Goal: Task Accomplishment & Management: Complete application form

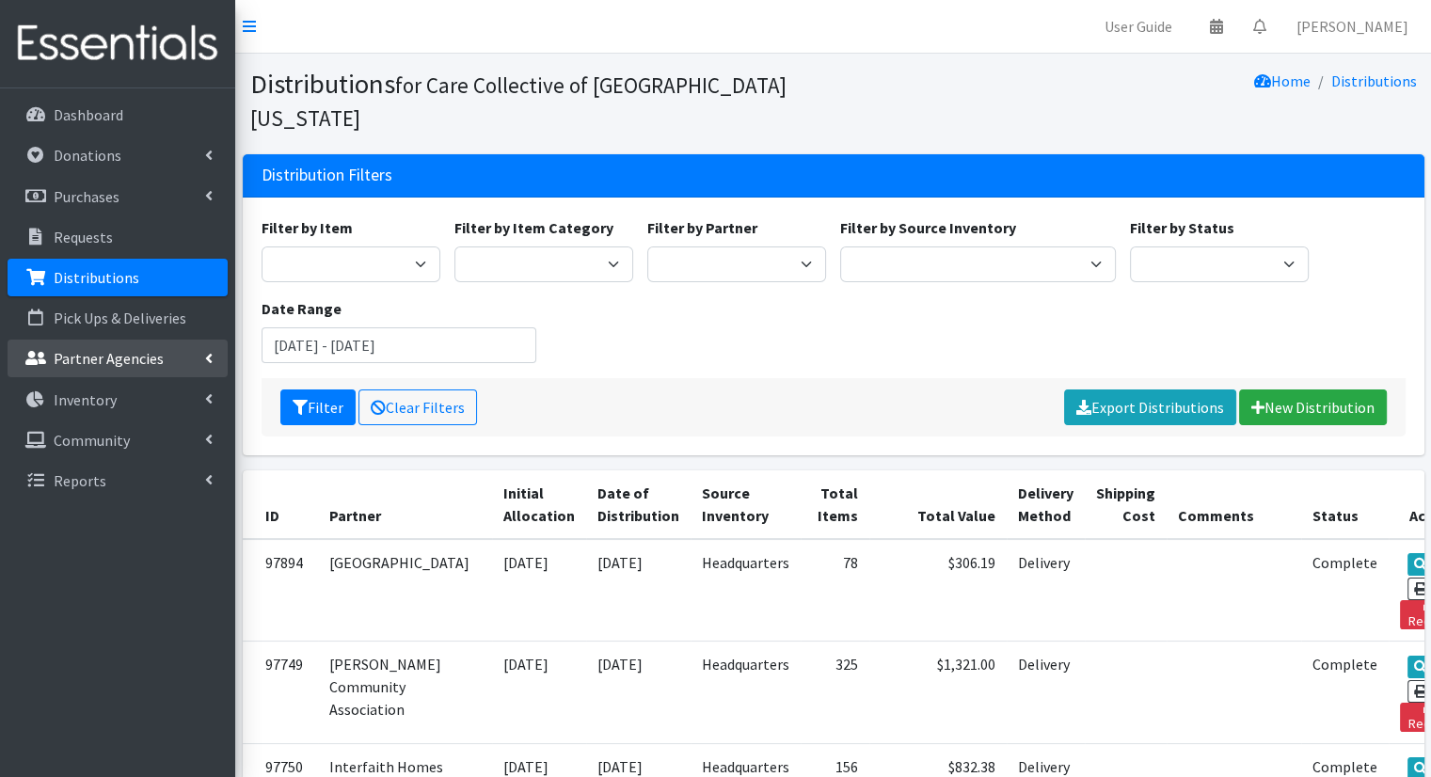
drag, startPoint x: 154, startPoint y: 365, endPoint x: 111, endPoint y: 363, distance: 43.3
click at [111, 363] on p "Partner Agencies" at bounding box center [109, 358] width 110 height 19
click at [100, 464] on link "Inventory" at bounding box center [118, 481] width 220 height 38
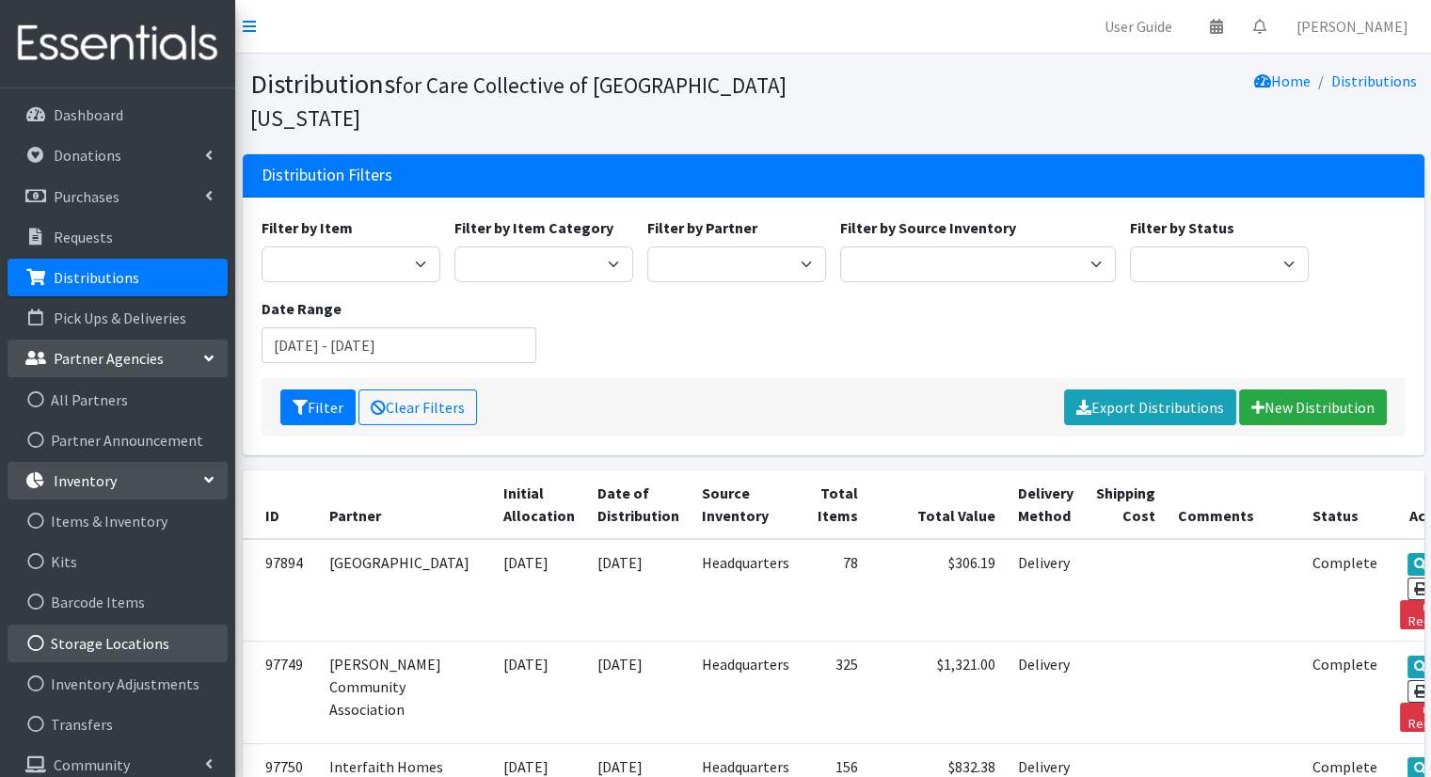
click at [110, 635] on link "Storage Locations" at bounding box center [118, 644] width 220 height 38
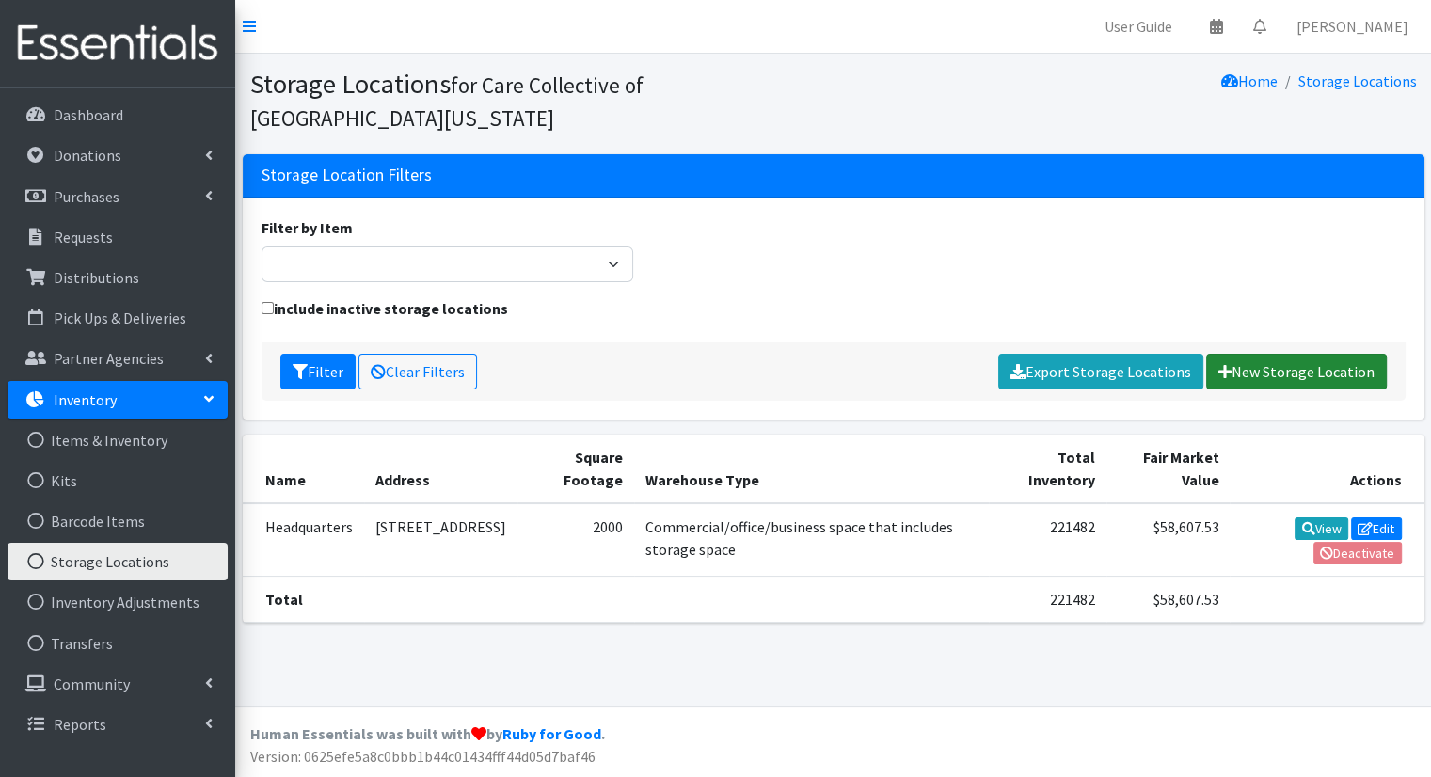
click at [1245, 381] on link "New Storage Location" at bounding box center [1296, 372] width 181 height 36
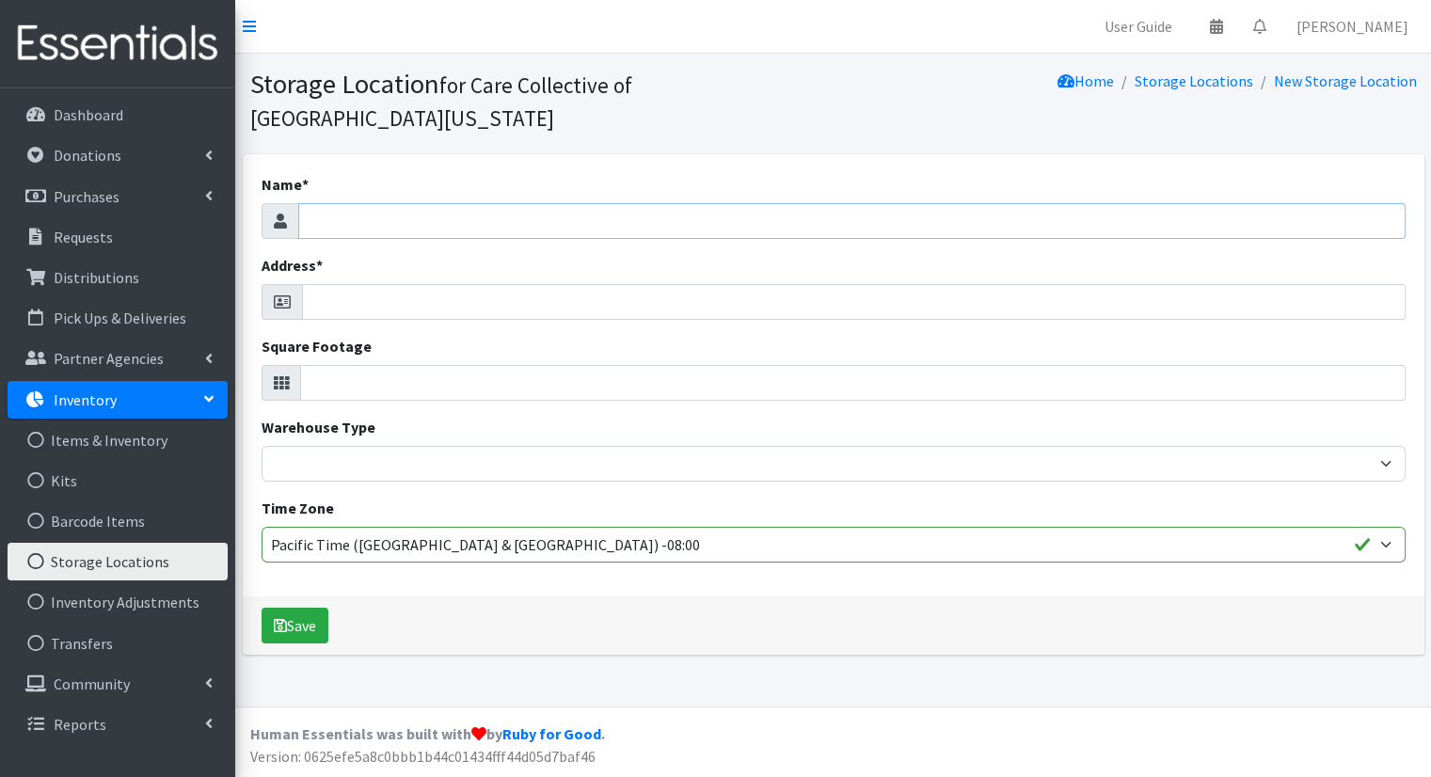
click at [872, 203] on input "Name *" at bounding box center [852, 221] width 1108 height 36
type input "Kalamazoo Loaves and Fishes"
click at [550, 284] on input "Address *" at bounding box center [854, 302] width 1104 height 36
paste input "901 Portage Street, Kalamazoo, MI 49001"
type input "901 Portage Street, Kalamazoo, MI 49001"
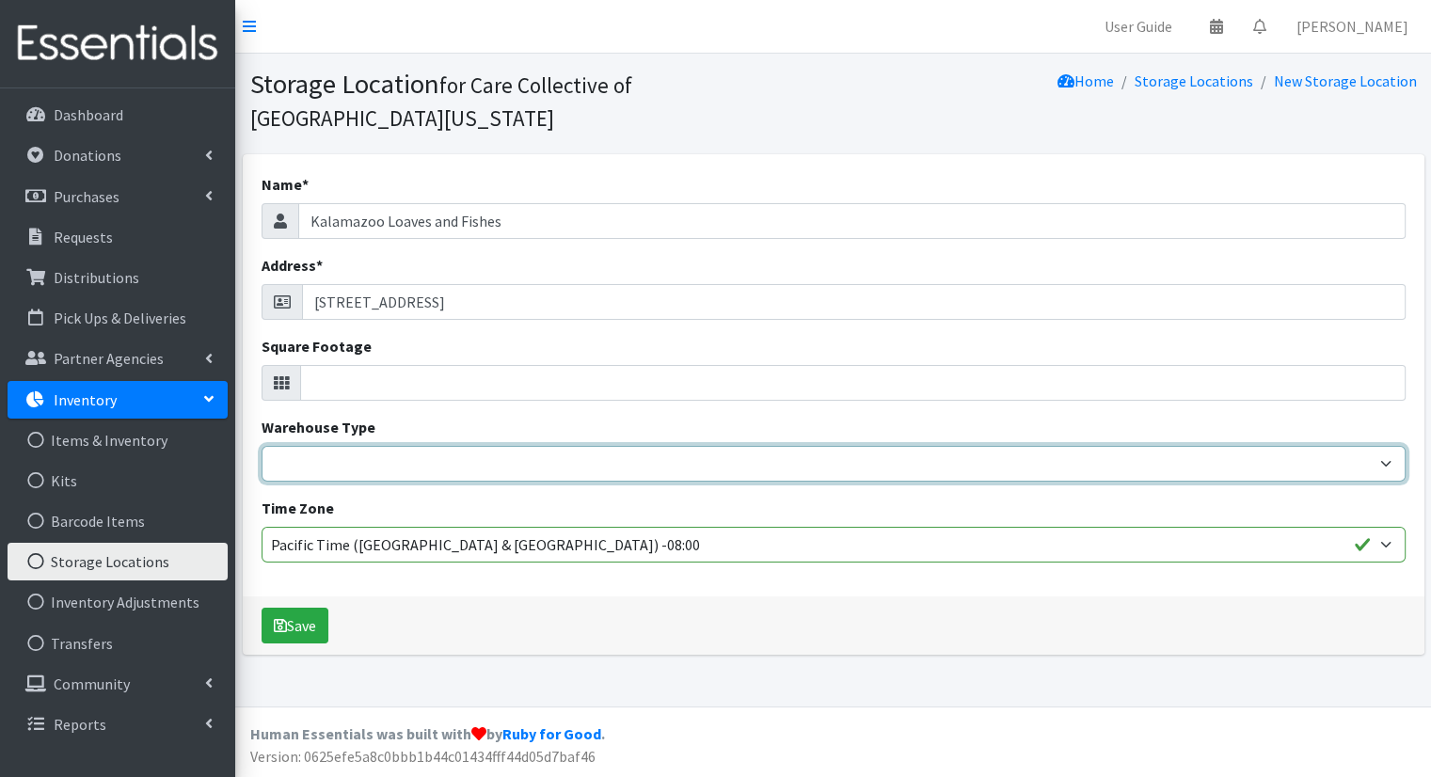
click at [566, 446] on select "Residential space used Consumer, self-storage or container space Commercial/off…" at bounding box center [834, 464] width 1144 height 36
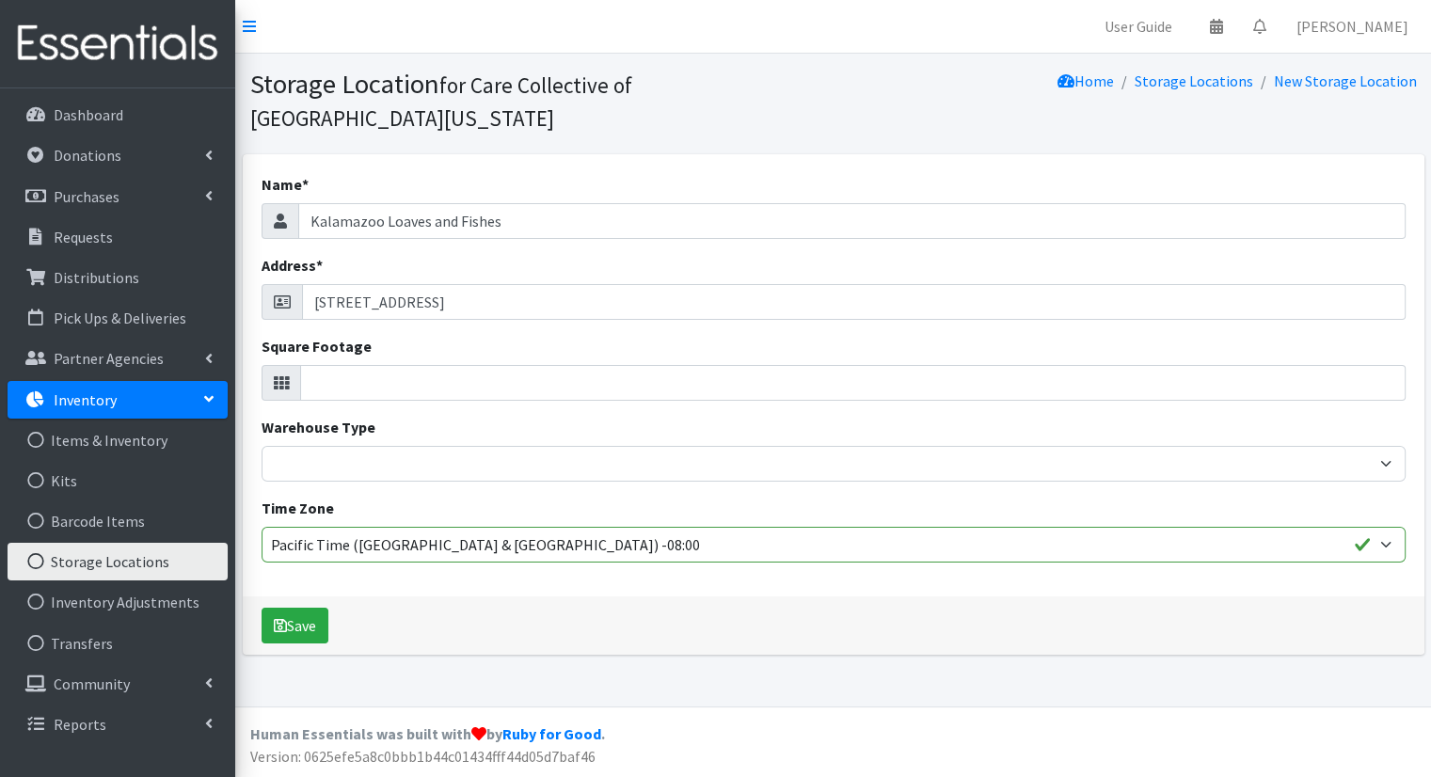
click at [566, 416] on div "Warehouse Type Residential space used Consumer, self-storage or container space…" at bounding box center [834, 449] width 1144 height 66
click at [297, 608] on button "Save" at bounding box center [295, 626] width 67 height 36
click at [183, 175] on li "Donations All Donations New Donation" at bounding box center [118, 156] width 220 height 40
click at [199, 152] on link "Donations" at bounding box center [118, 155] width 220 height 38
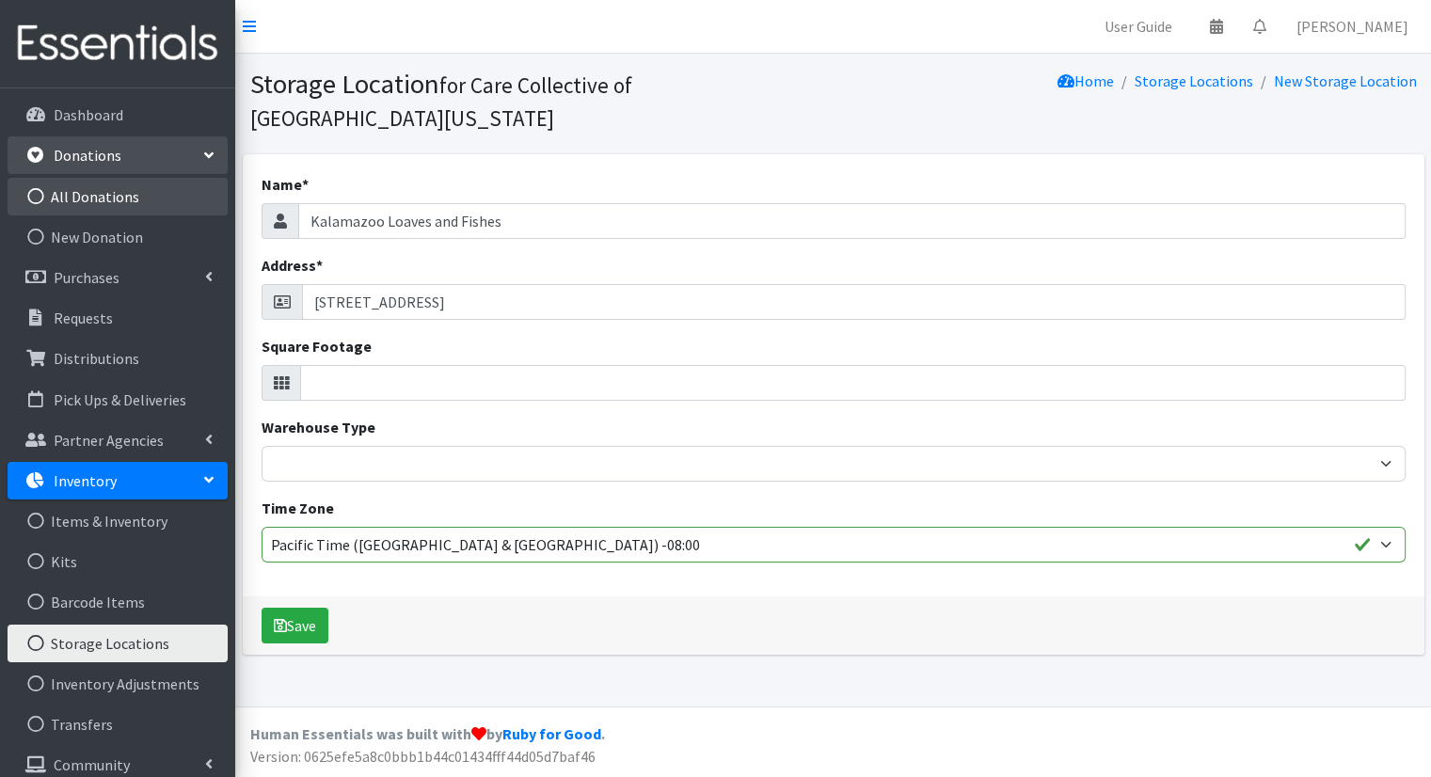
click at [142, 197] on link "All Donations" at bounding box center [118, 197] width 220 height 38
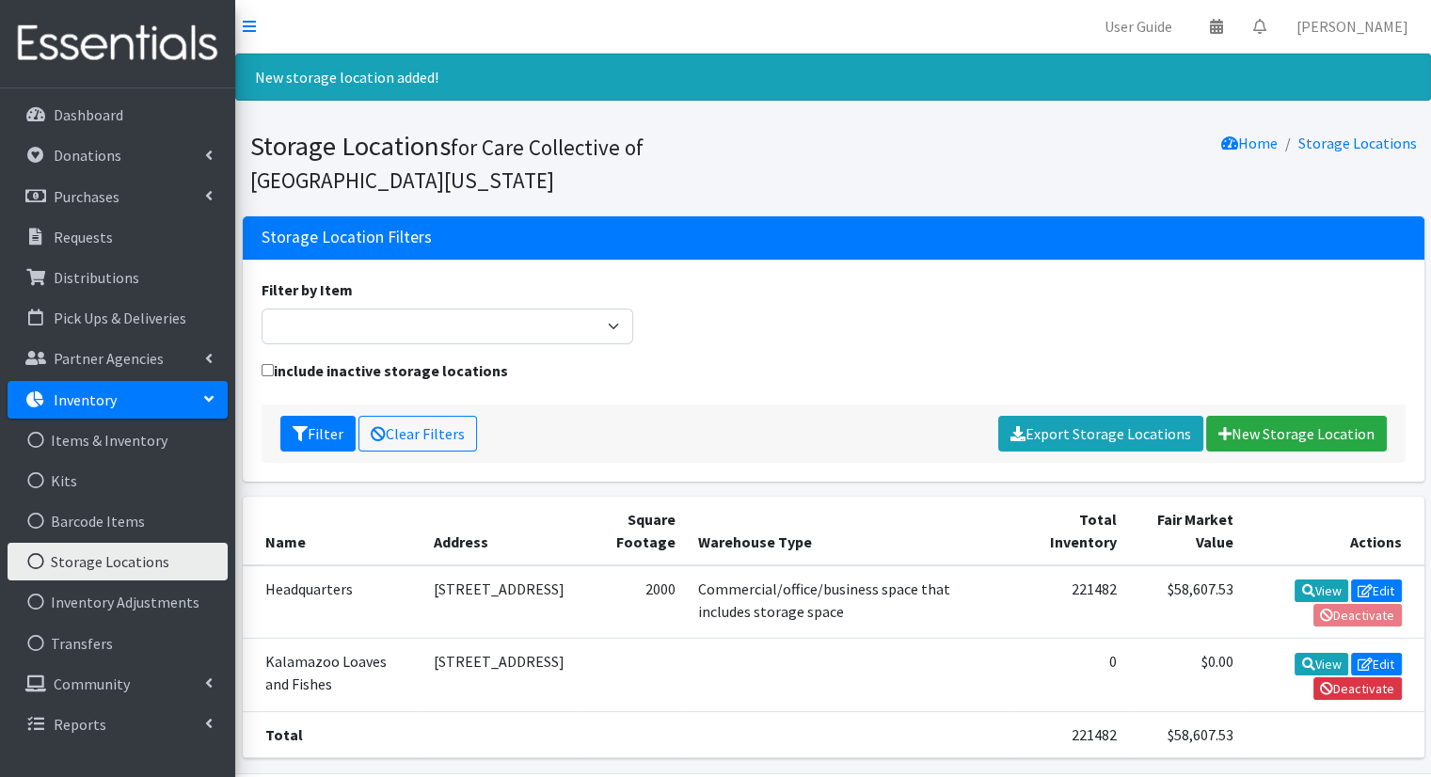
scroll to position [62, 0]
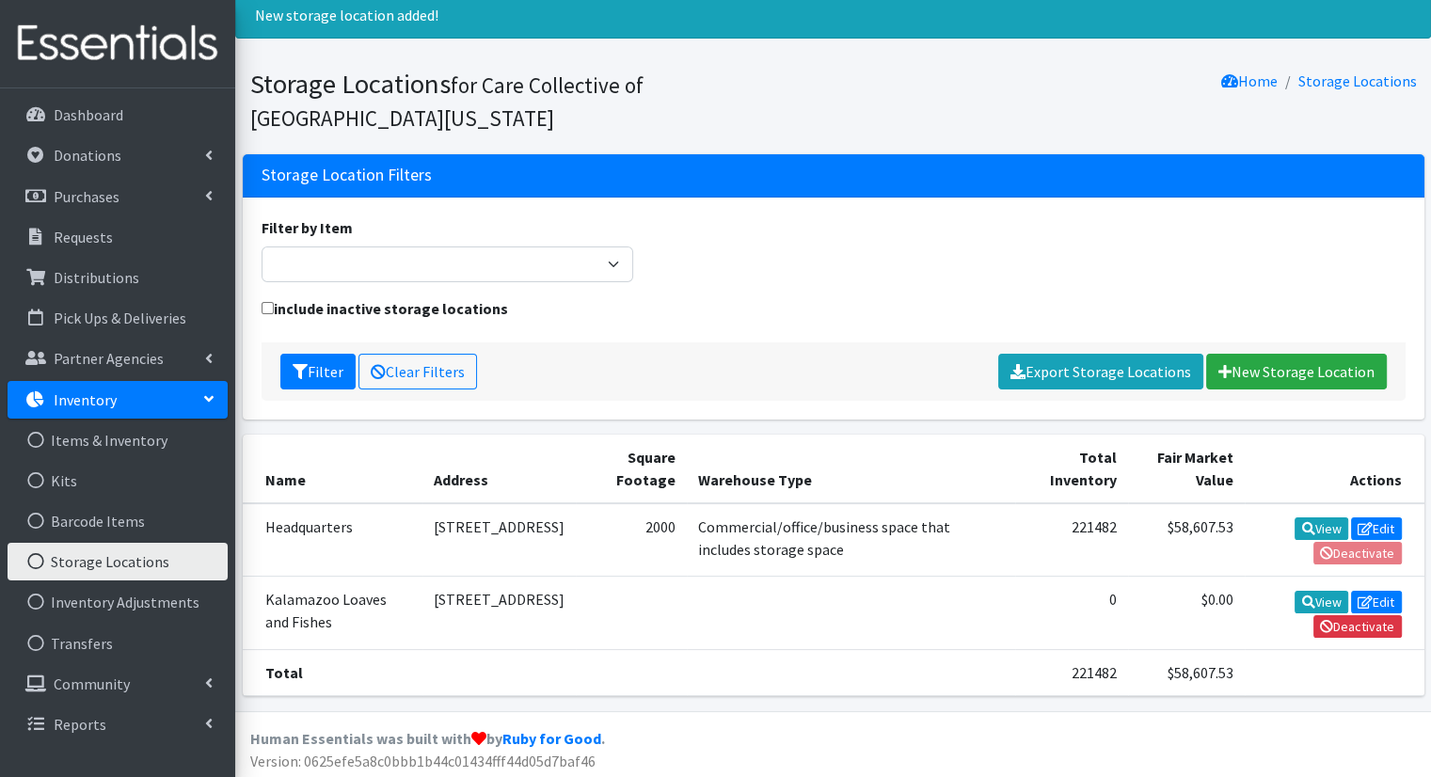
drag, startPoint x: 1423, startPoint y: 436, endPoint x: 1434, endPoint y: 445, distance: 14.7
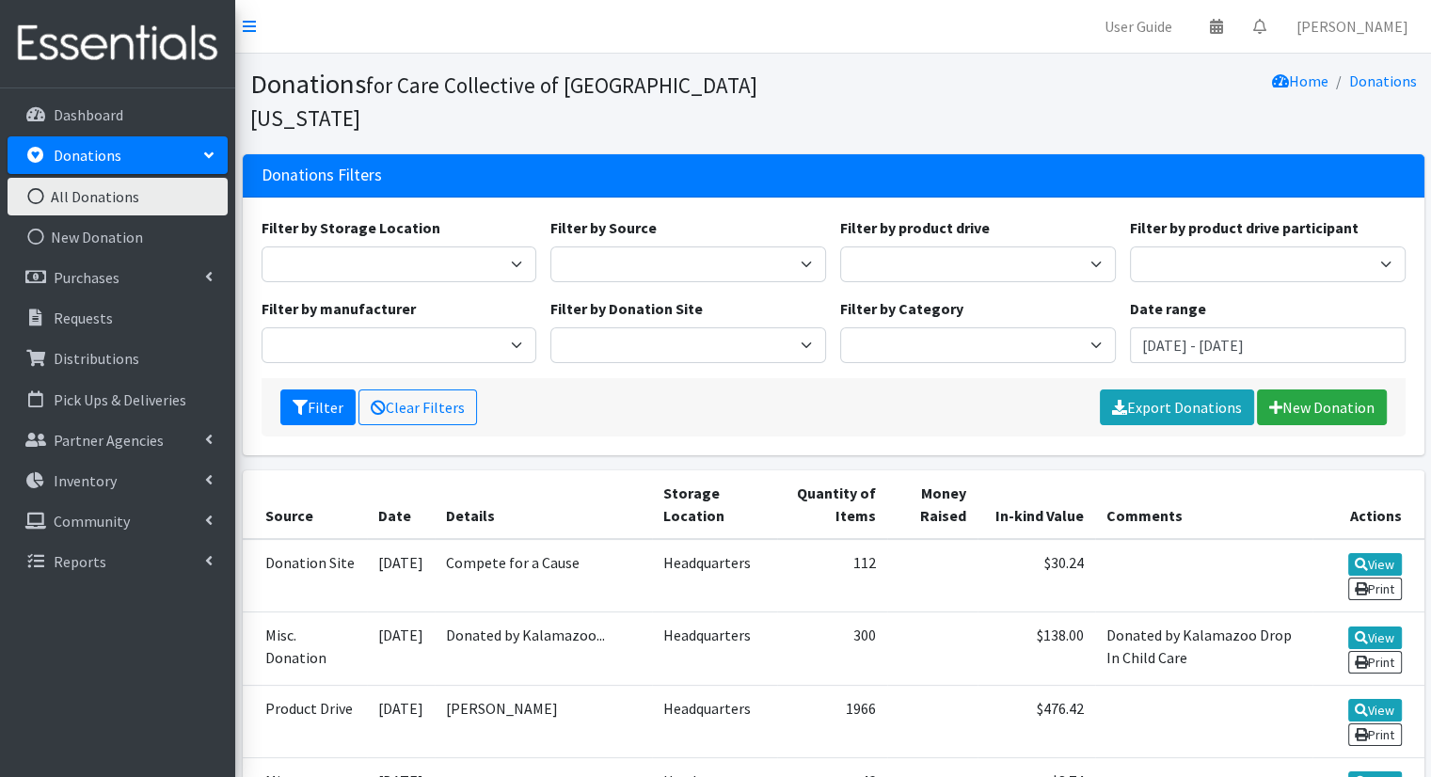
click at [153, 214] on link "All Donations" at bounding box center [118, 197] width 220 height 38
click at [147, 219] on link "New Donation" at bounding box center [118, 237] width 220 height 38
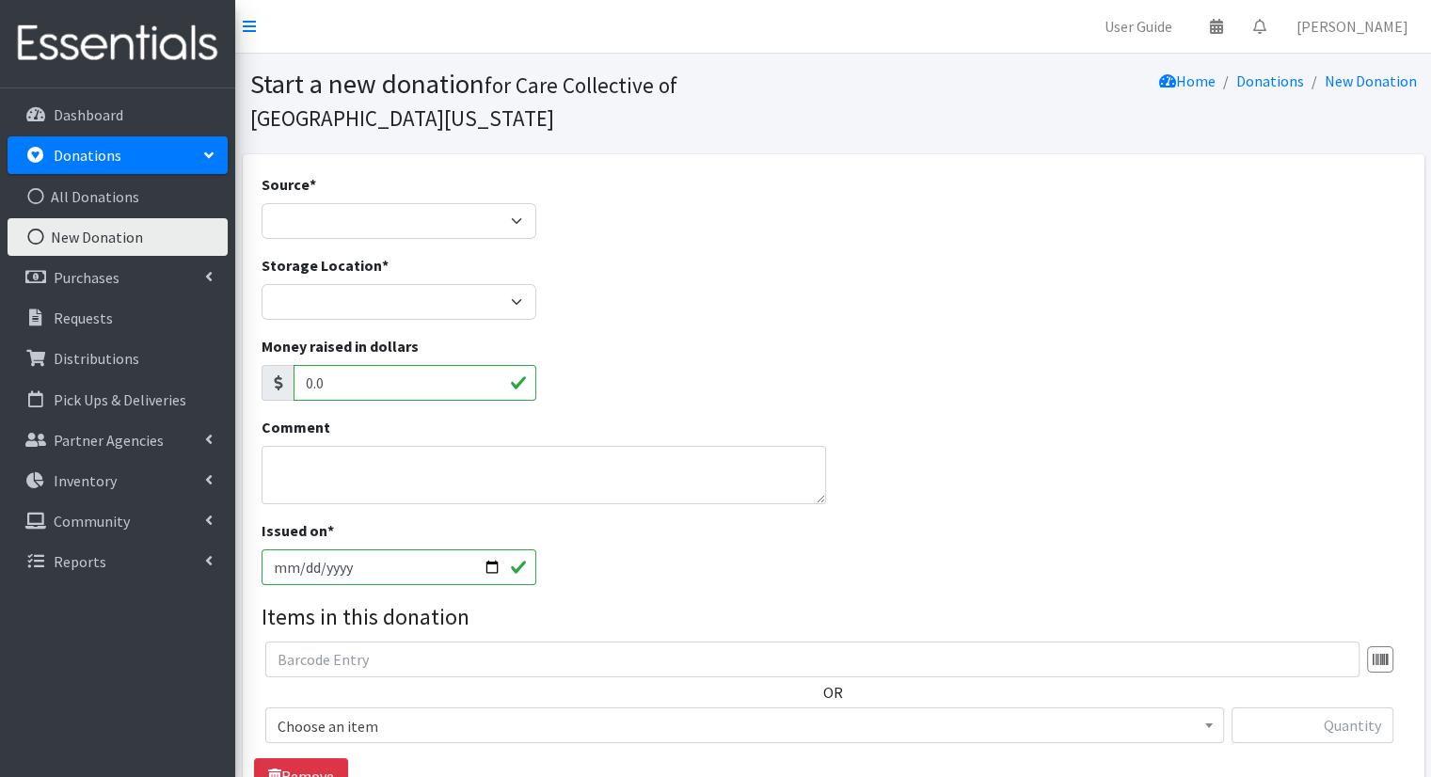
click at [432, 185] on div "Source * Product Drive Manufacturer Donation Site Misc. Donation" at bounding box center [400, 206] width 276 height 66
click at [429, 229] on select "Product Drive Manufacturer Donation Site Misc. Donation" at bounding box center [400, 221] width 276 height 36
select select "Misc. Donation"
click at [262, 203] on select "Product Drive Manufacturer Donation Site Misc. Donation" at bounding box center [400, 221] width 276 height 36
click at [470, 301] on select "Headquarters Kalamazoo Loaves and Fishes" at bounding box center [400, 302] width 276 height 36
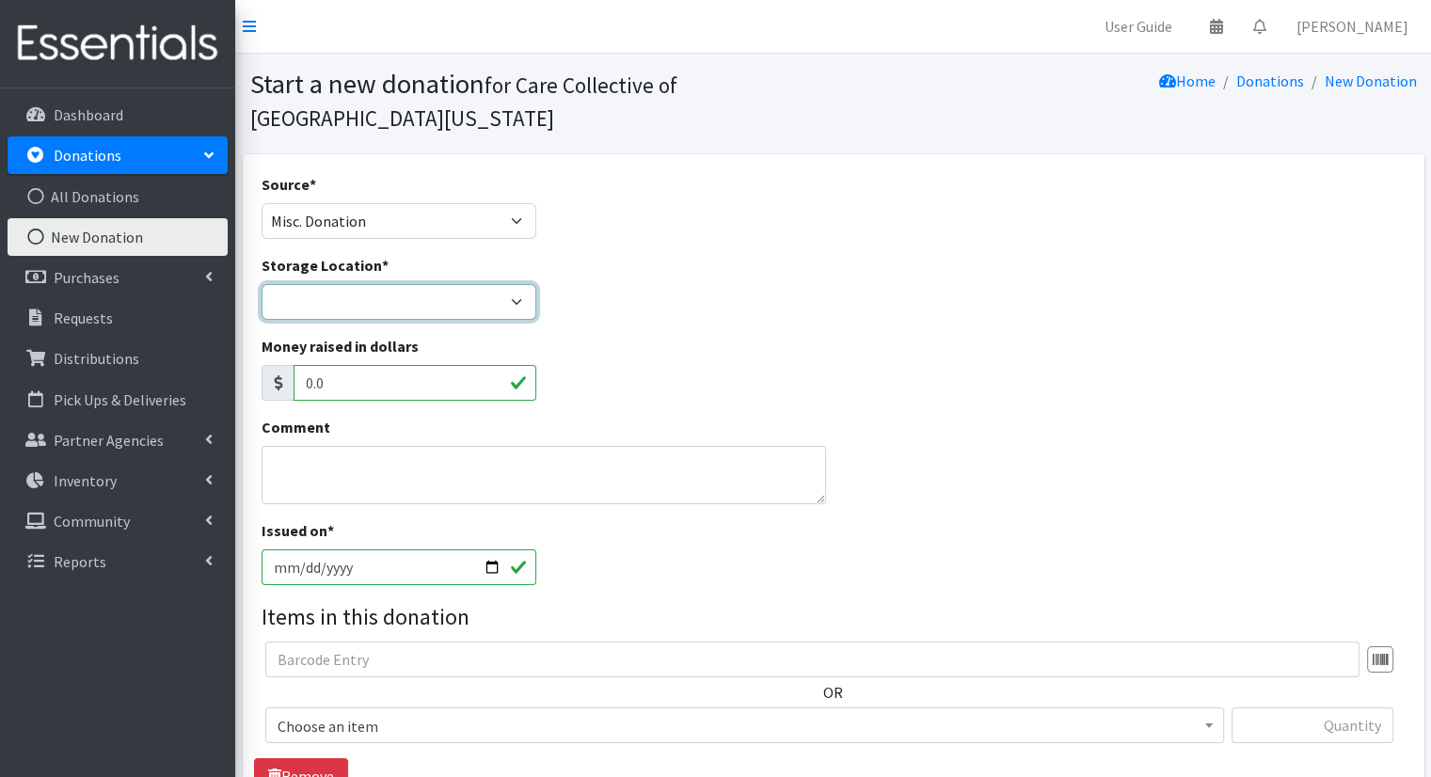
select select "491"
click at [262, 284] on select "Headquarters Kalamazoo Loaves and Fishes" at bounding box center [400, 302] width 276 height 36
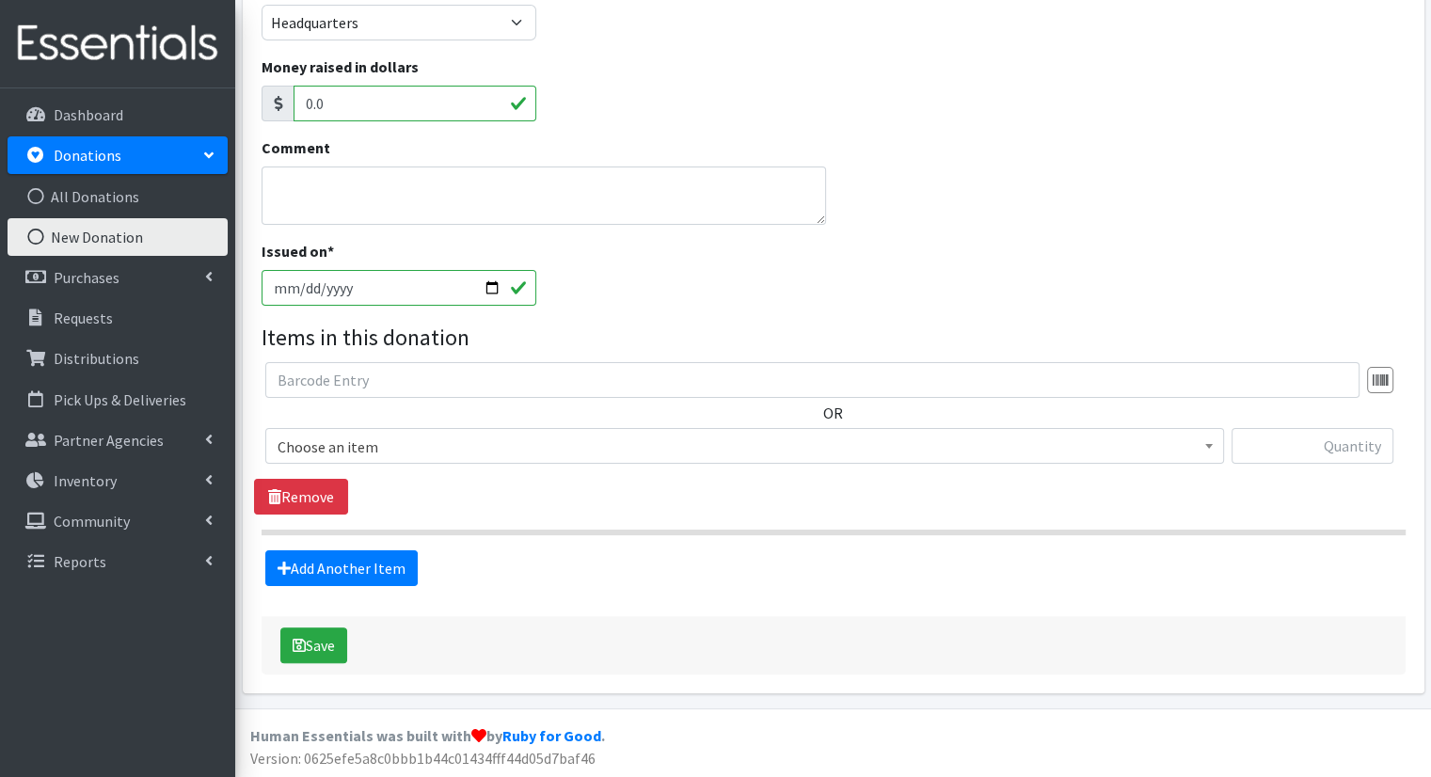
click at [497, 293] on input "2025-10-13" at bounding box center [400, 288] width 276 height 36
click at [651, 314] on div "Issued on * 2025-10-13" at bounding box center [833, 280] width 1158 height 81
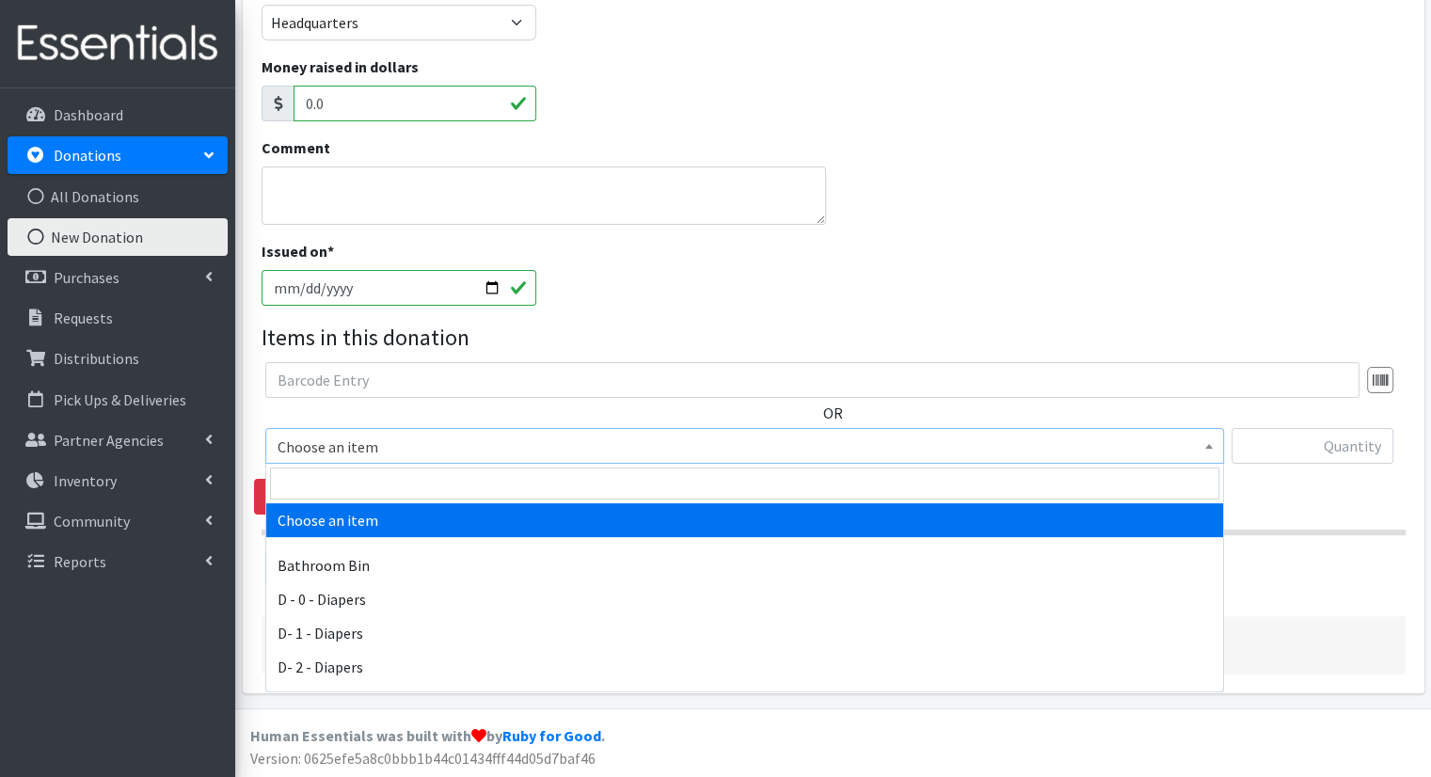
click at [645, 453] on span "Choose an item" at bounding box center [745, 447] width 934 height 26
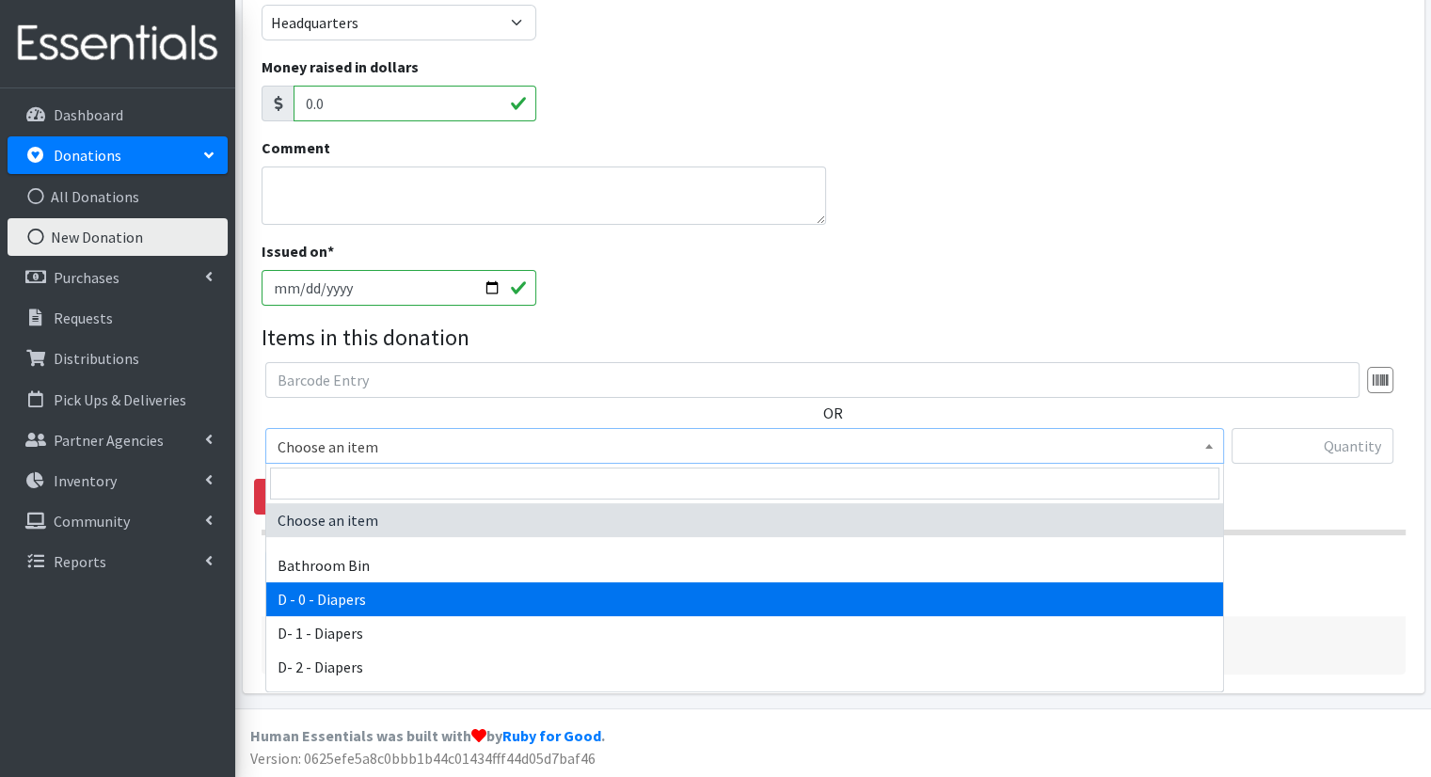
select select "15481"
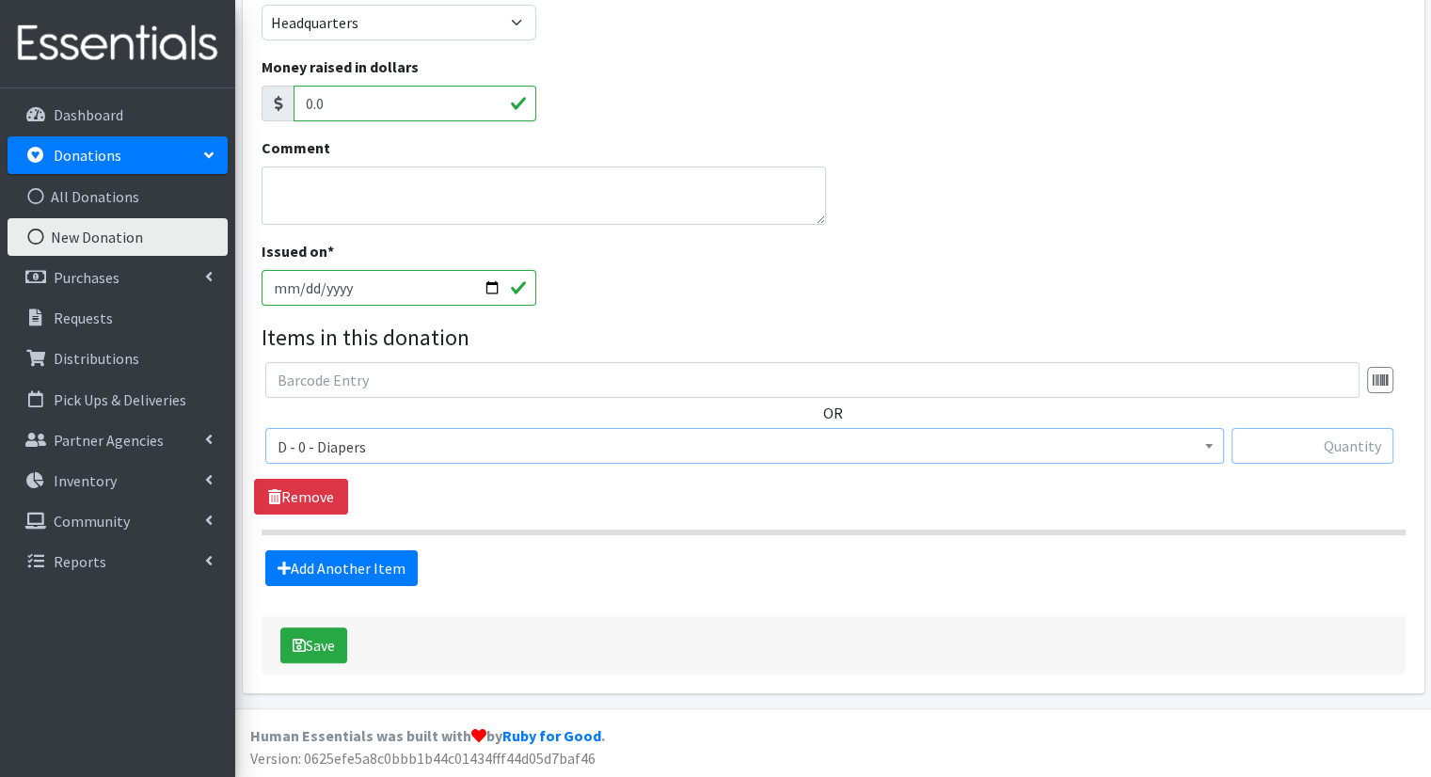
click at [1340, 454] on input "text" at bounding box center [1313, 446] width 162 height 36
type input "150"
click at [398, 584] on div "Source * Product Drive Manufacturer Donation Site Misc. Donation Donation Site …" at bounding box center [834, 284] width 1144 height 781
click at [405, 577] on link "Add Another Item" at bounding box center [341, 568] width 152 height 36
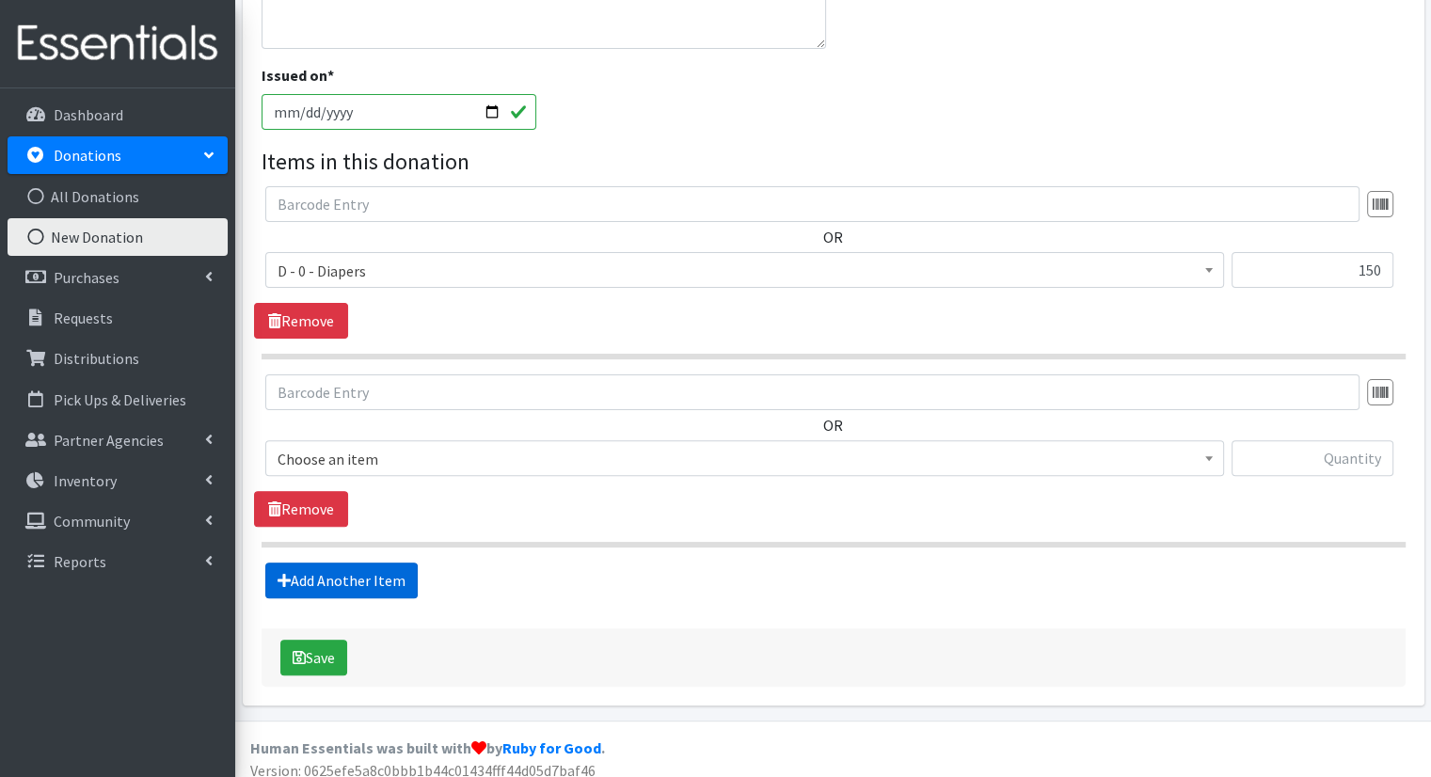
scroll to position [467, 0]
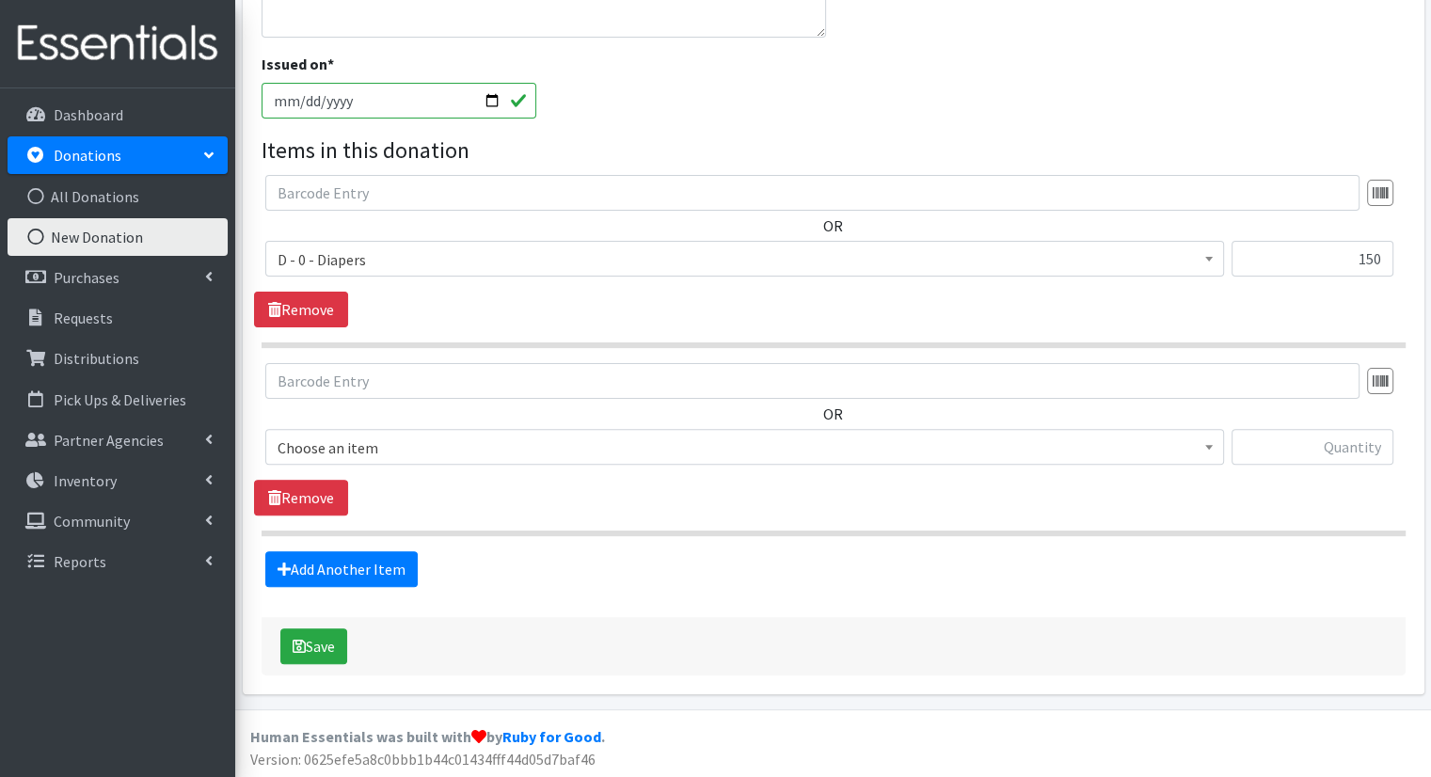
click at [715, 451] on span "Choose an item" at bounding box center [745, 448] width 934 height 26
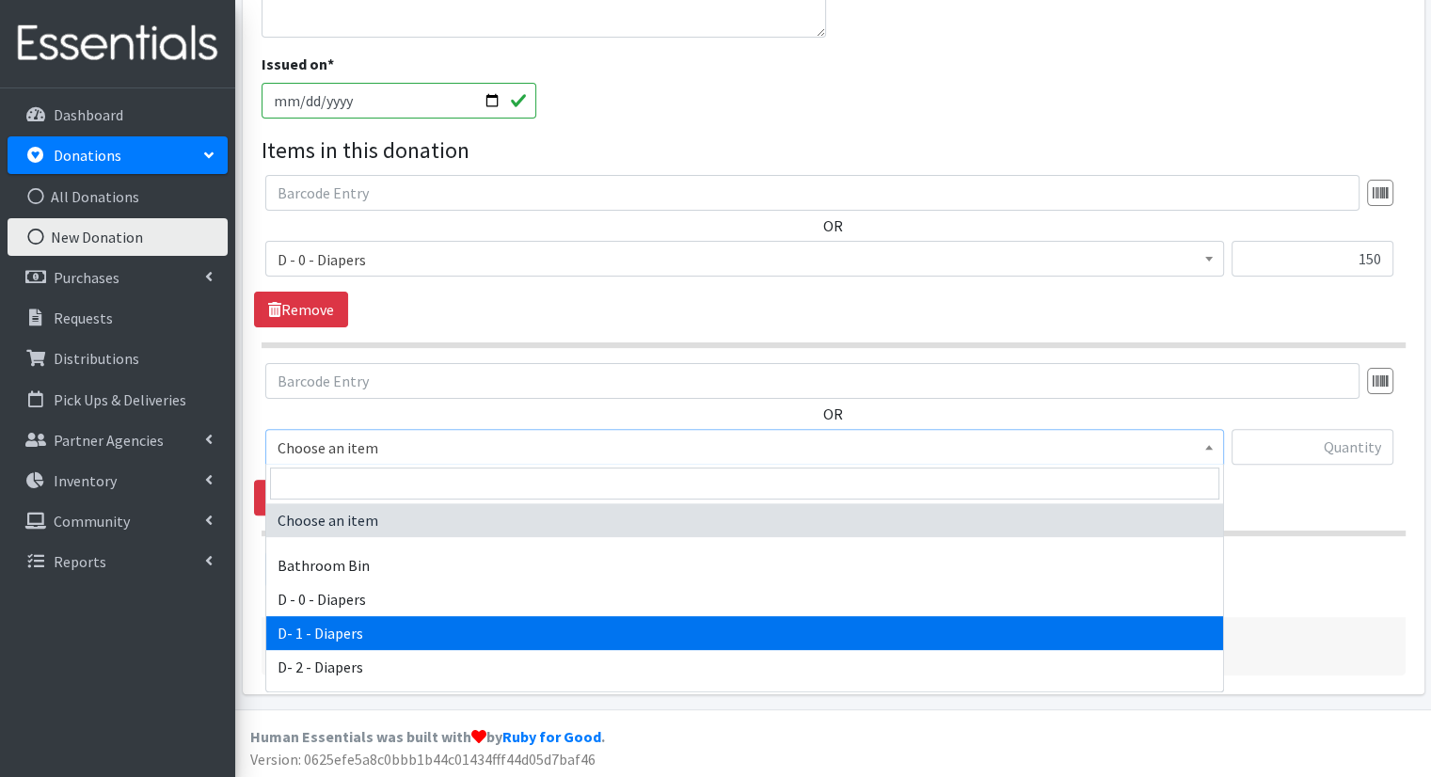
select select "15482"
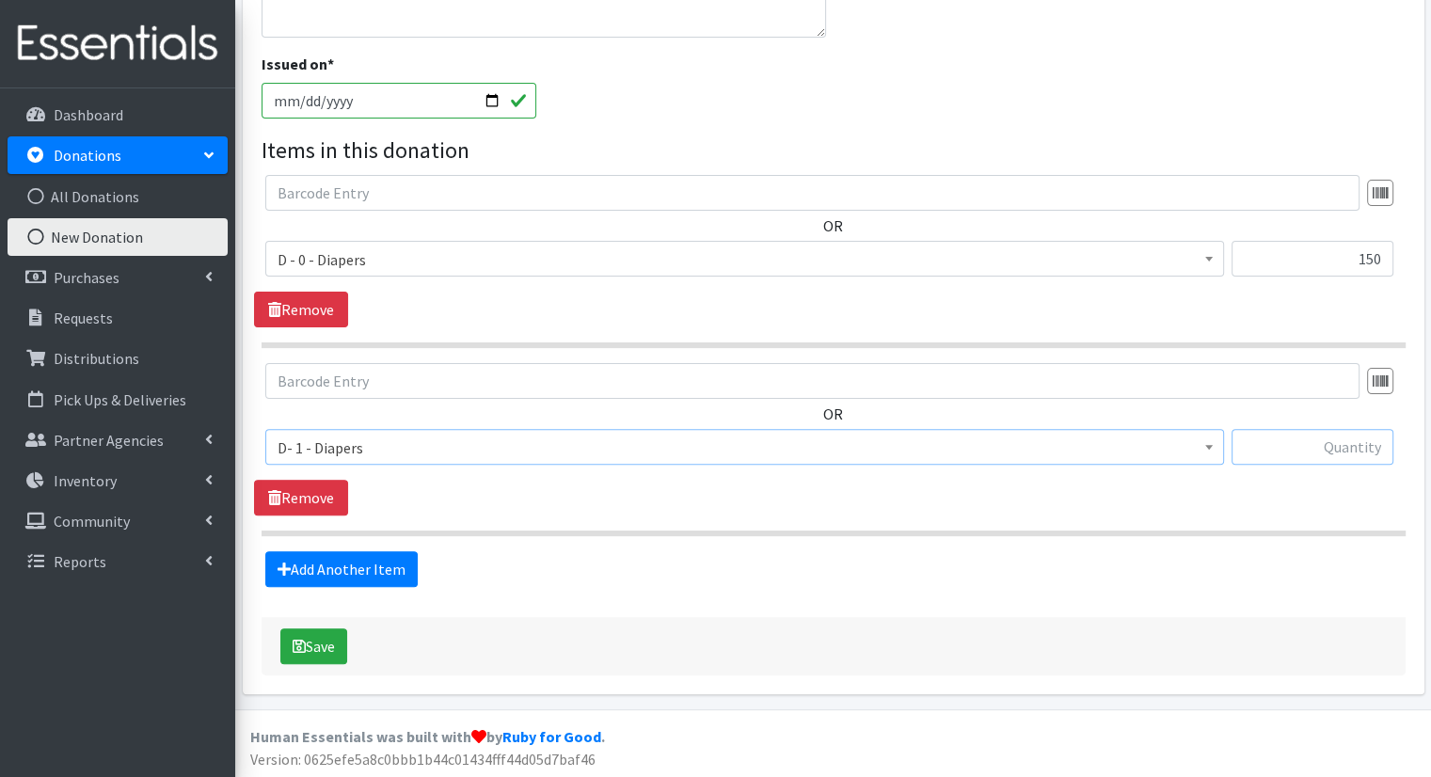
click at [1330, 446] on input "text" at bounding box center [1313, 447] width 162 height 36
type input "173"
click at [315, 649] on button "Save" at bounding box center [313, 647] width 67 height 36
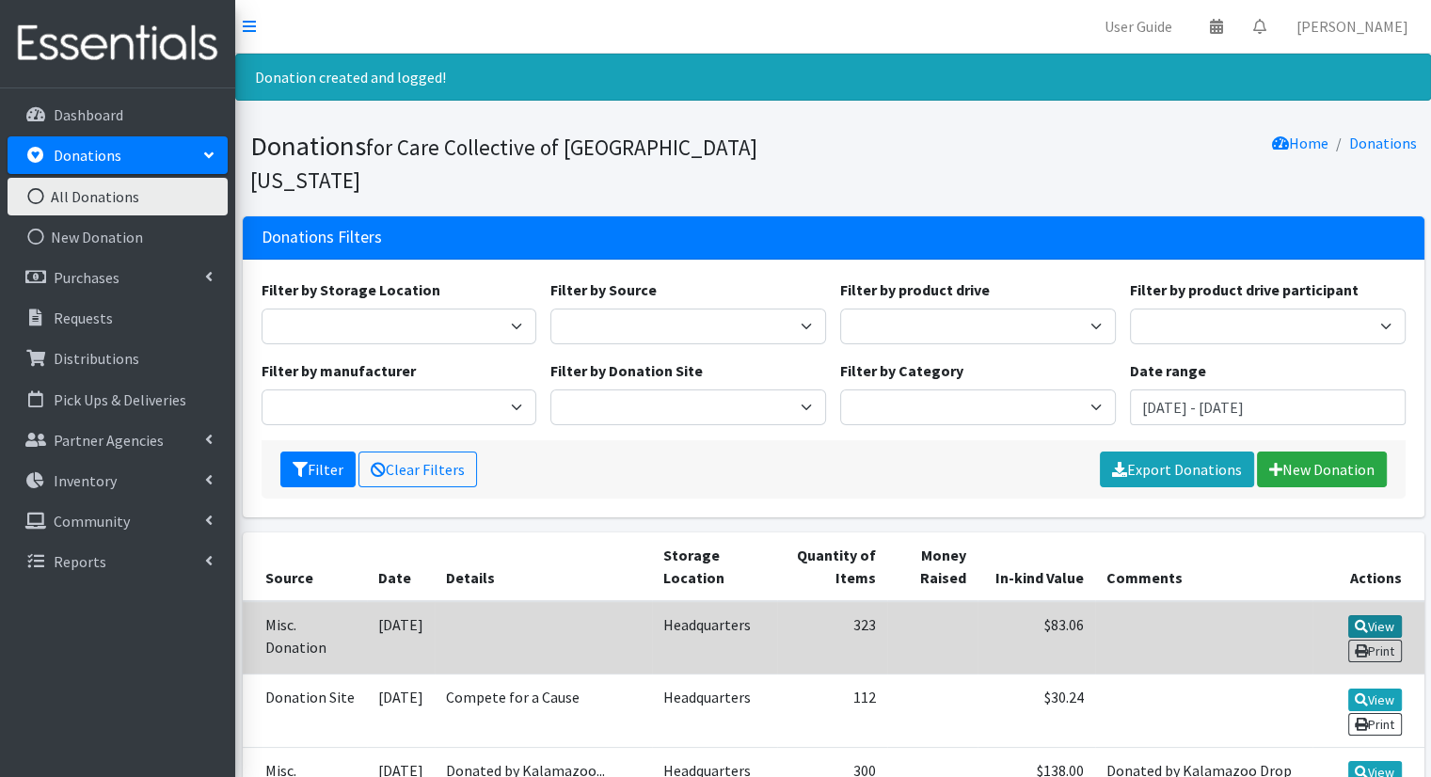
click at [1366, 615] on link "View" at bounding box center [1375, 626] width 54 height 23
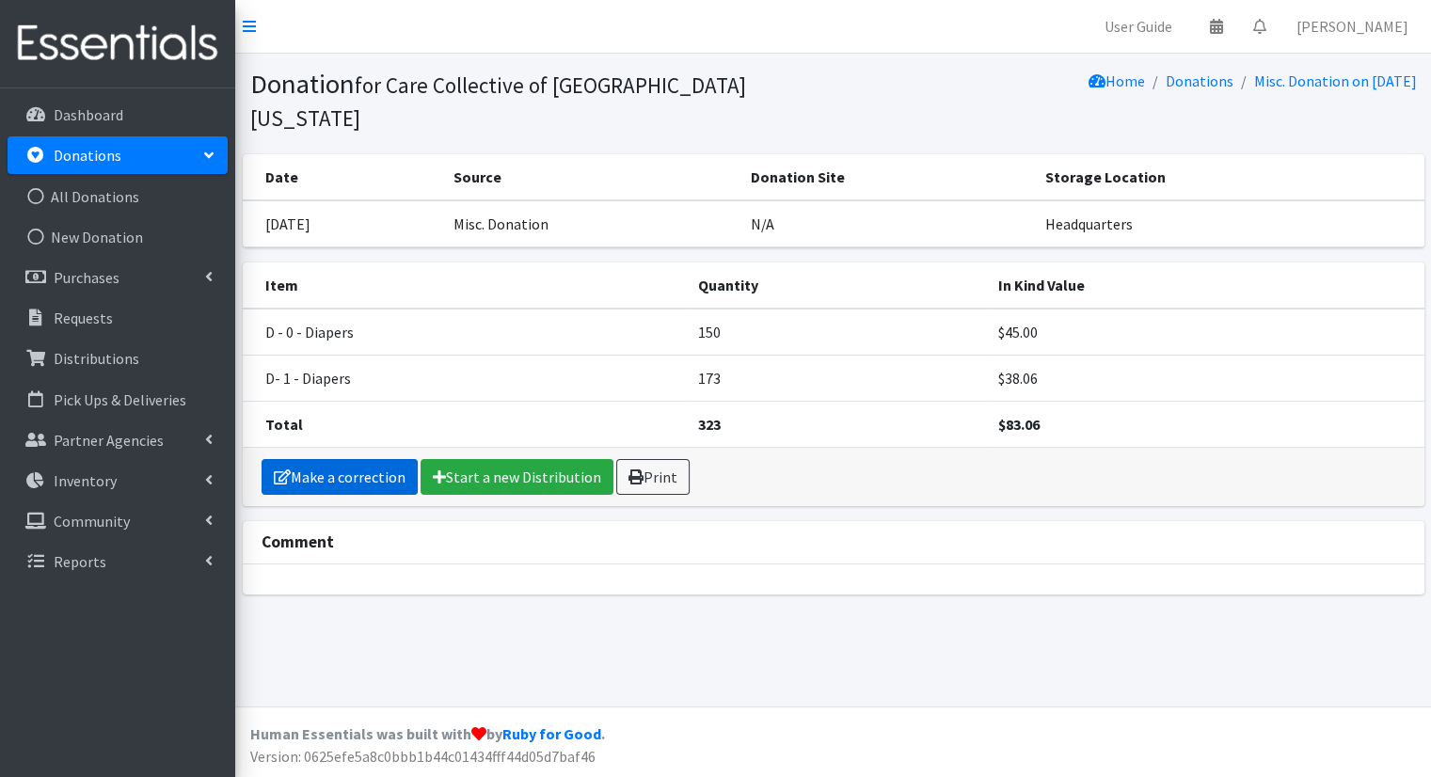
click at [382, 459] on link "Make a correction" at bounding box center [340, 477] width 156 height 36
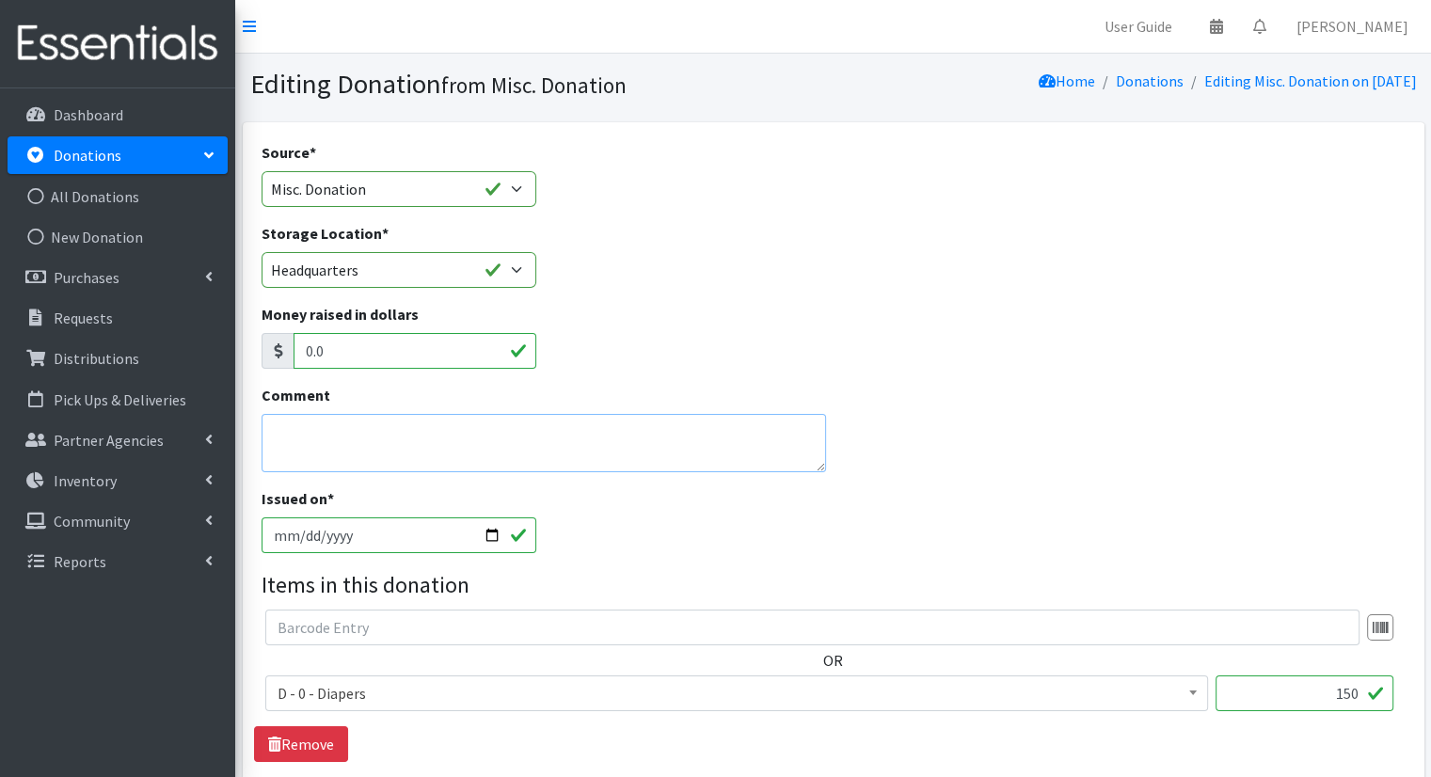
click at [410, 446] on textarea "Comment" at bounding box center [545, 443] width 566 height 58
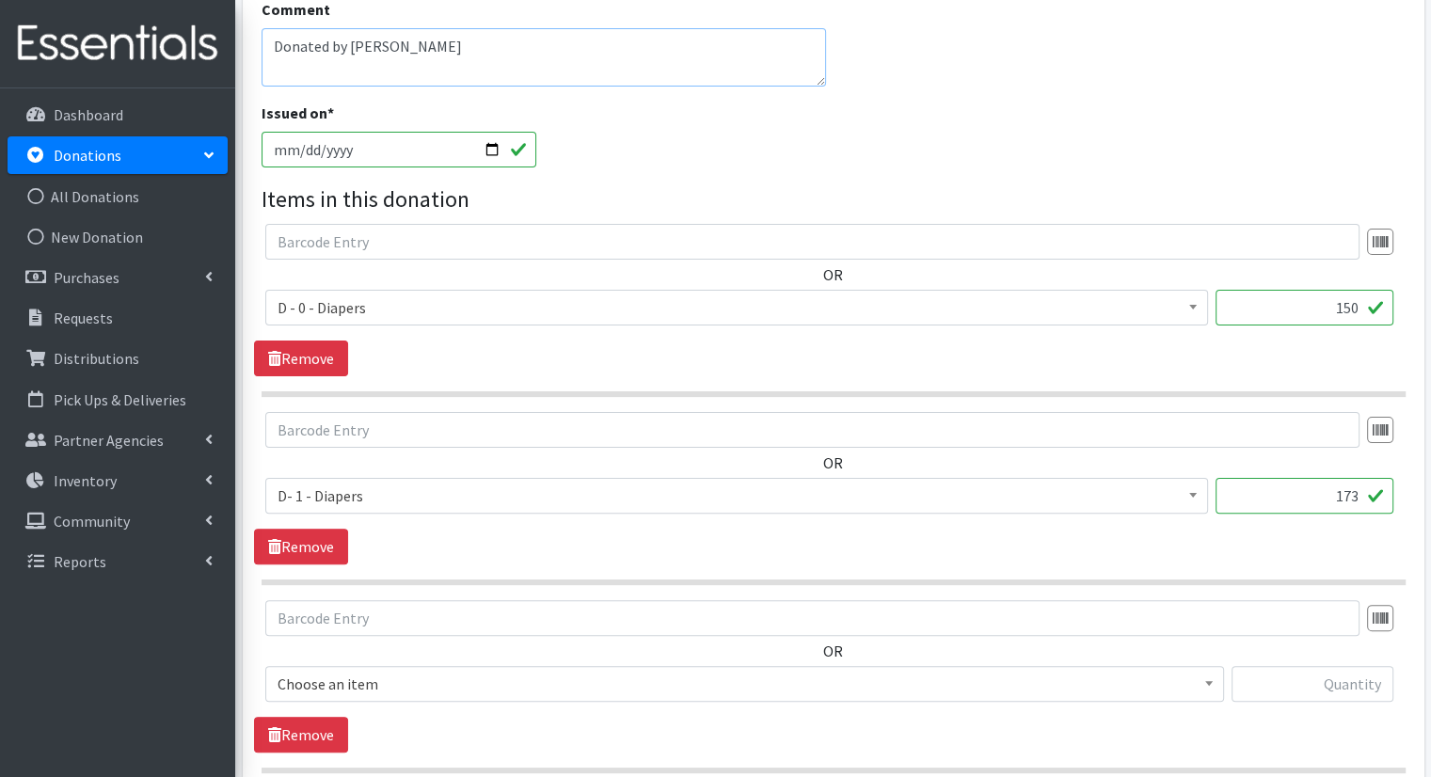
scroll to position [565, 0]
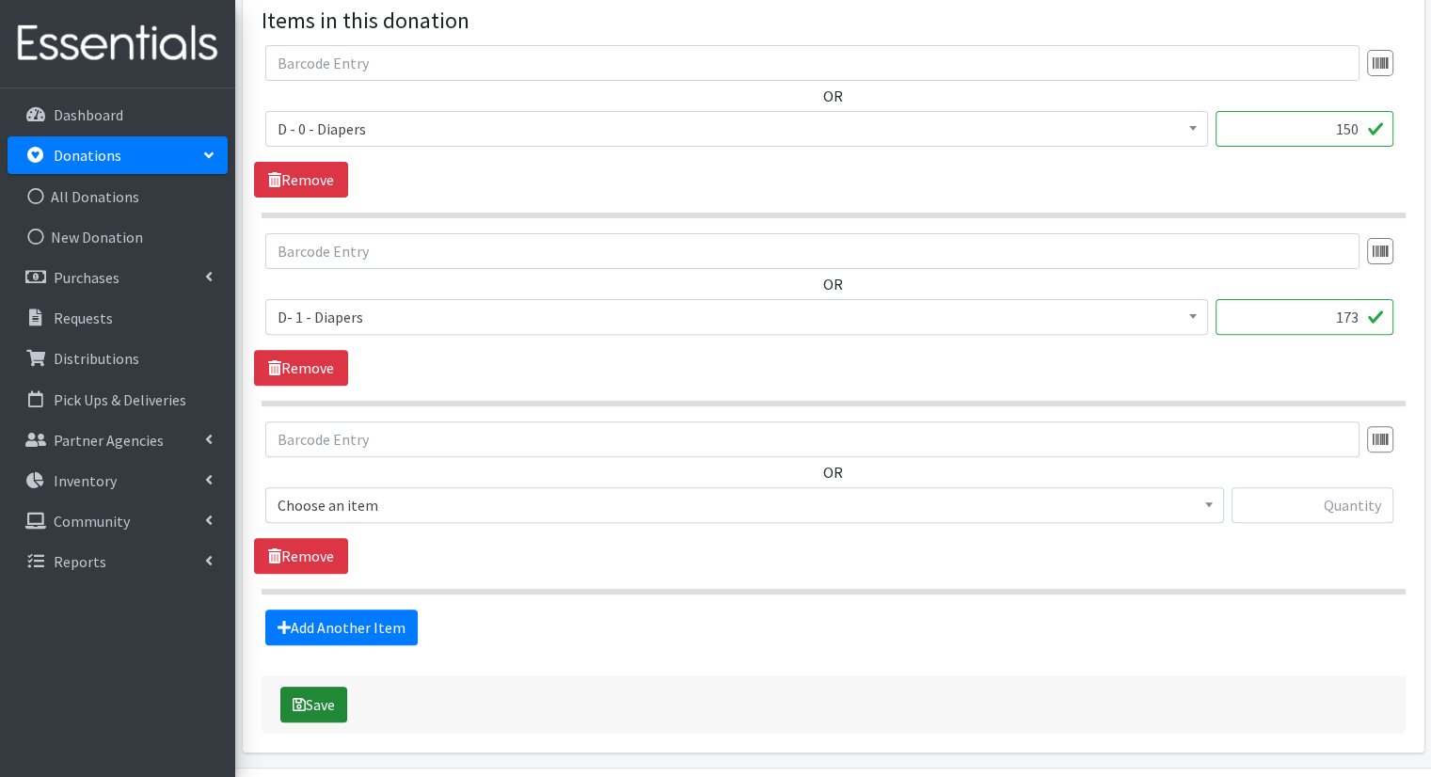
type textarea "Donated by [PERSON_NAME]"
click at [333, 700] on button "Save" at bounding box center [313, 705] width 67 height 36
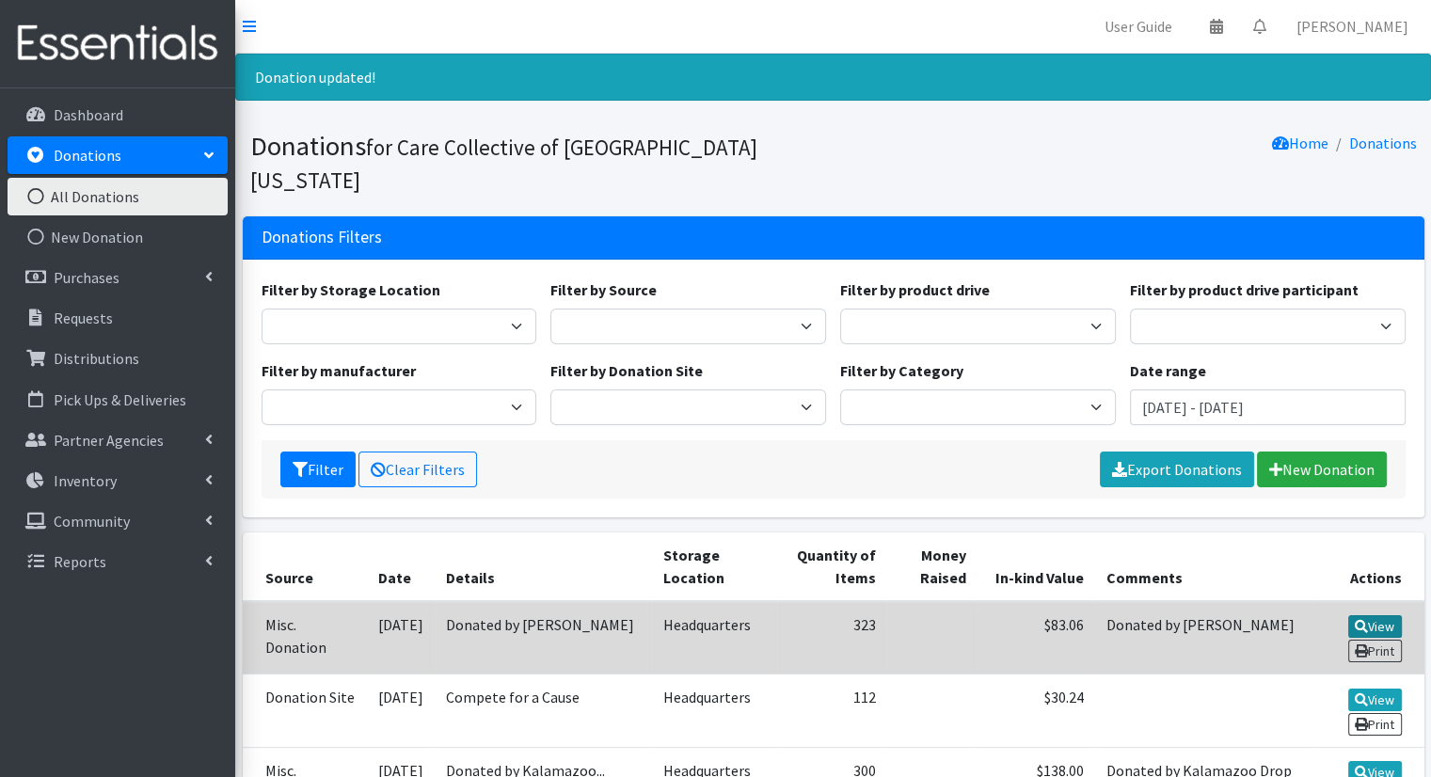
click at [1360, 620] on icon at bounding box center [1361, 626] width 13 height 13
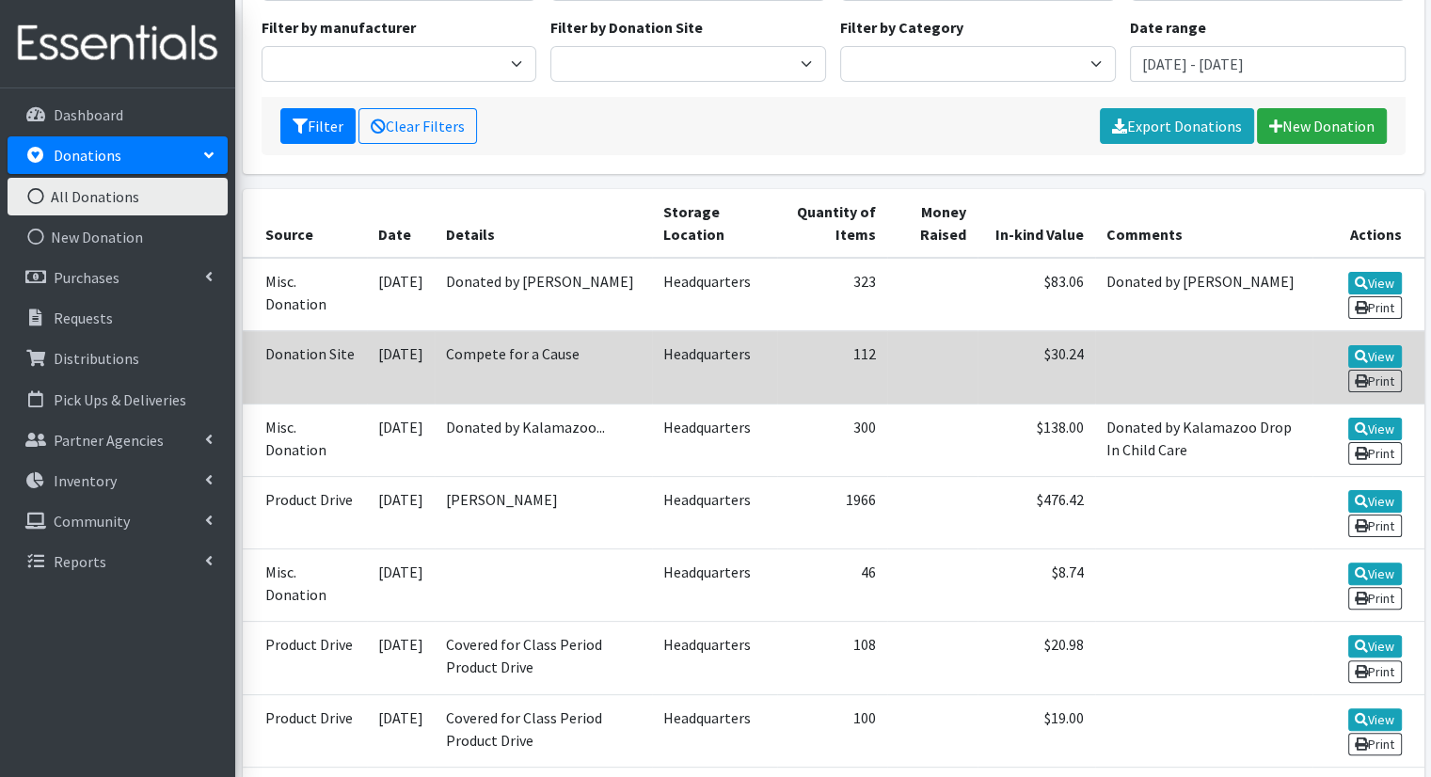
scroll to position [376, 0]
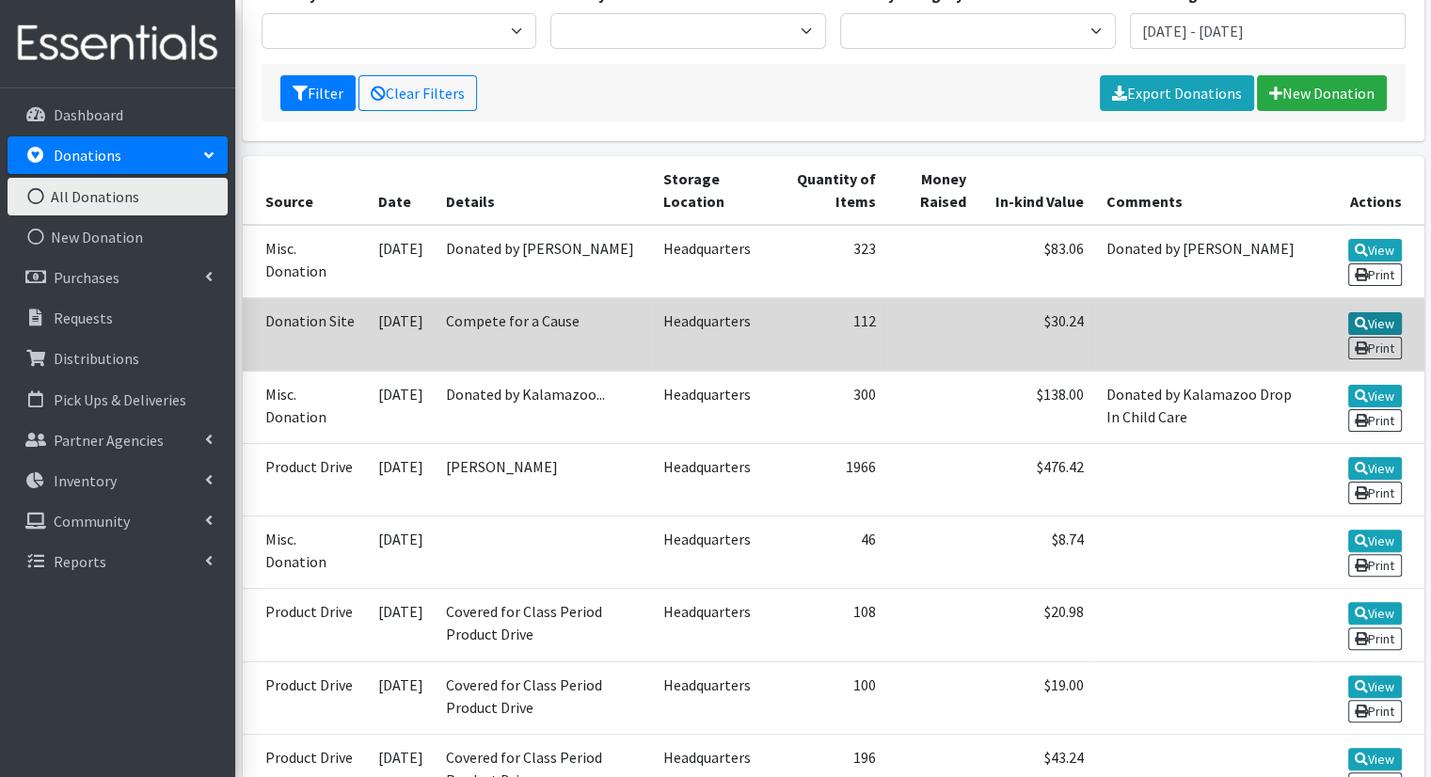
click at [1380, 312] on link "View" at bounding box center [1375, 323] width 54 height 23
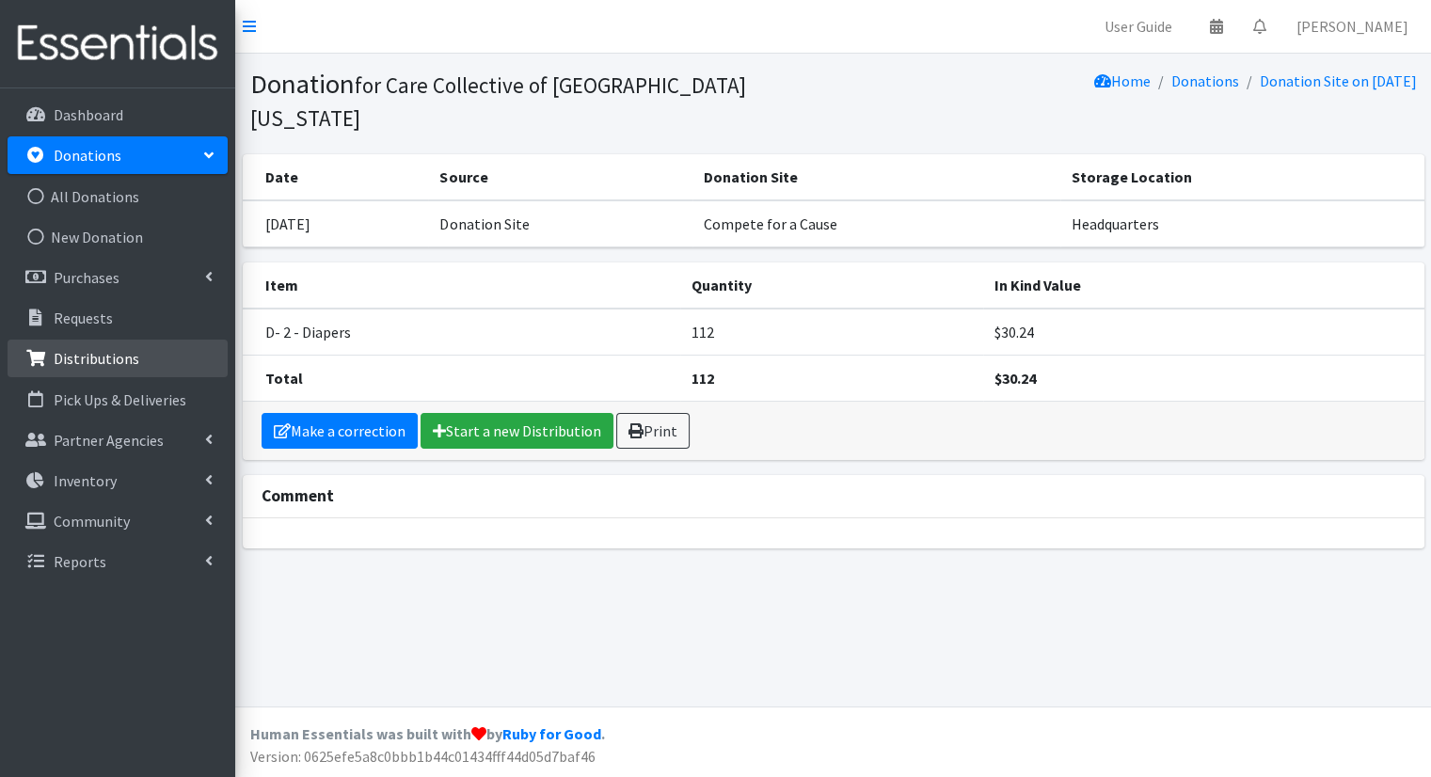
click at [156, 340] on link "Distributions" at bounding box center [118, 359] width 220 height 38
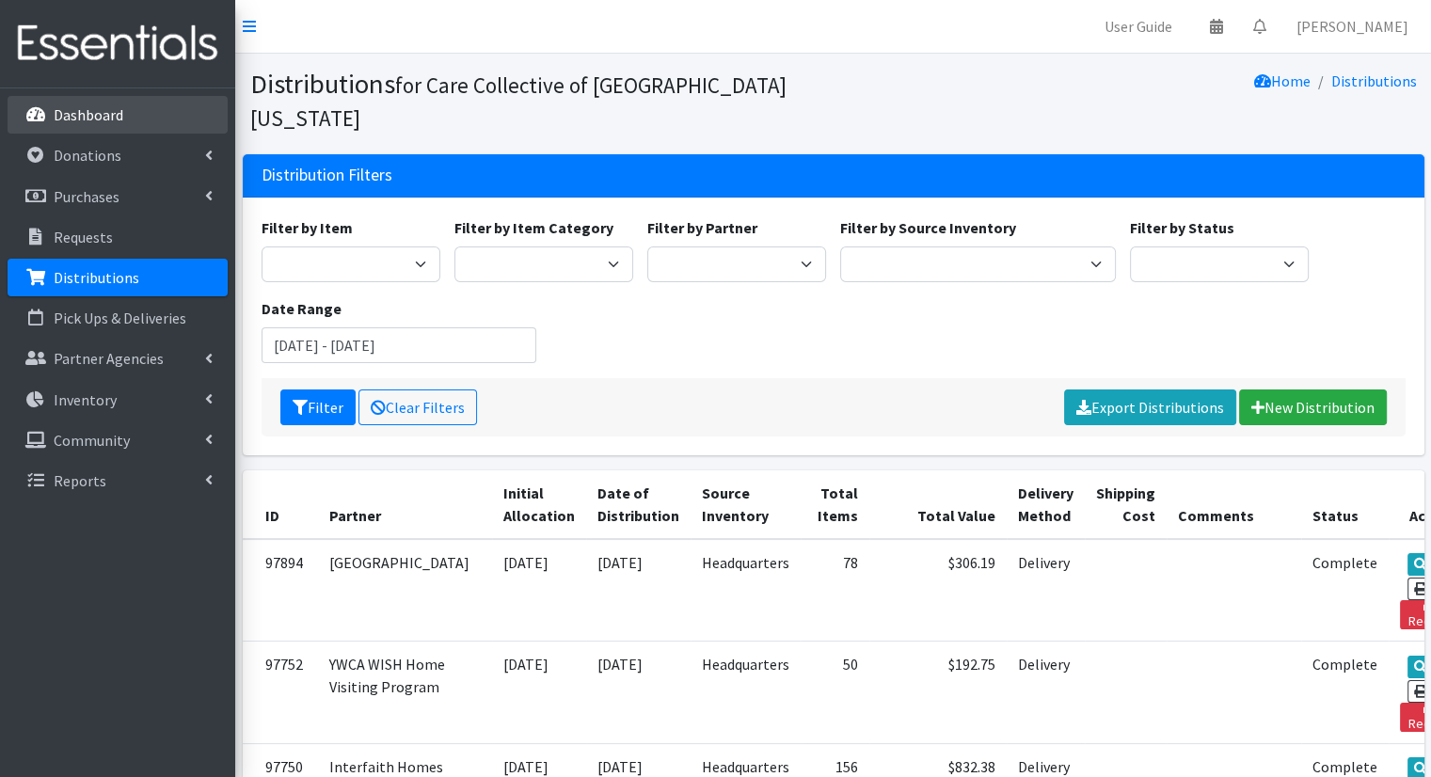
click at [184, 114] on link "Dashboard" at bounding box center [118, 115] width 220 height 38
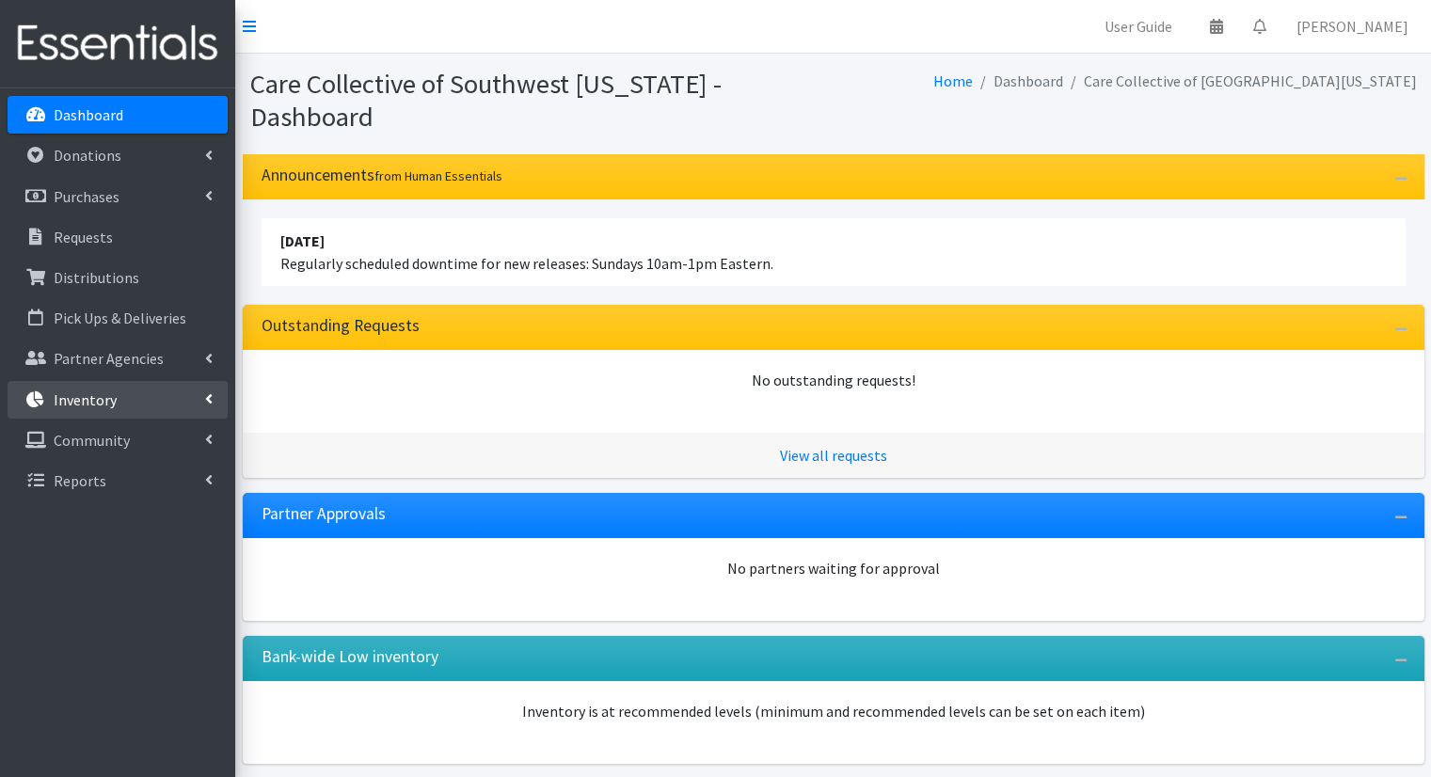
click at [140, 391] on link "Inventory" at bounding box center [118, 400] width 220 height 38
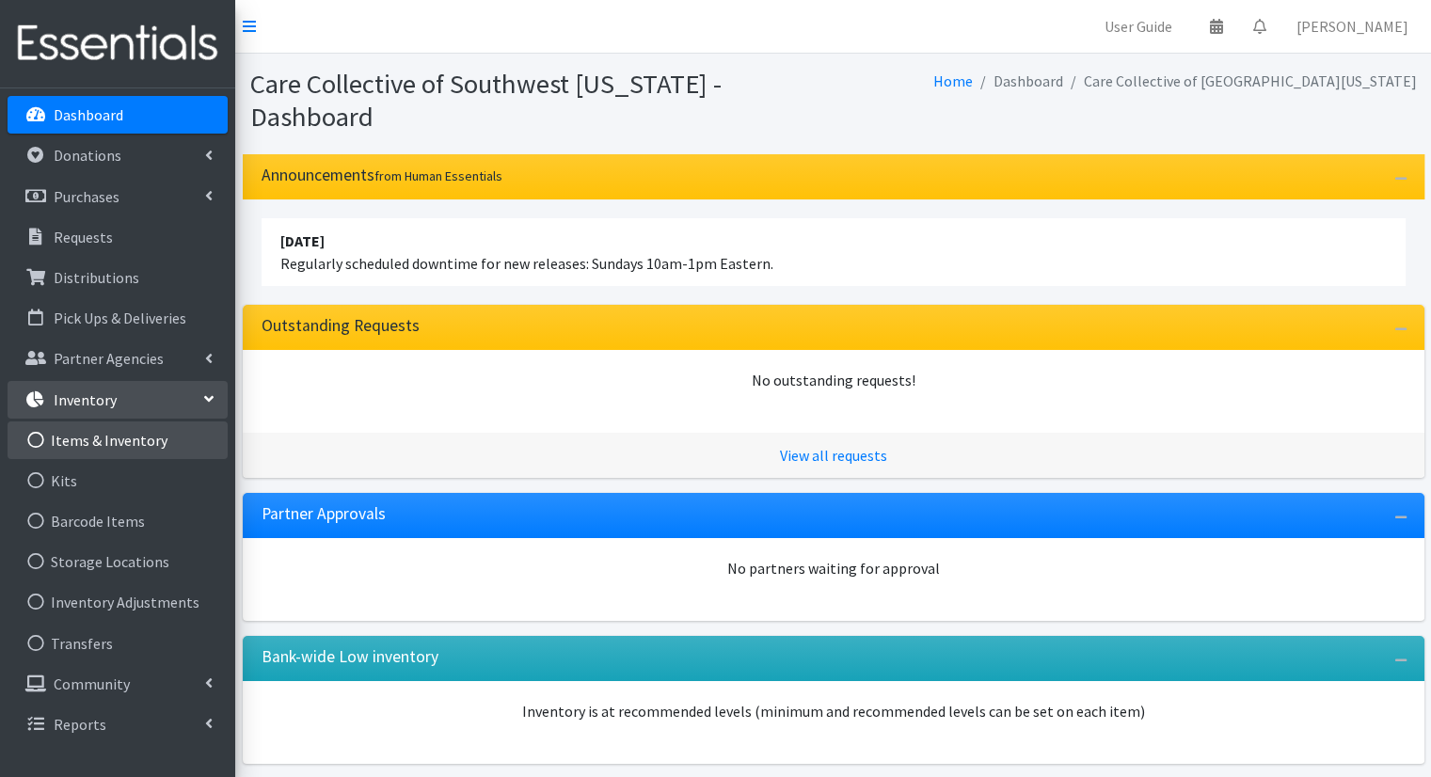
click at [146, 438] on link "Items & Inventory" at bounding box center [118, 441] width 220 height 38
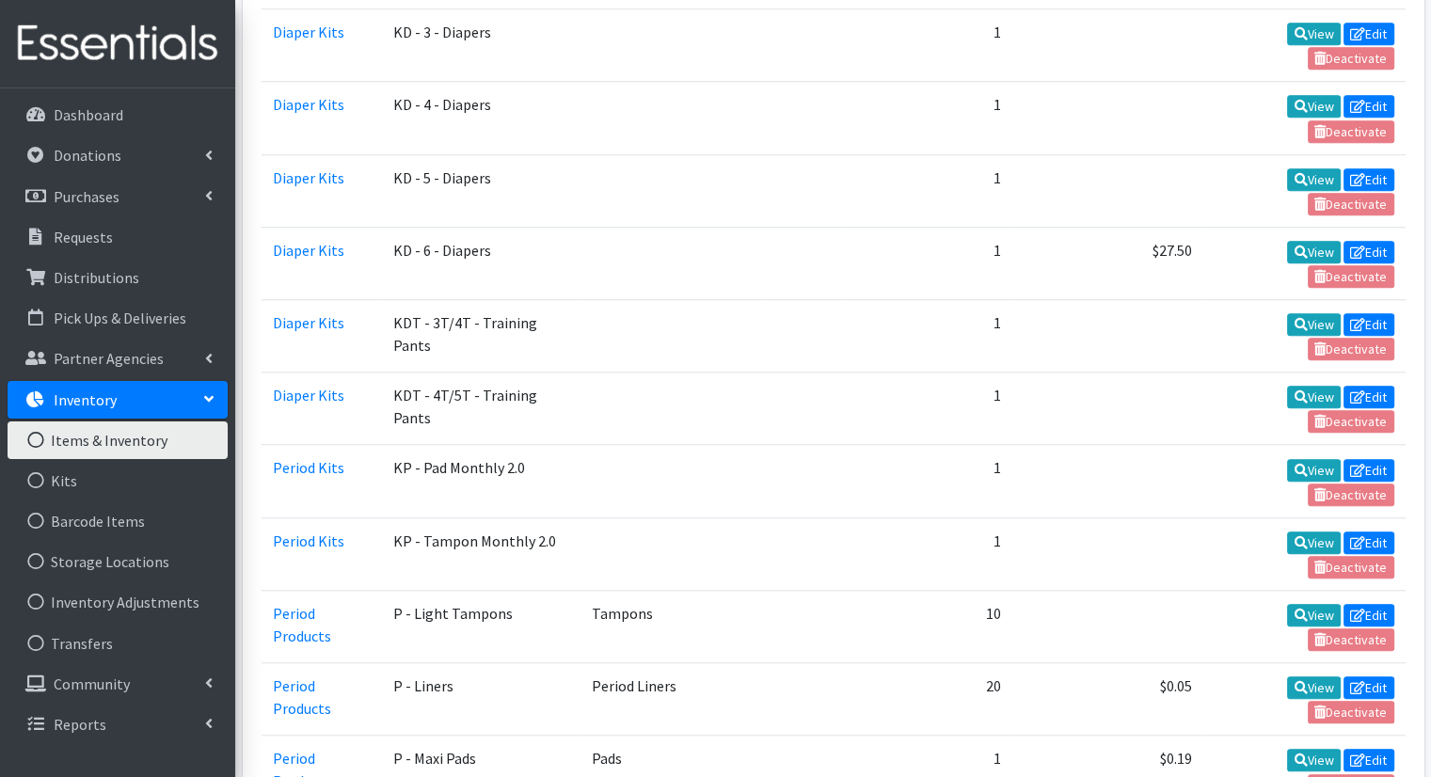
scroll to position [1506, 0]
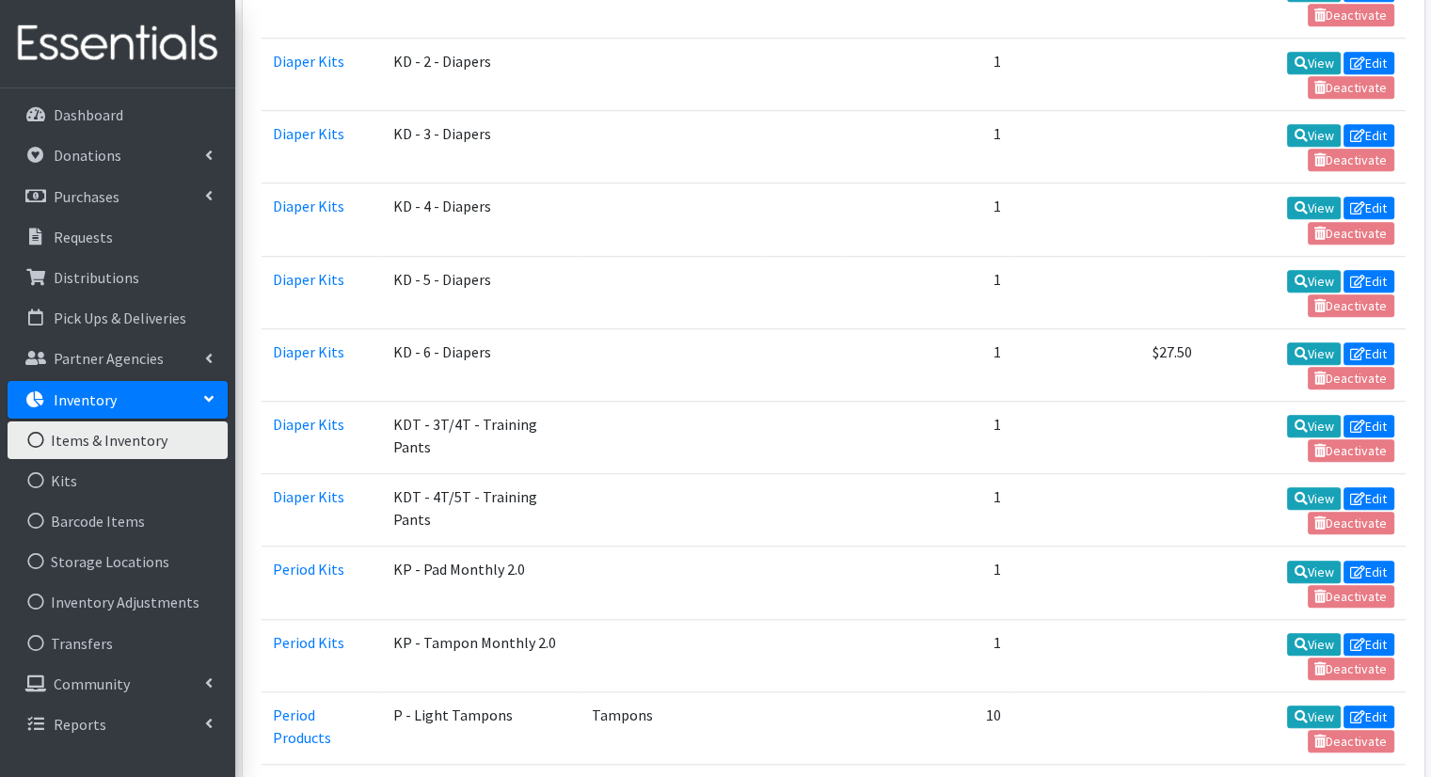
drag, startPoint x: 1095, startPoint y: 351, endPoint x: 1050, endPoint y: 250, distance: 110.4
click at [1050, 256] on td at bounding box center [1107, 292] width 191 height 72
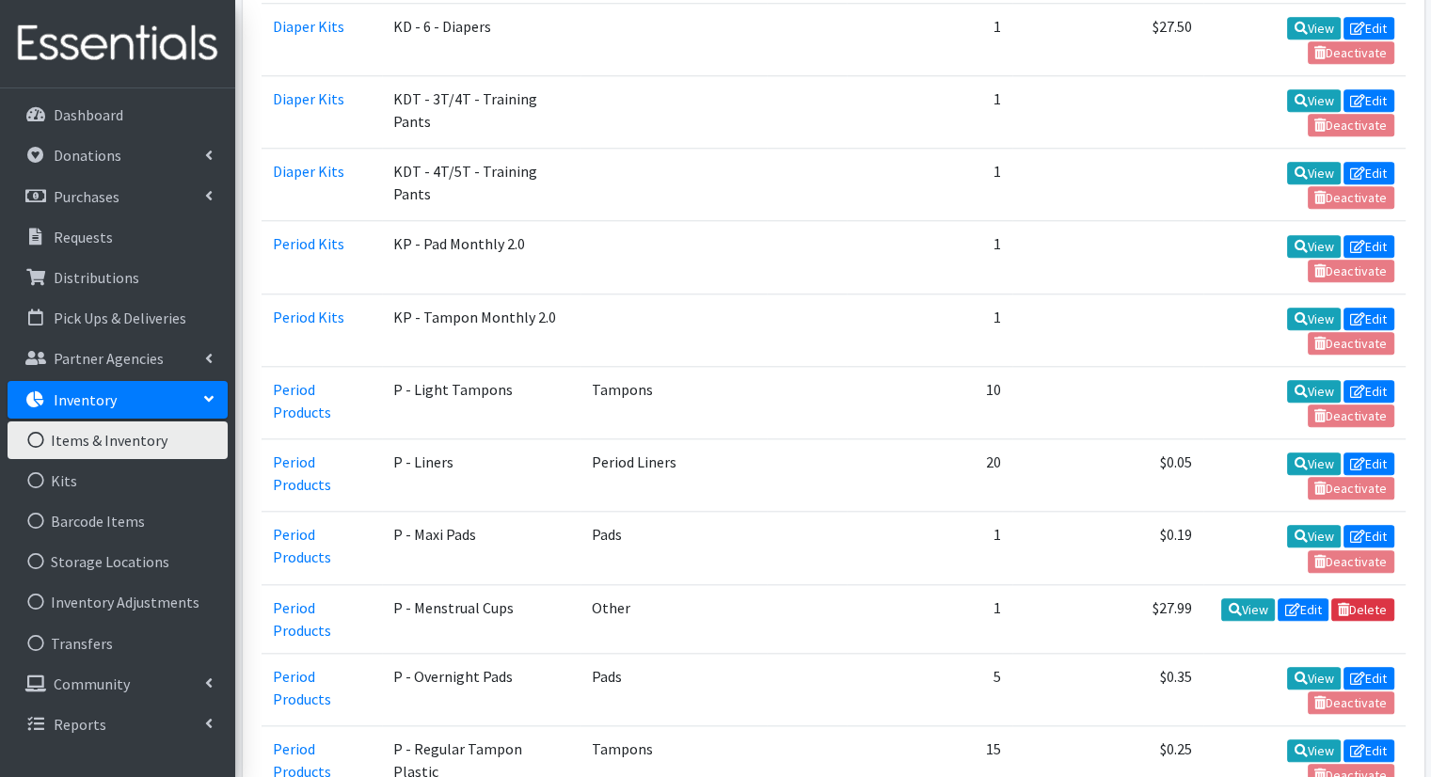
scroll to position [1880, 0]
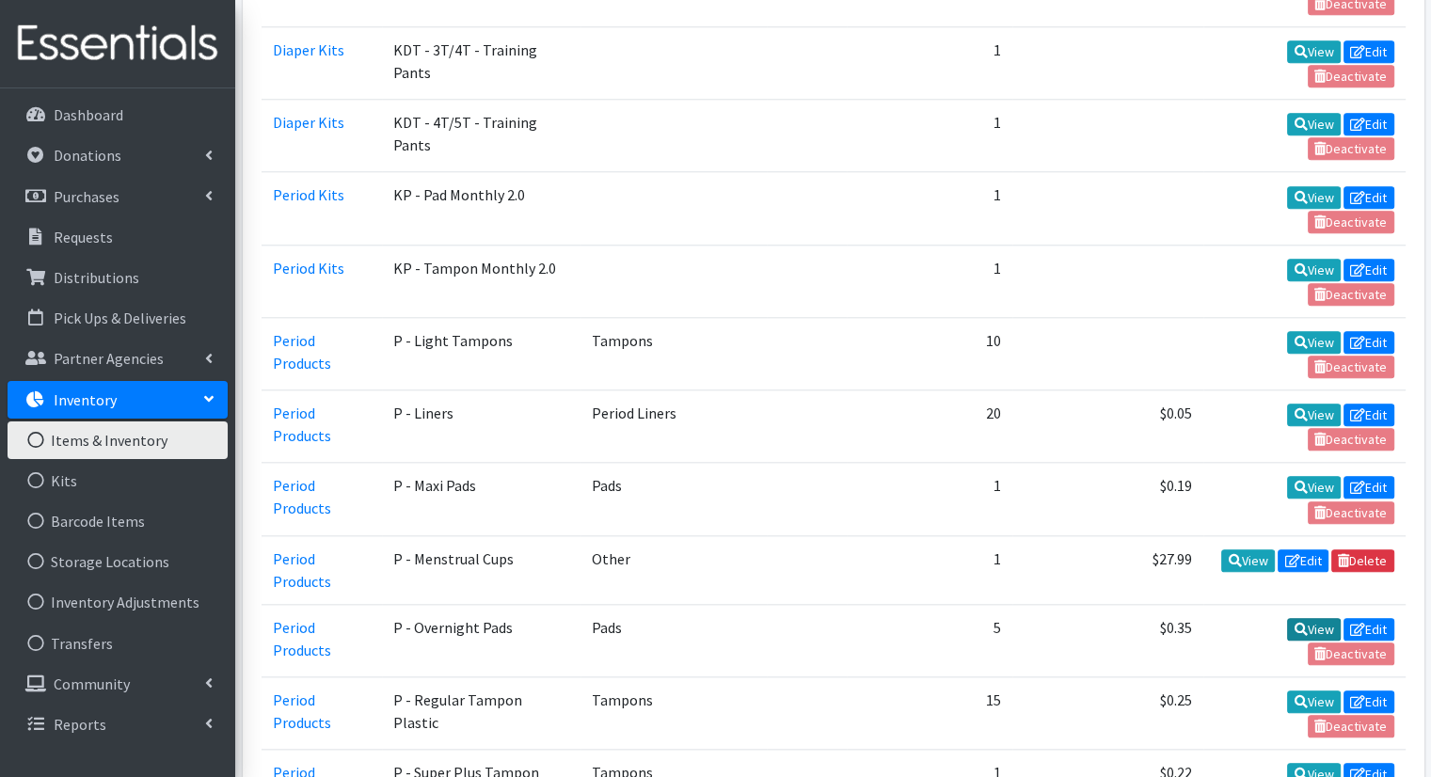
click at [1310, 618] on link "View" at bounding box center [1314, 629] width 54 height 23
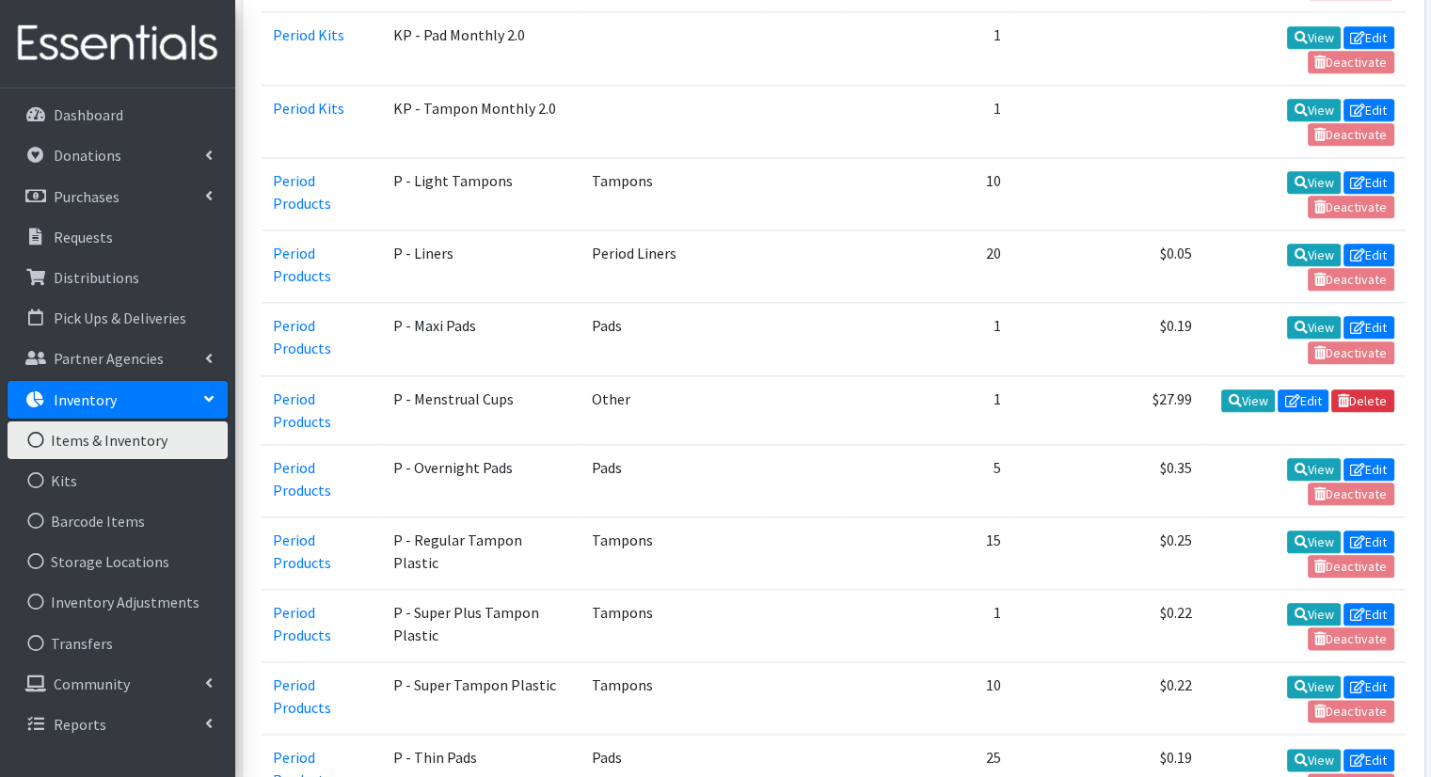
scroll to position [2068, 0]
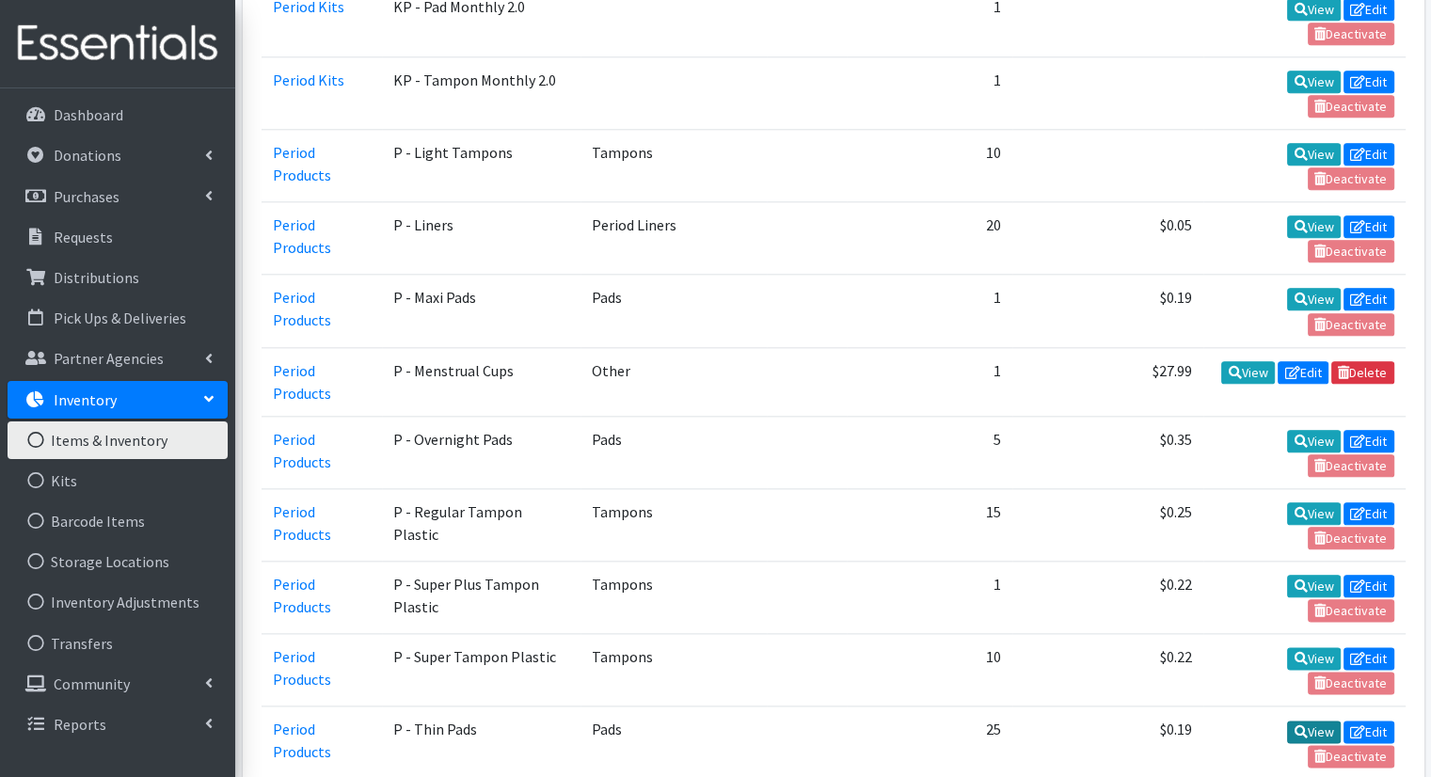
click at [1287, 721] on link "View" at bounding box center [1314, 732] width 54 height 23
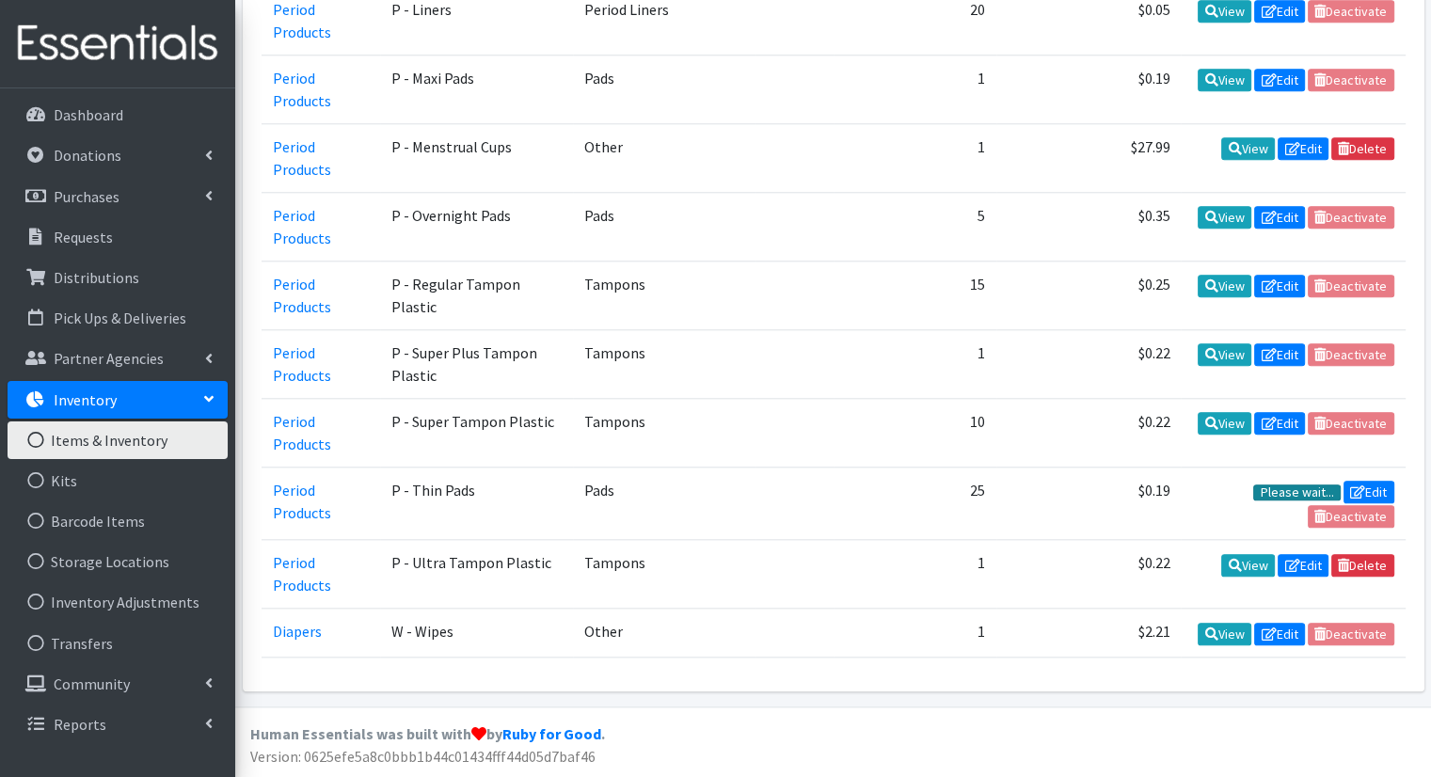
scroll to position [1631, 0]
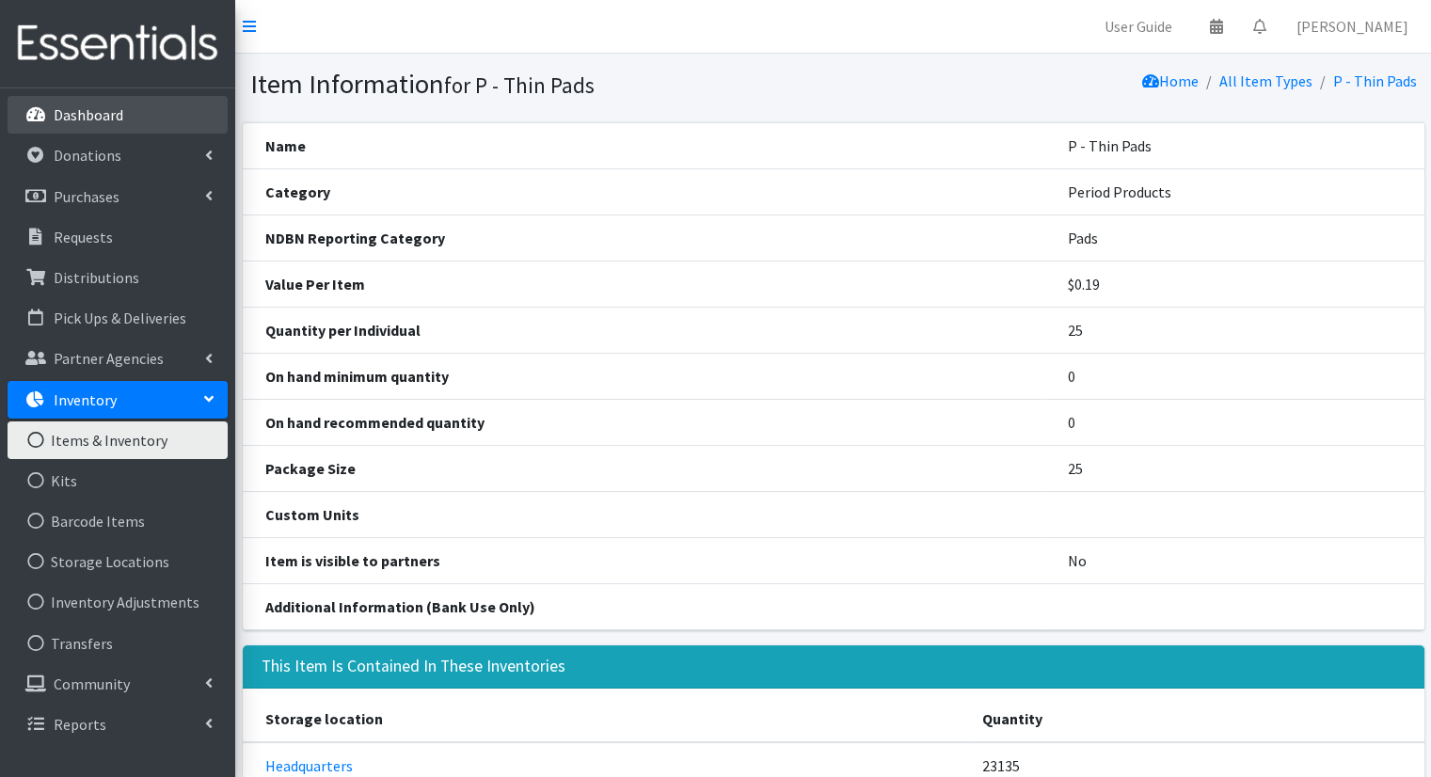
click at [118, 104] on link "Dashboard" at bounding box center [118, 115] width 220 height 38
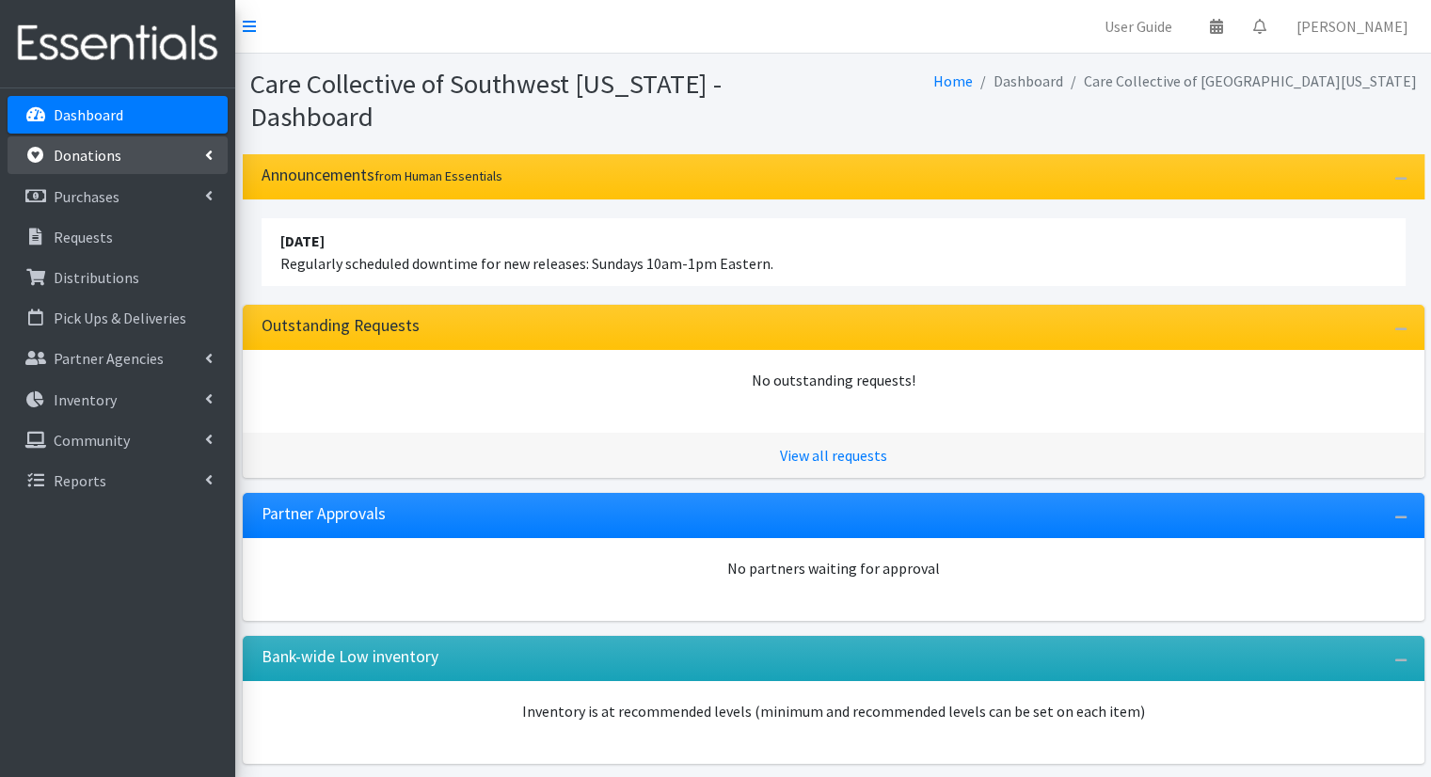
click at [143, 153] on link "Donations" at bounding box center [118, 155] width 220 height 38
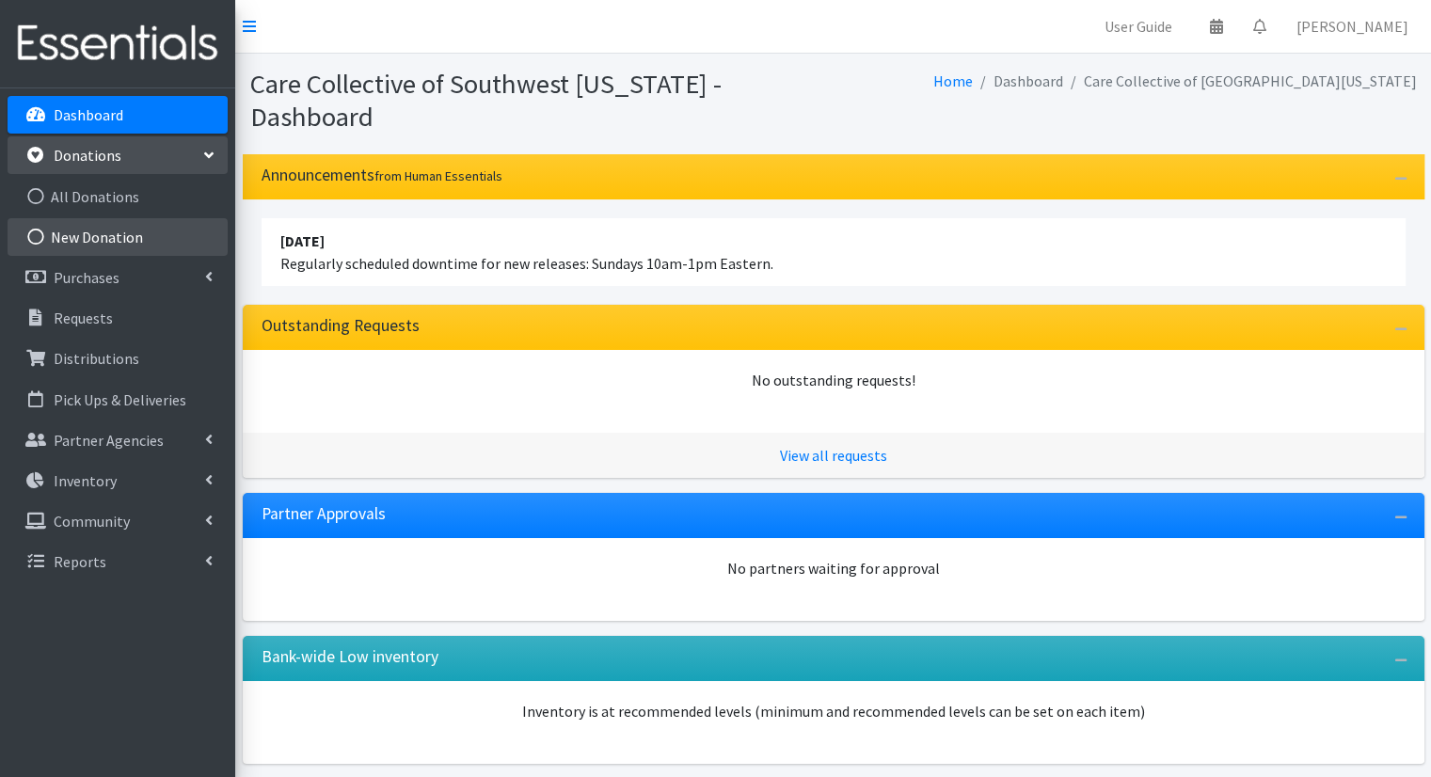
click at [169, 239] on link "New Donation" at bounding box center [118, 237] width 220 height 38
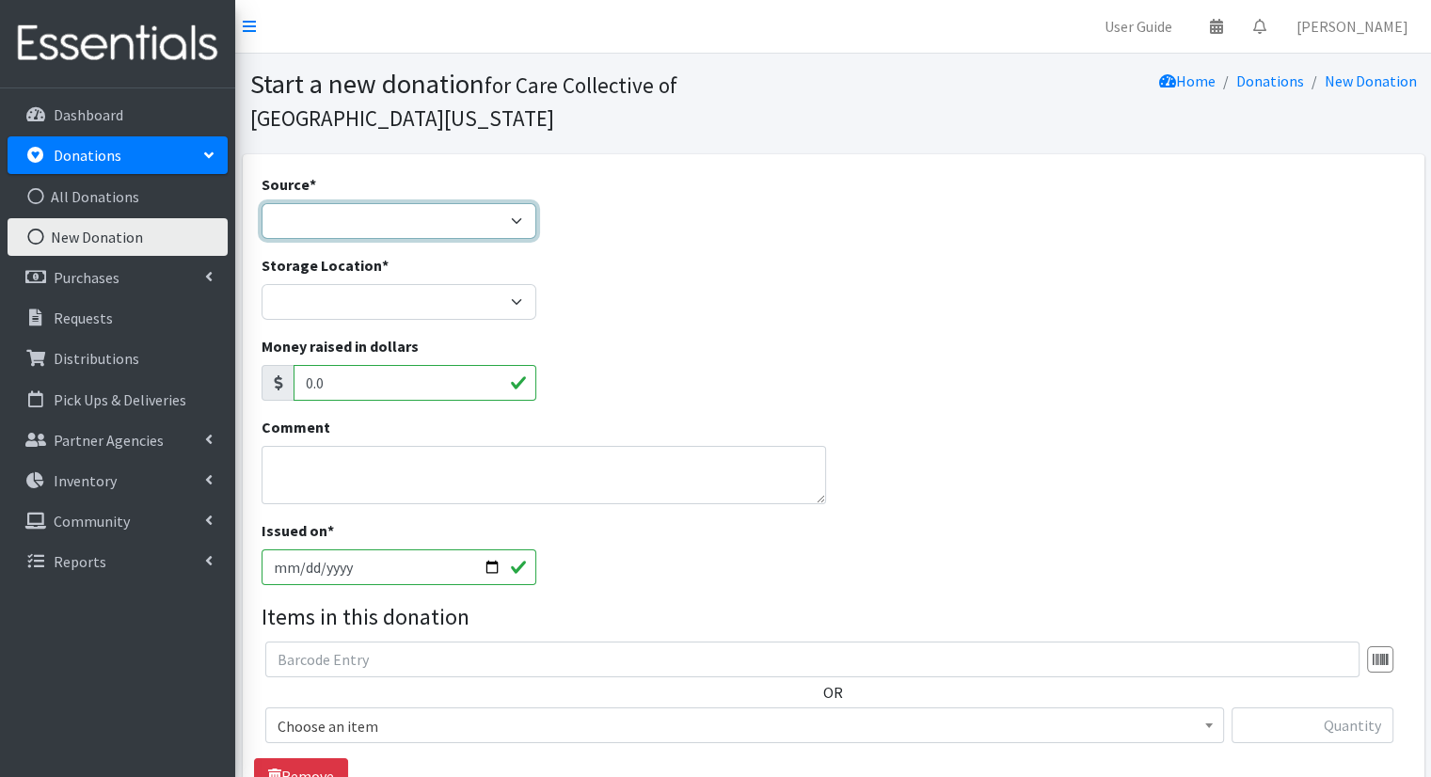
click at [474, 237] on select "Product Drive Manufacturer Donation Site Misc. Donation" at bounding box center [400, 221] width 276 height 36
click at [598, 295] on div "Storage Location * Headquarters [GEOGRAPHIC_DATA] Loaves and Fishes" at bounding box center [833, 294] width 1158 height 81
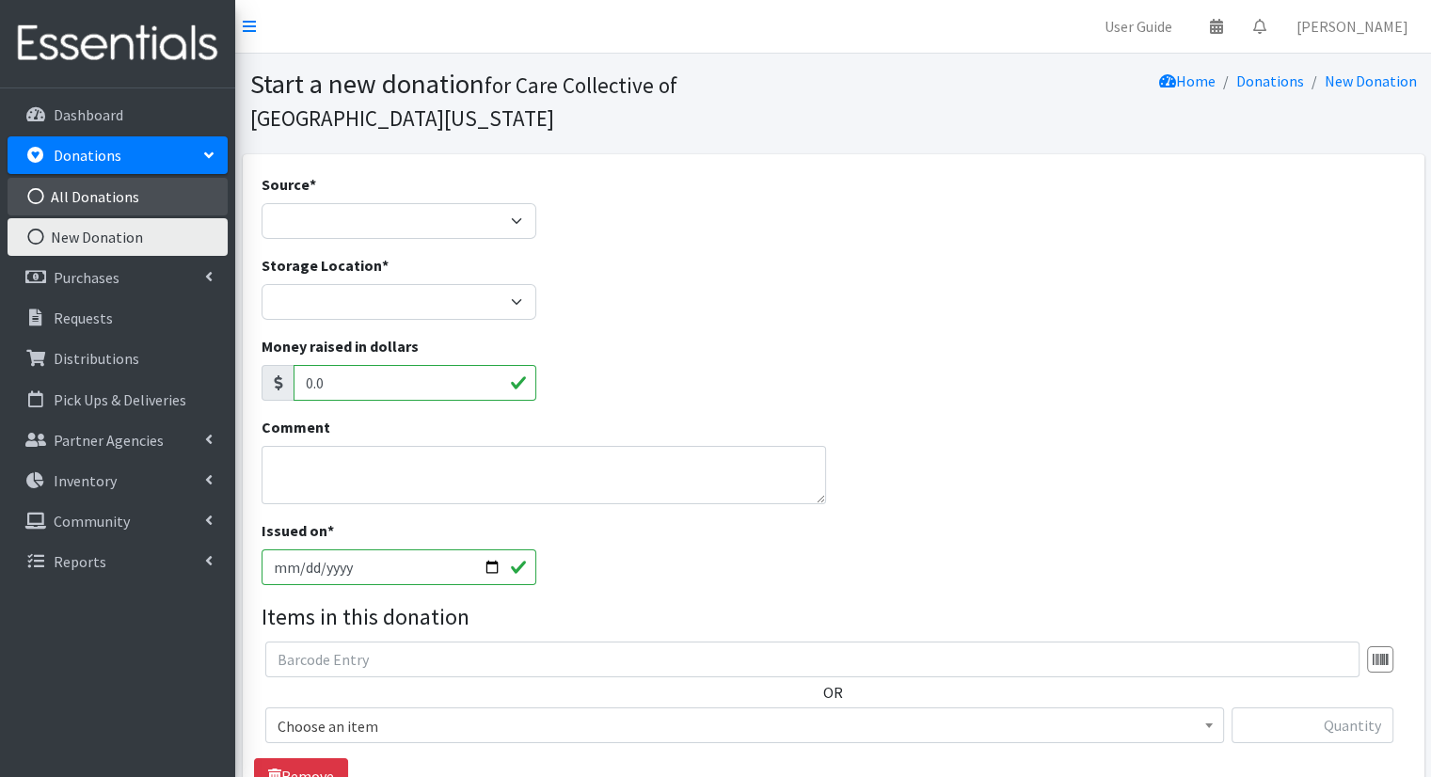
click at [139, 196] on link "All Donations" at bounding box center [118, 197] width 220 height 38
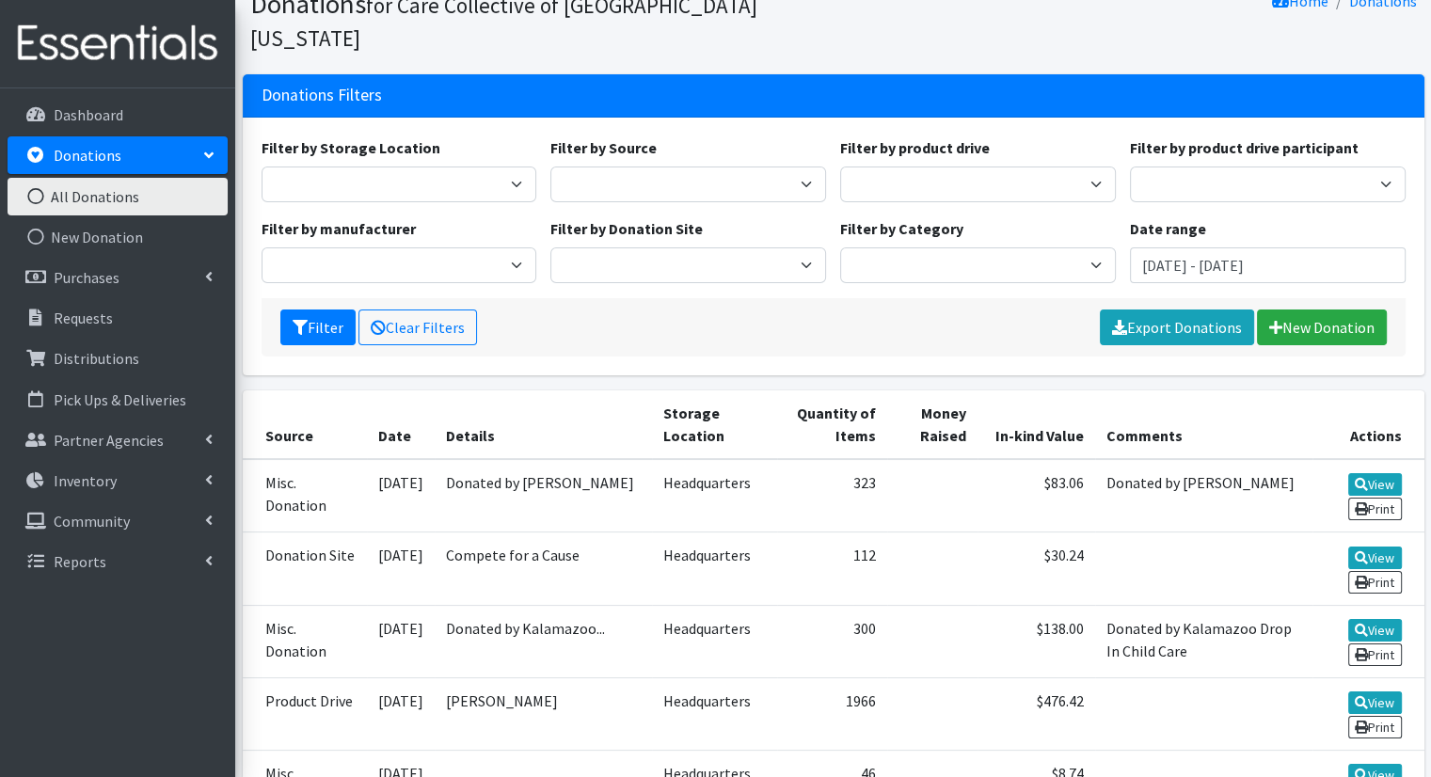
scroll to position [188, 0]
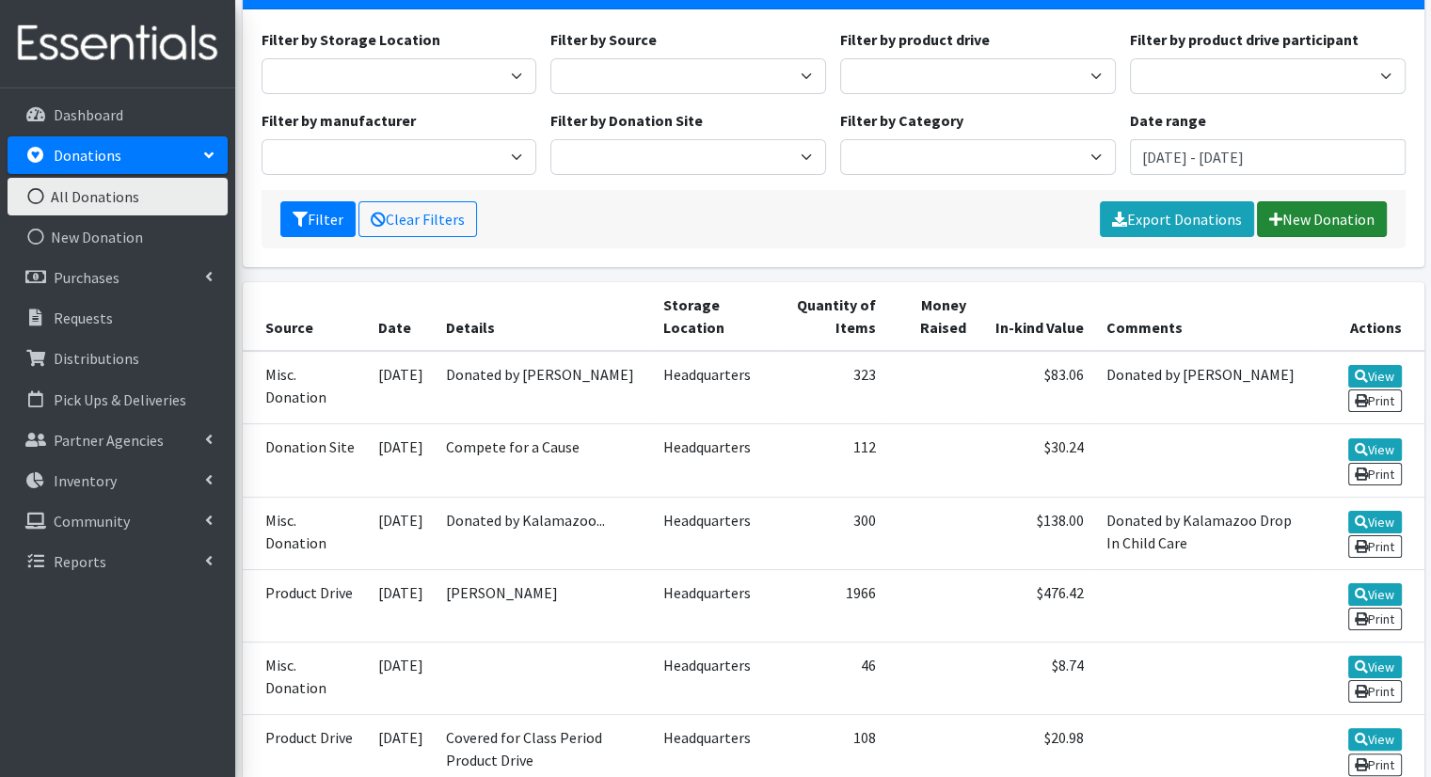
click at [1297, 201] on link "New Donation" at bounding box center [1322, 219] width 130 height 36
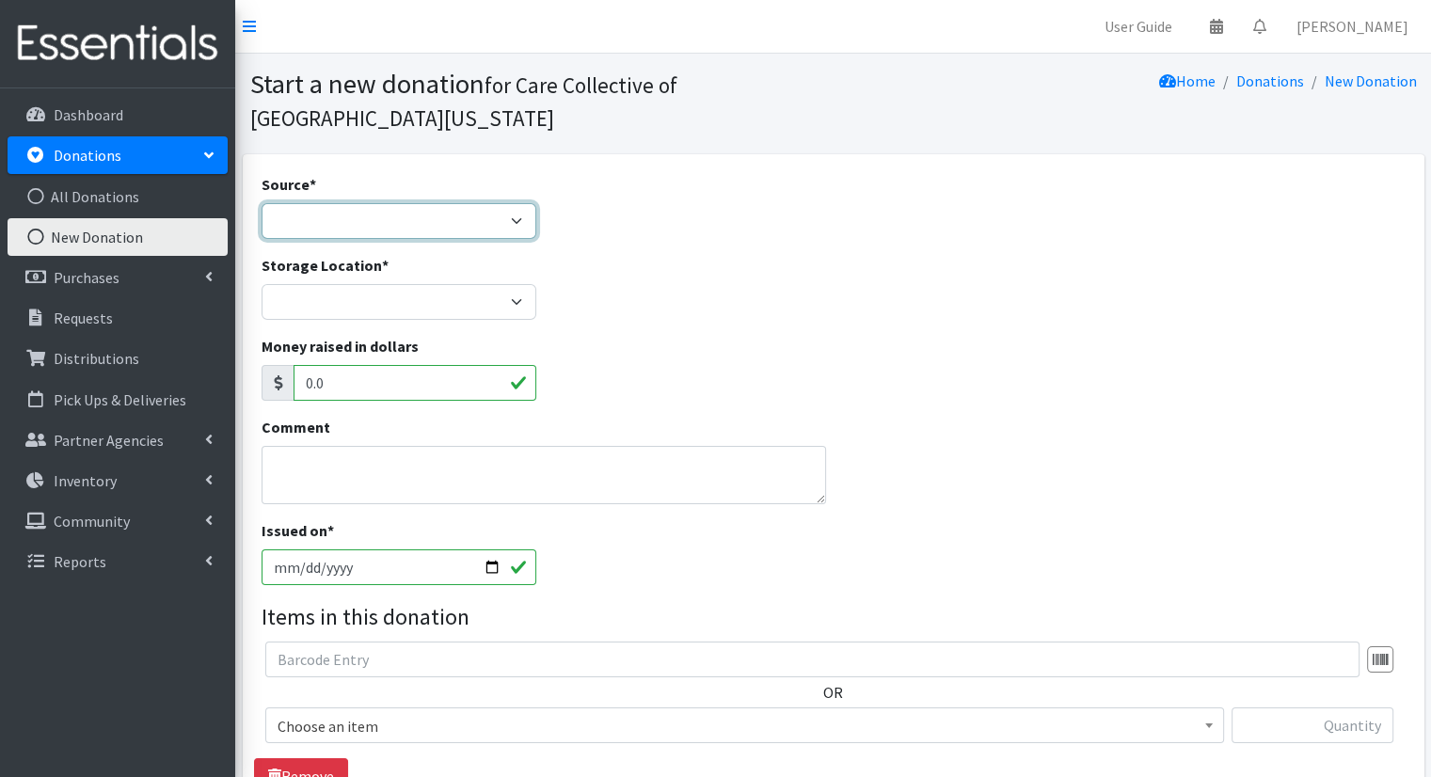
click at [397, 229] on select "Product Drive Manufacturer Donation Site Misc. Donation" at bounding box center [400, 221] width 276 height 36
select select "Misc. Donation"
click at [262, 203] on select "Product Drive Manufacturer Donation Site Misc. Donation" at bounding box center [400, 221] width 276 height 36
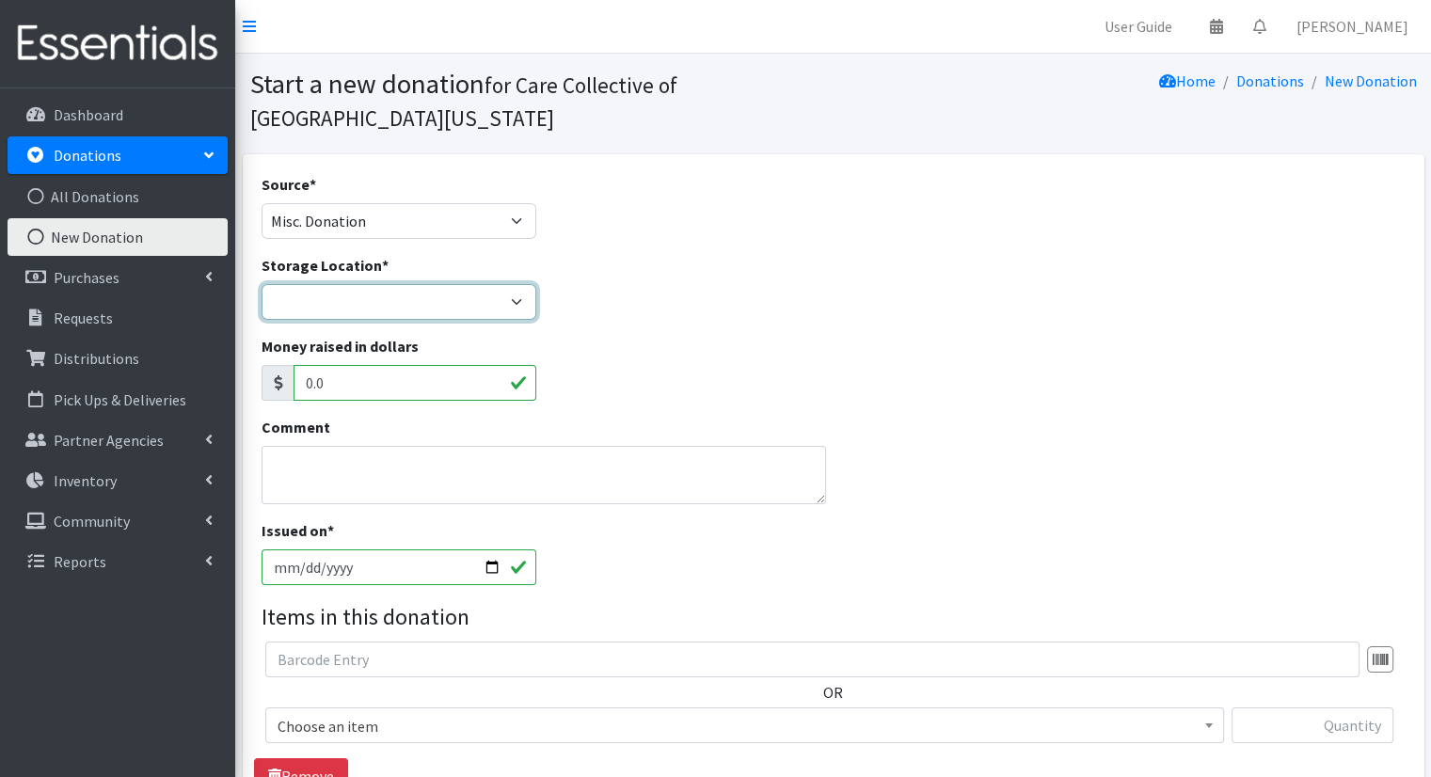
click at [411, 313] on select "Headquarters Kalamazoo Loaves and Fishes" at bounding box center [400, 302] width 276 height 36
select select "491"
click at [262, 284] on select "Headquarters Kalamazoo Loaves and Fishes" at bounding box center [400, 302] width 276 height 36
click at [428, 490] on textarea "Comment" at bounding box center [545, 475] width 566 height 58
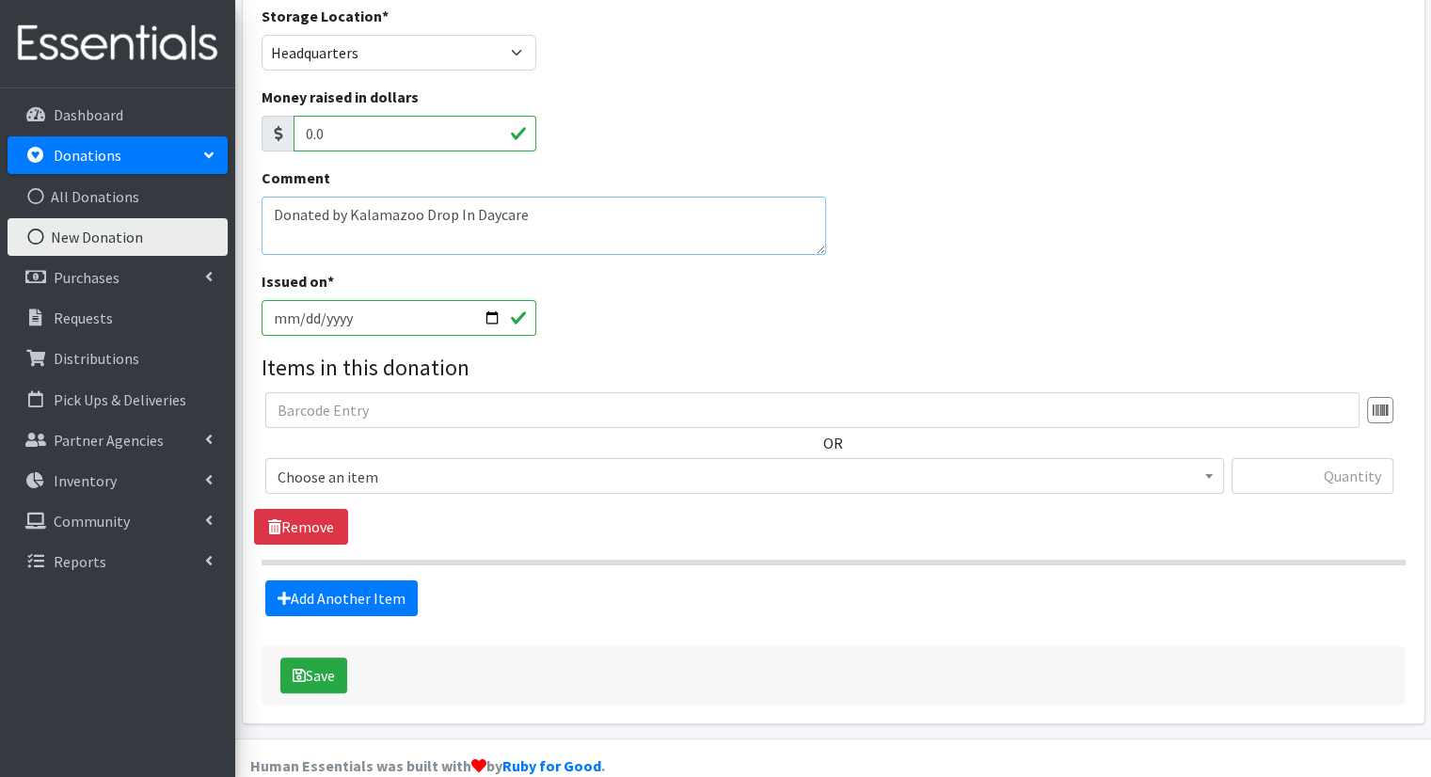
scroll to position [279, 0]
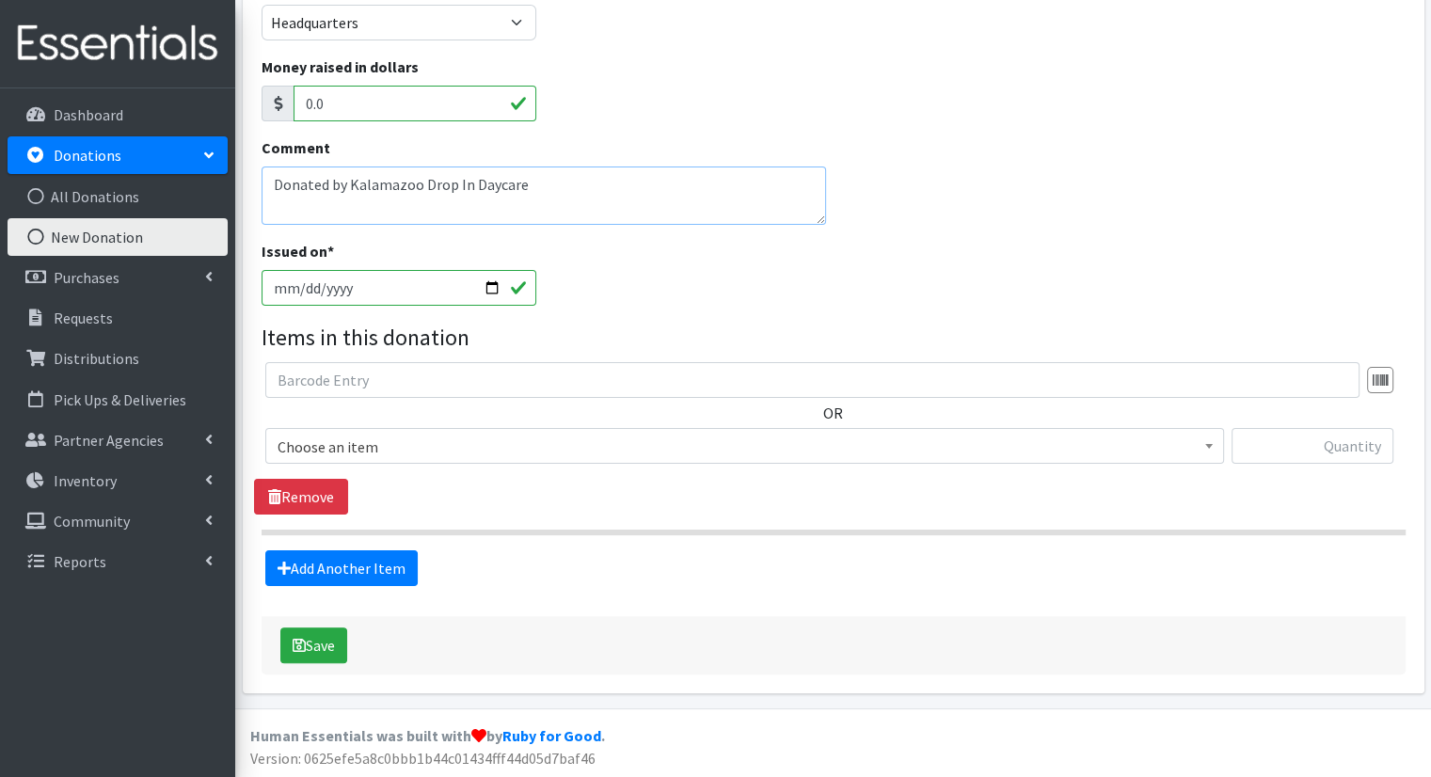
type textarea "Donated by Kalamazoo Drop In Daycare"
click at [873, 446] on span "Choose an item" at bounding box center [745, 447] width 934 height 26
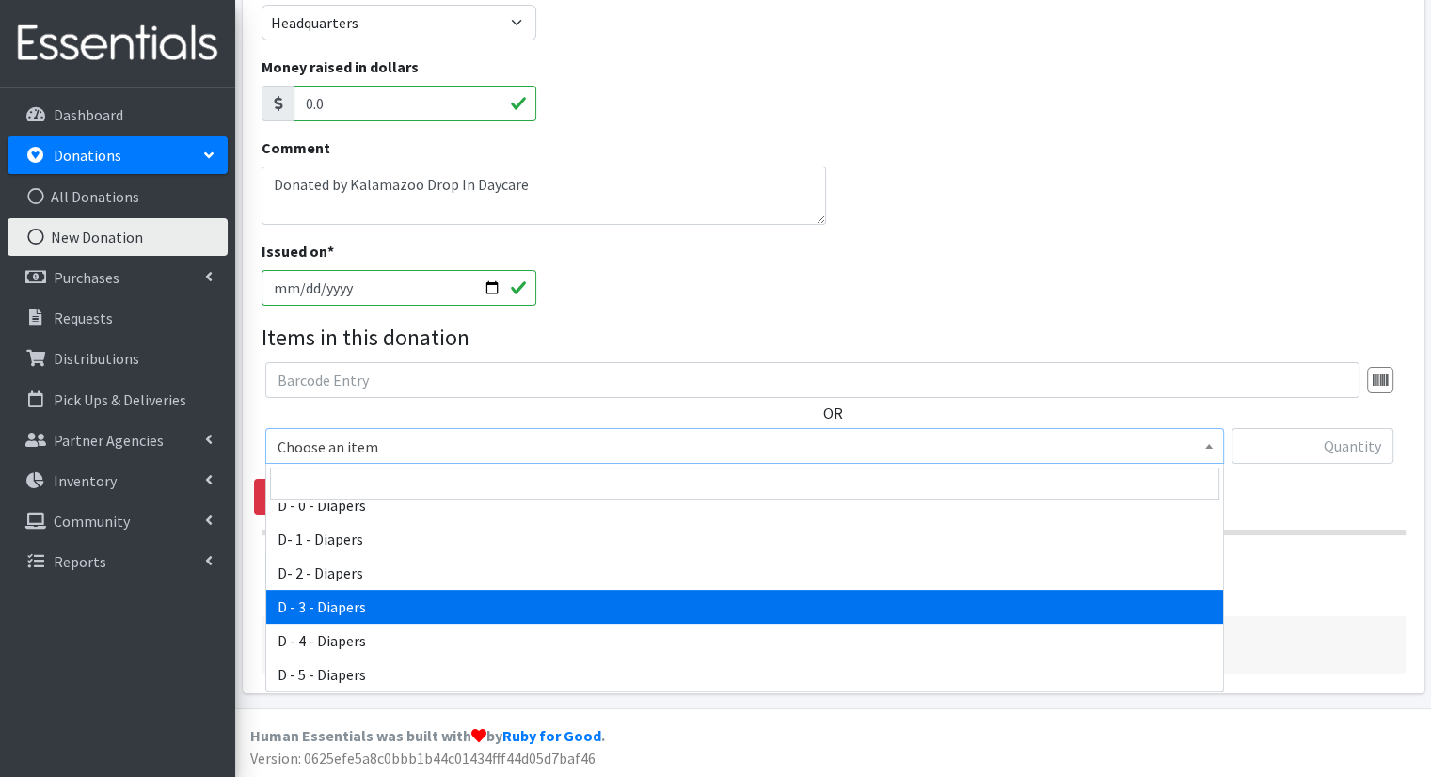
scroll to position [188, 0]
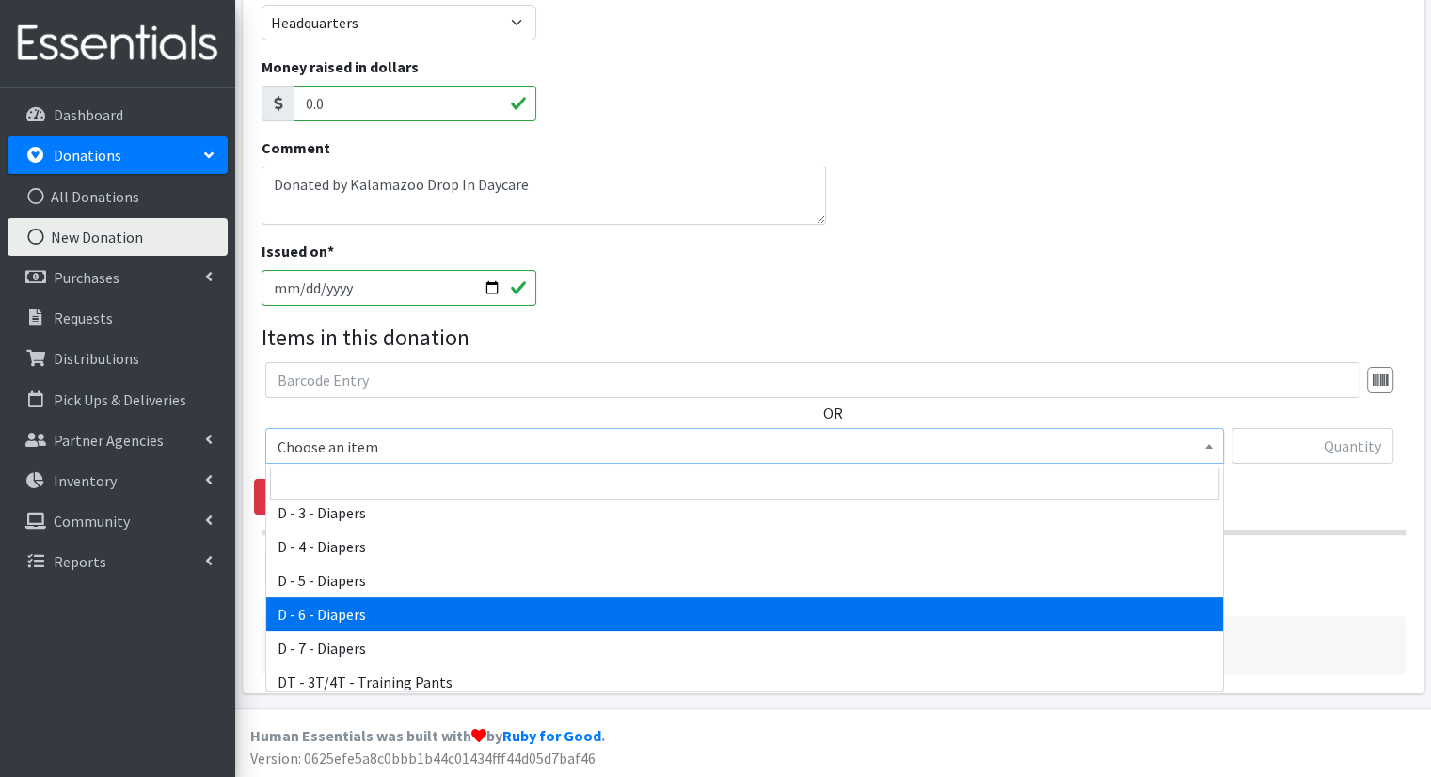
select select "15487"
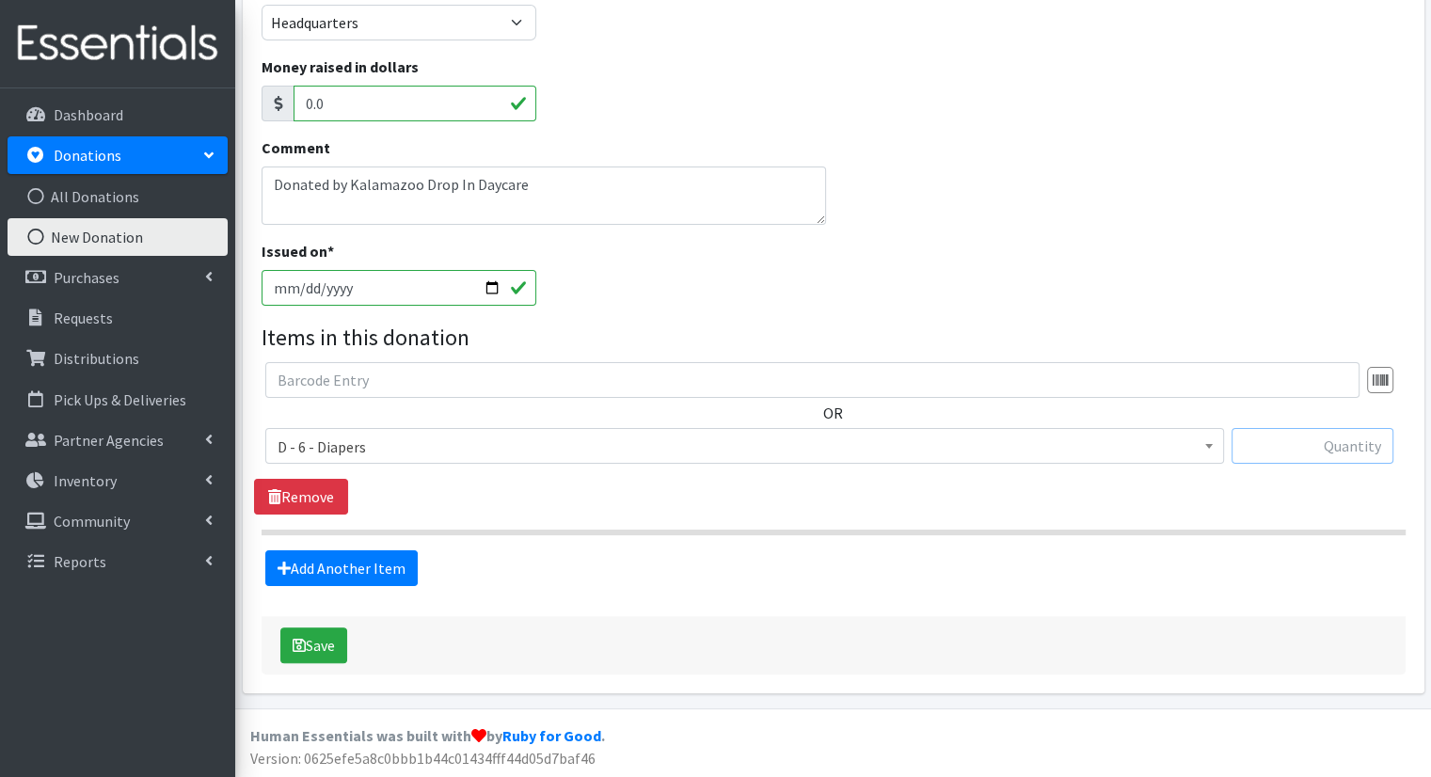
drag, startPoint x: 1327, startPoint y: 446, endPoint x: 1317, endPoint y: 449, distance: 9.8
click at [1323, 447] on input "text" at bounding box center [1313, 446] width 162 height 36
type input "88"
click at [334, 644] on button "Save" at bounding box center [313, 646] width 67 height 36
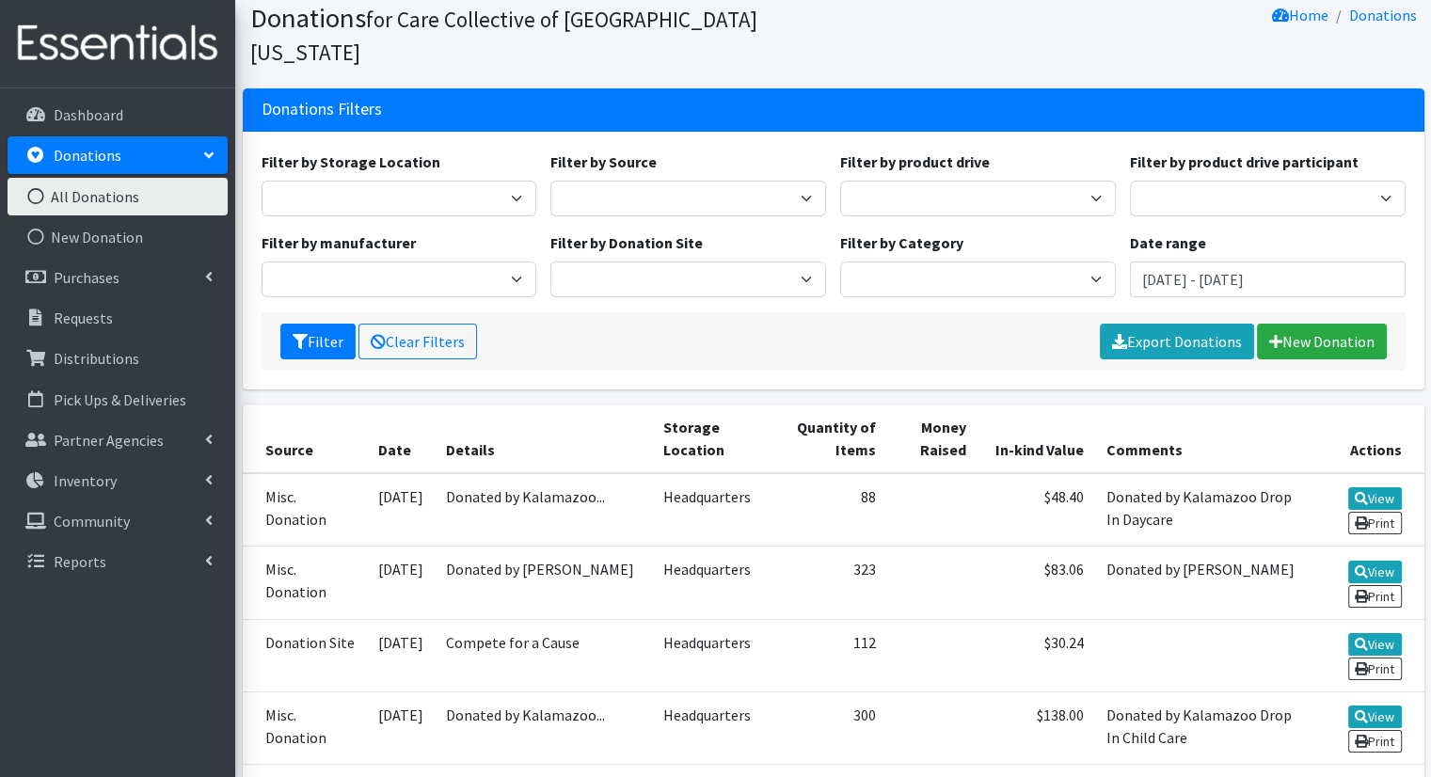
scroll to position [188, 0]
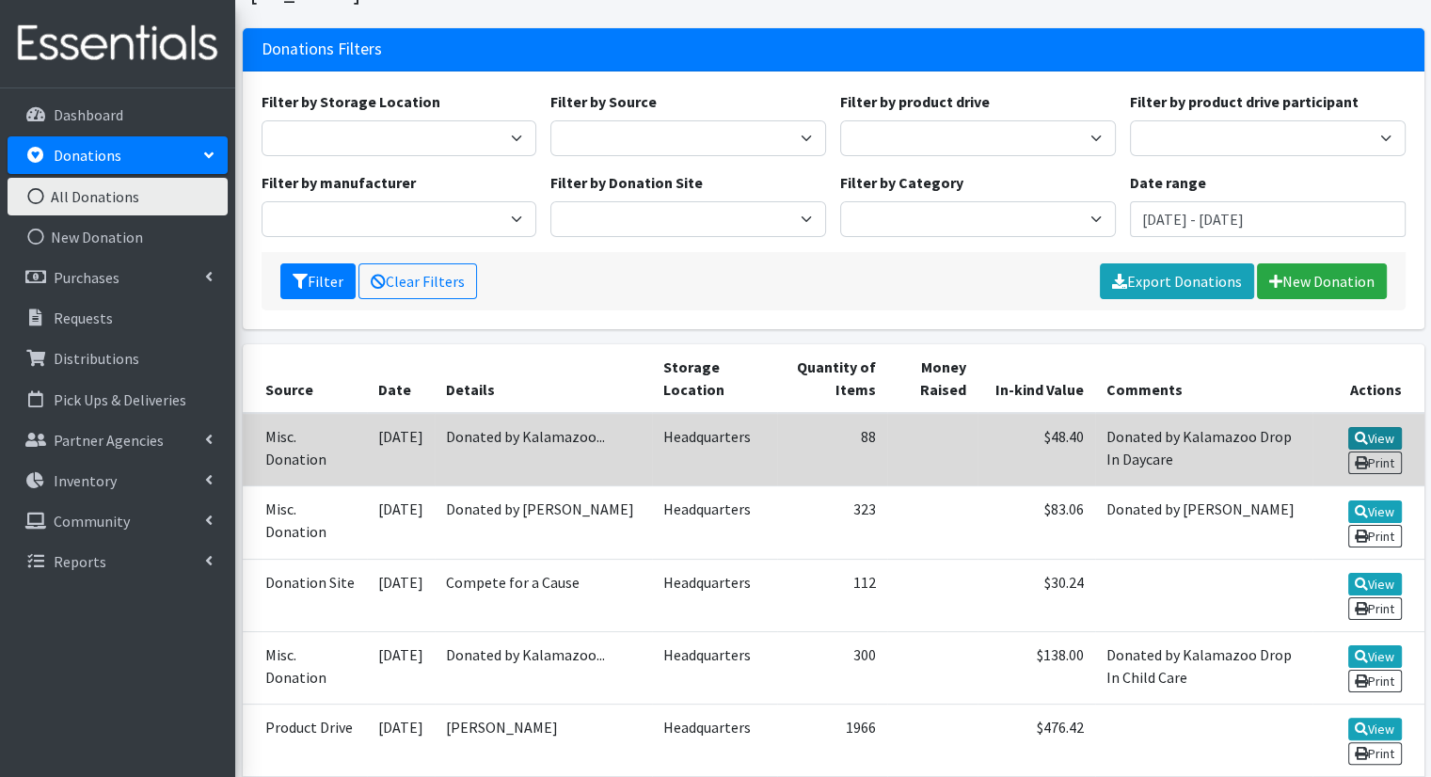
click at [1366, 427] on link "View" at bounding box center [1375, 438] width 54 height 23
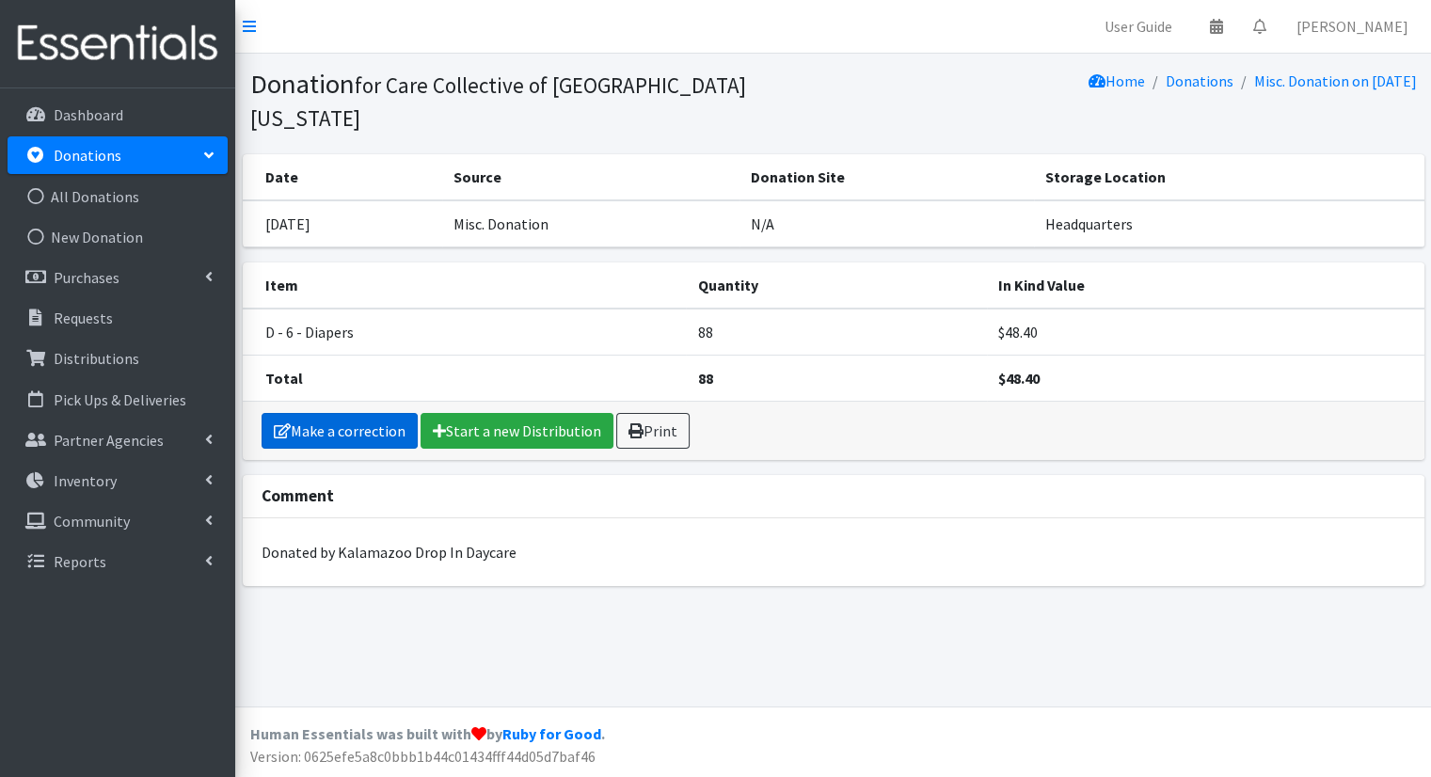
click at [391, 413] on link "Make a correction" at bounding box center [340, 431] width 156 height 36
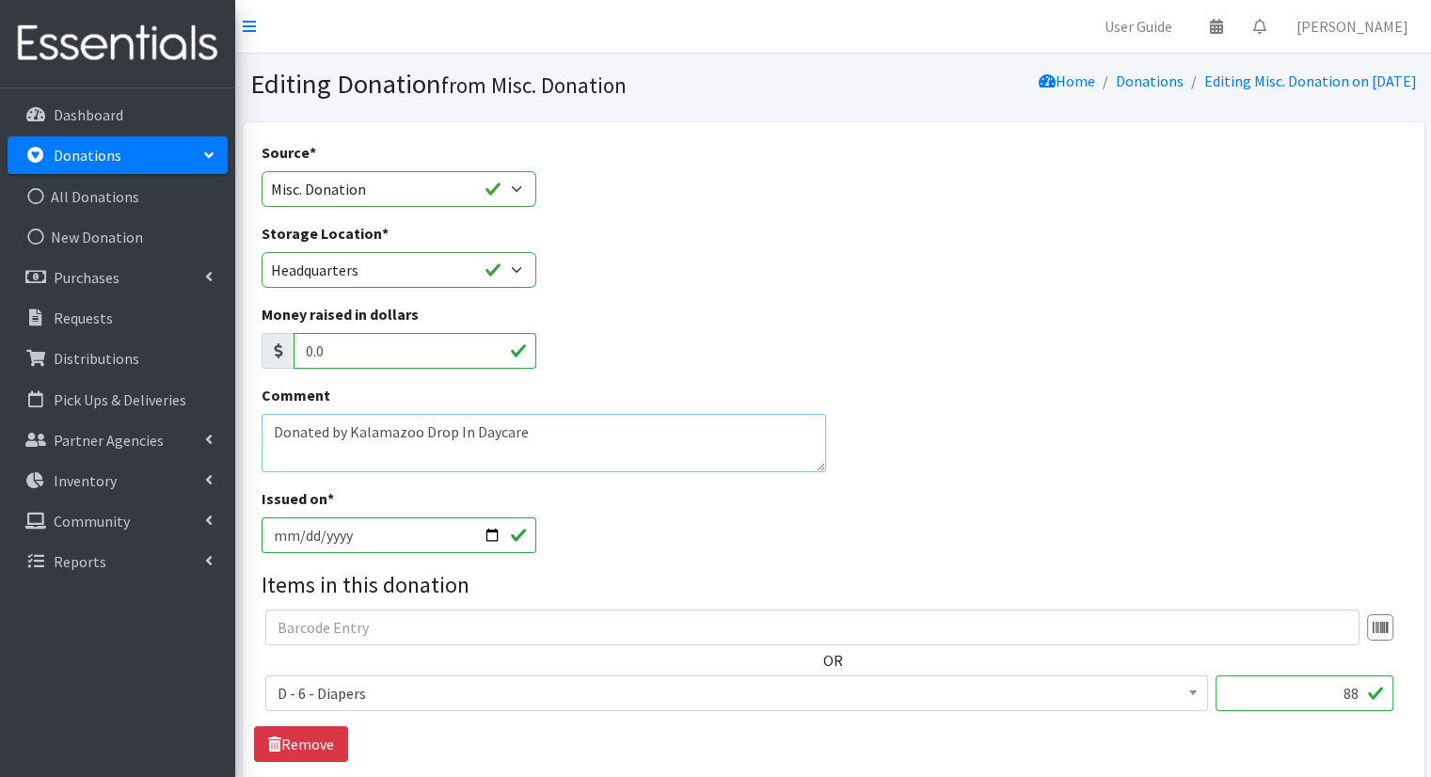
click at [636, 434] on textarea "Donated by Kalamazoo Drop In Daycare" at bounding box center [545, 443] width 566 height 58
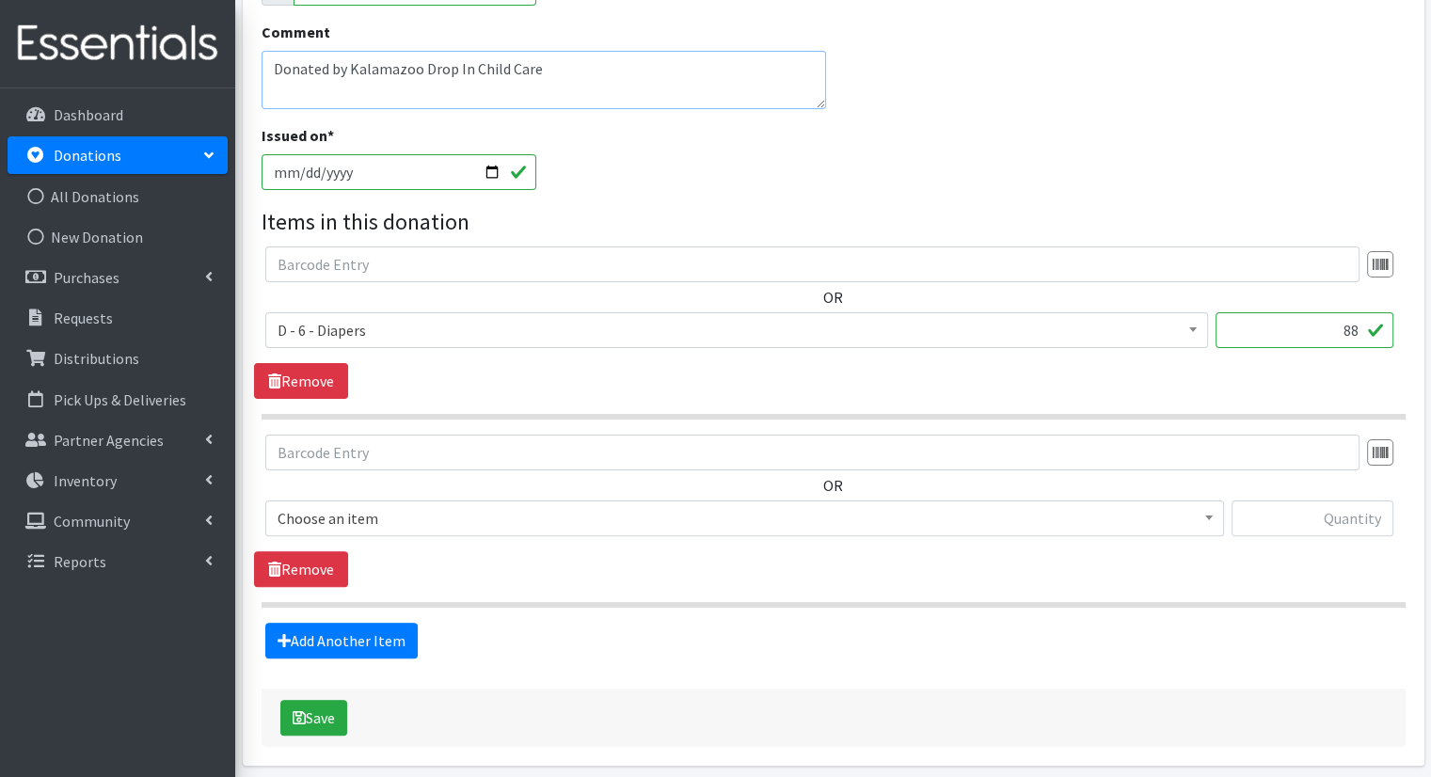
scroll to position [435, 0]
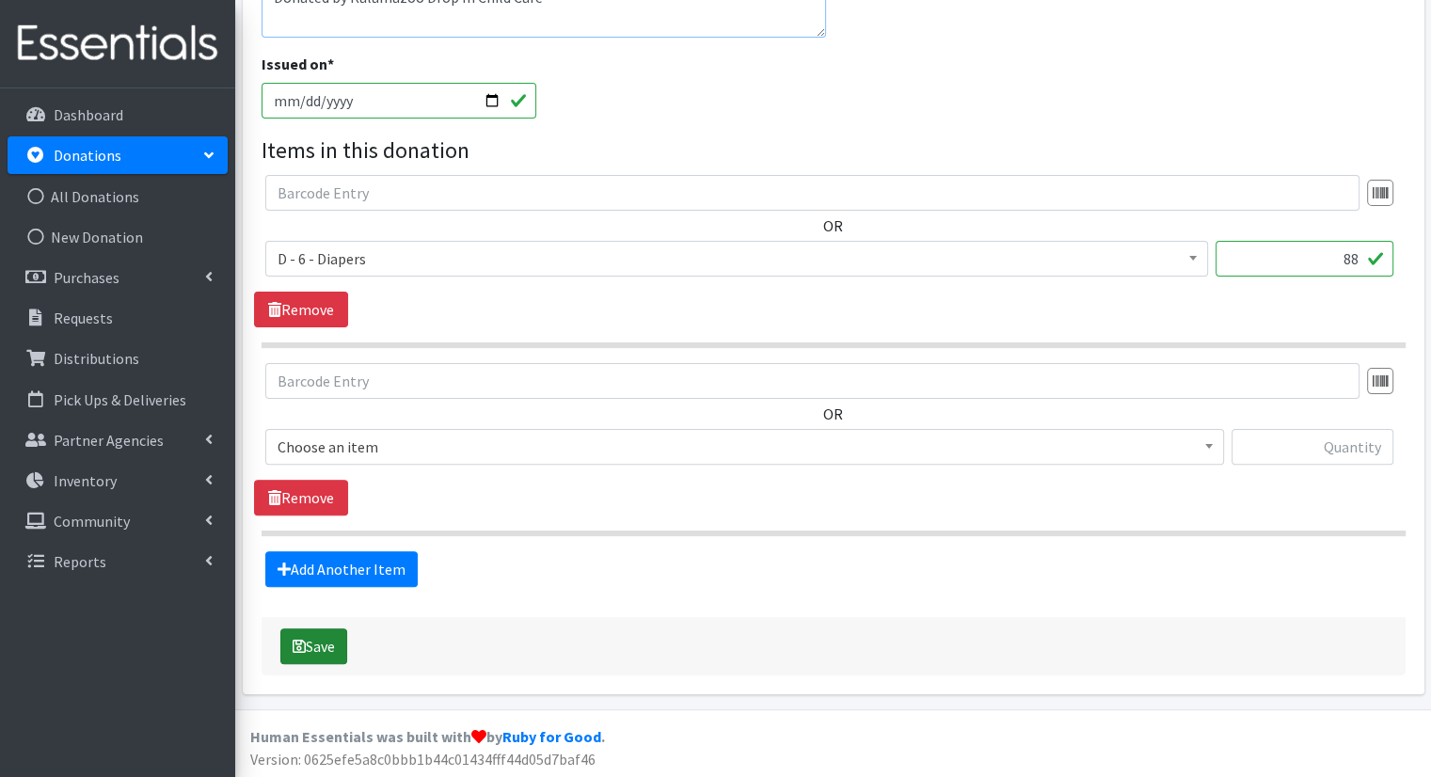
type textarea "Donated by Kalamazoo Drop In Child Care"
click at [303, 645] on icon "submit" at bounding box center [299, 646] width 13 height 15
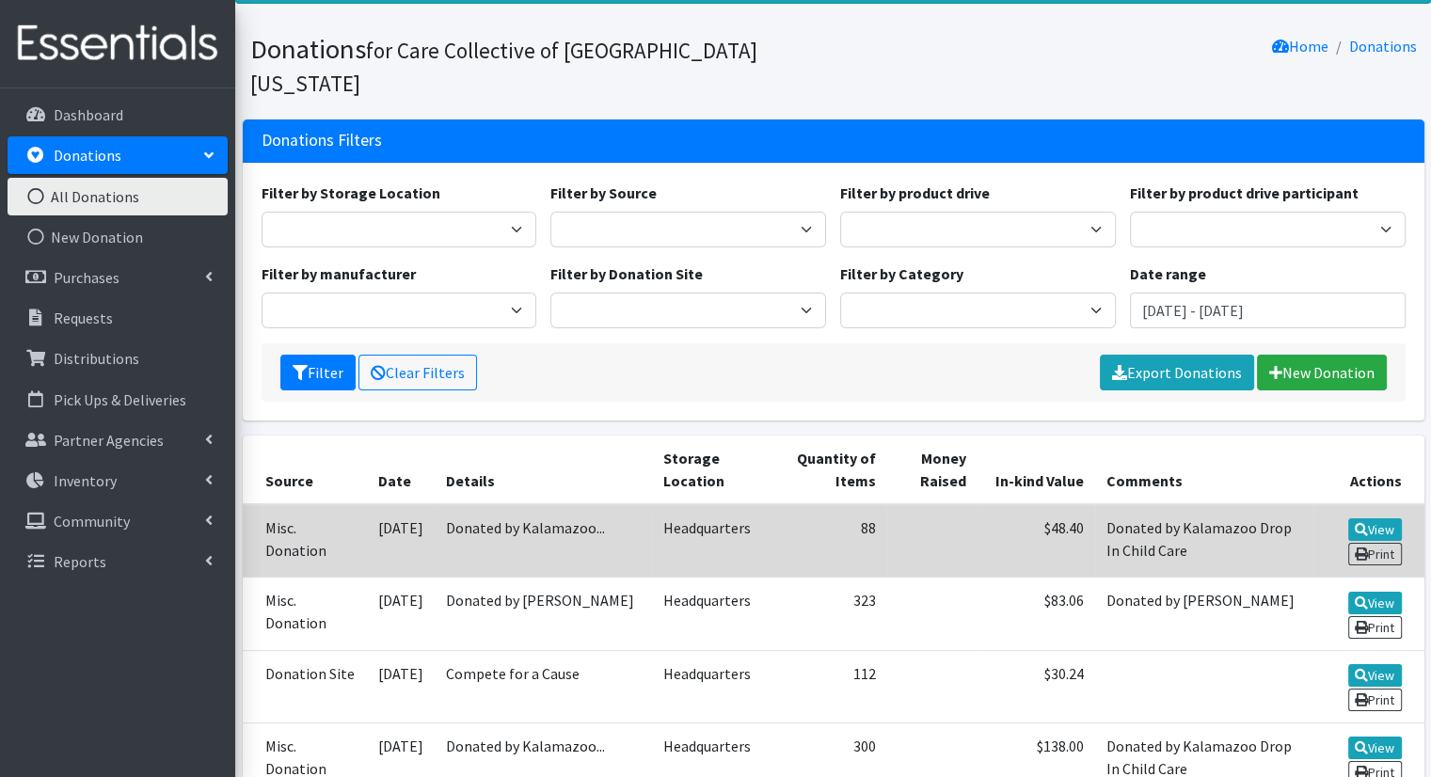
scroll to position [94, 0]
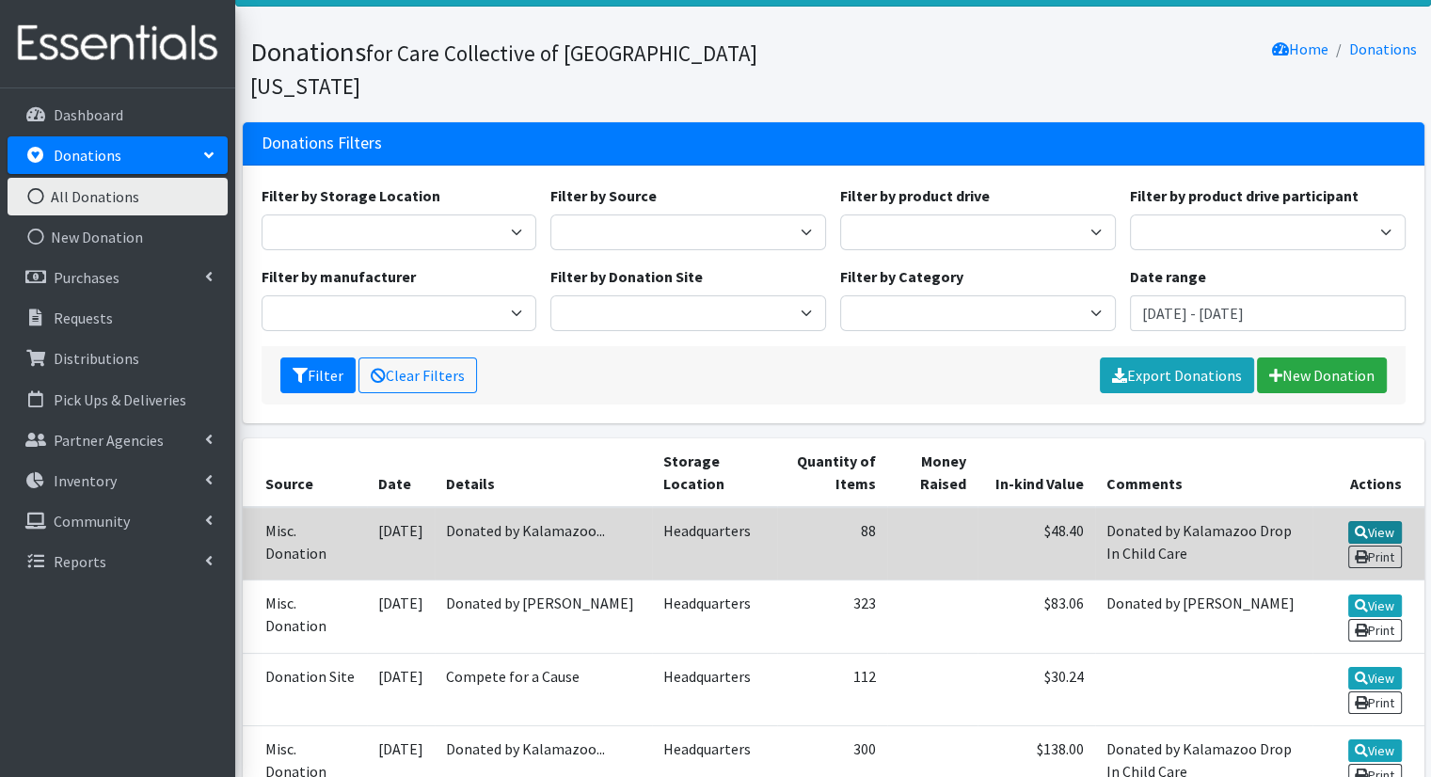
click at [1388, 521] on link "View" at bounding box center [1375, 532] width 54 height 23
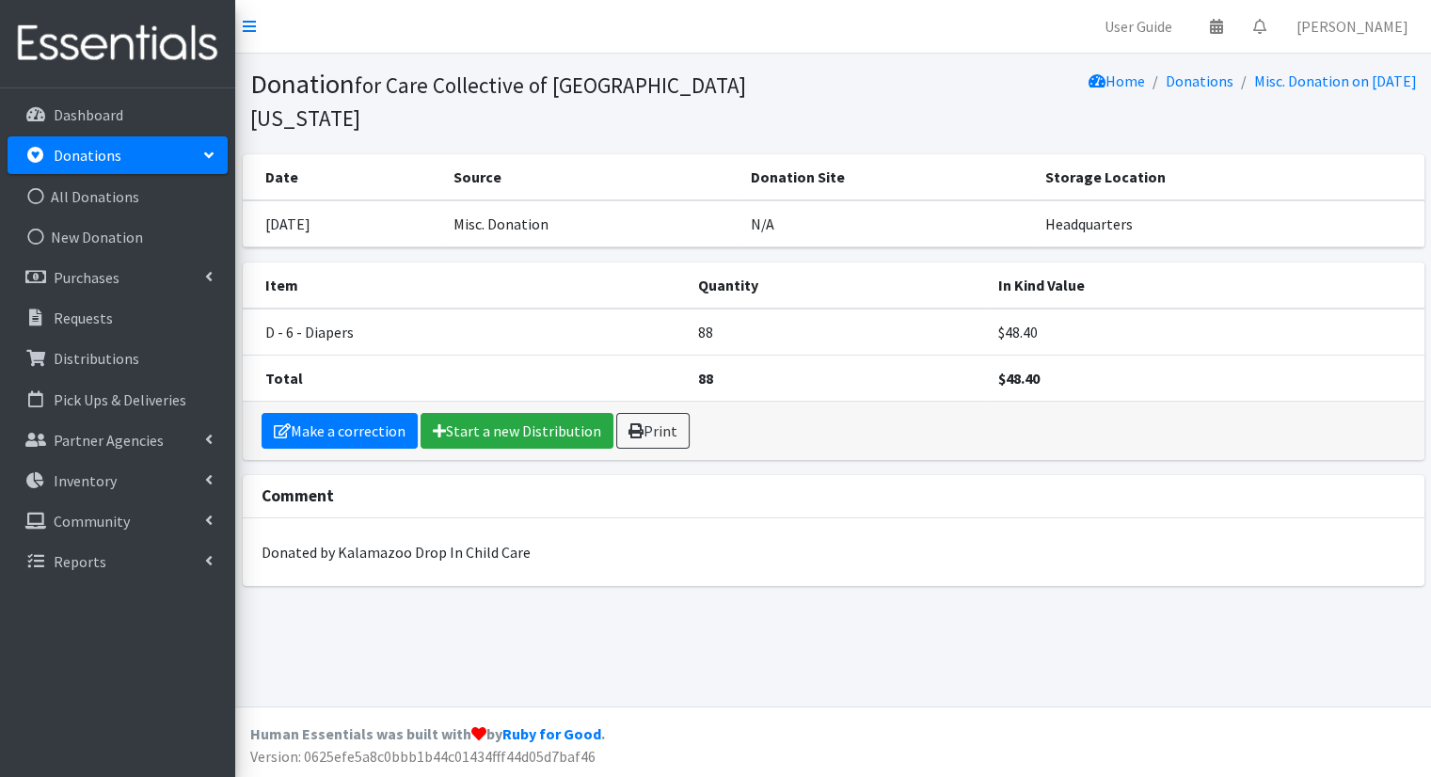
click at [166, 90] on div "Dashboard Donations All Donations New Donation Purchases All Purchases New Purc…" at bounding box center [117, 450] width 235 height 724
click at [149, 96] on link "Dashboard" at bounding box center [118, 115] width 220 height 38
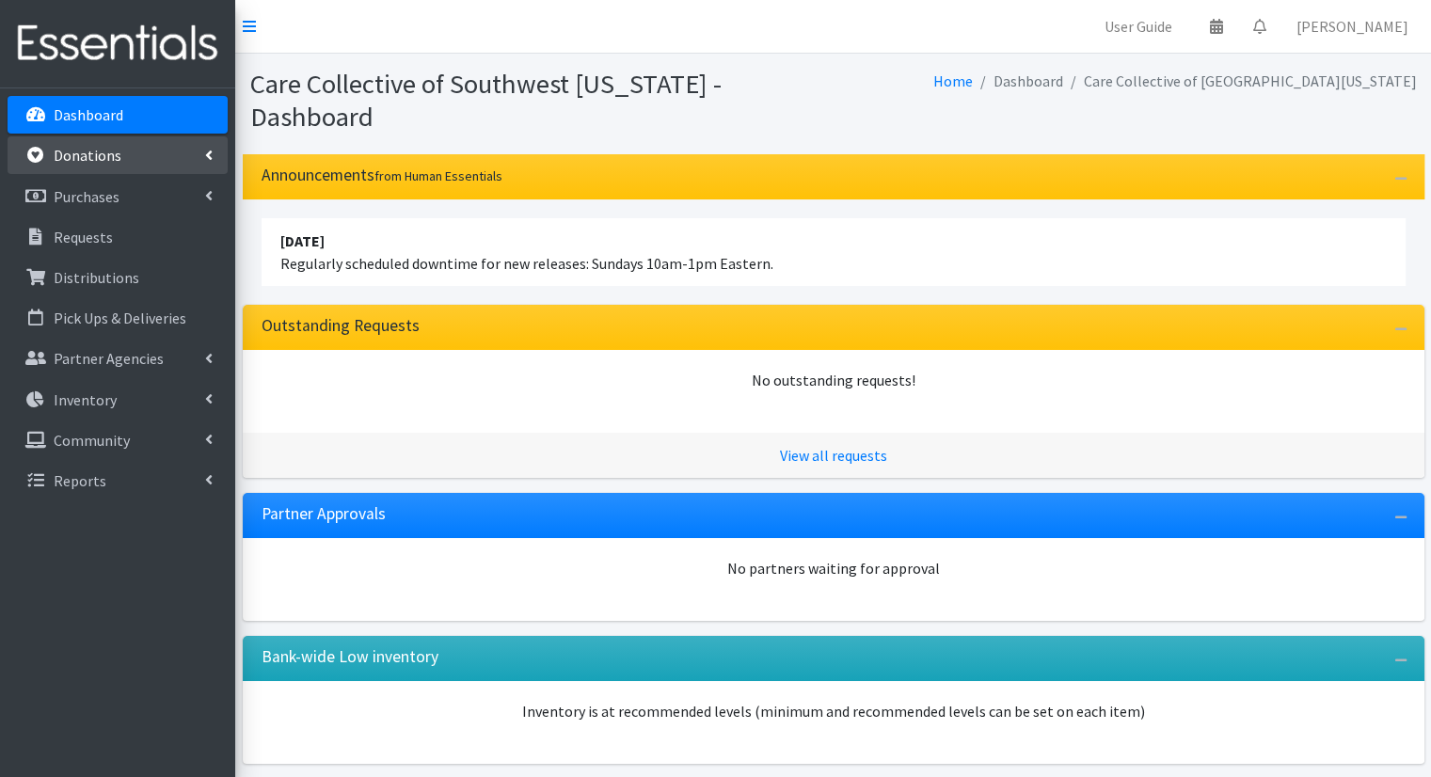
click at [157, 154] on link "Donations" at bounding box center [118, 155] width 220 height 38
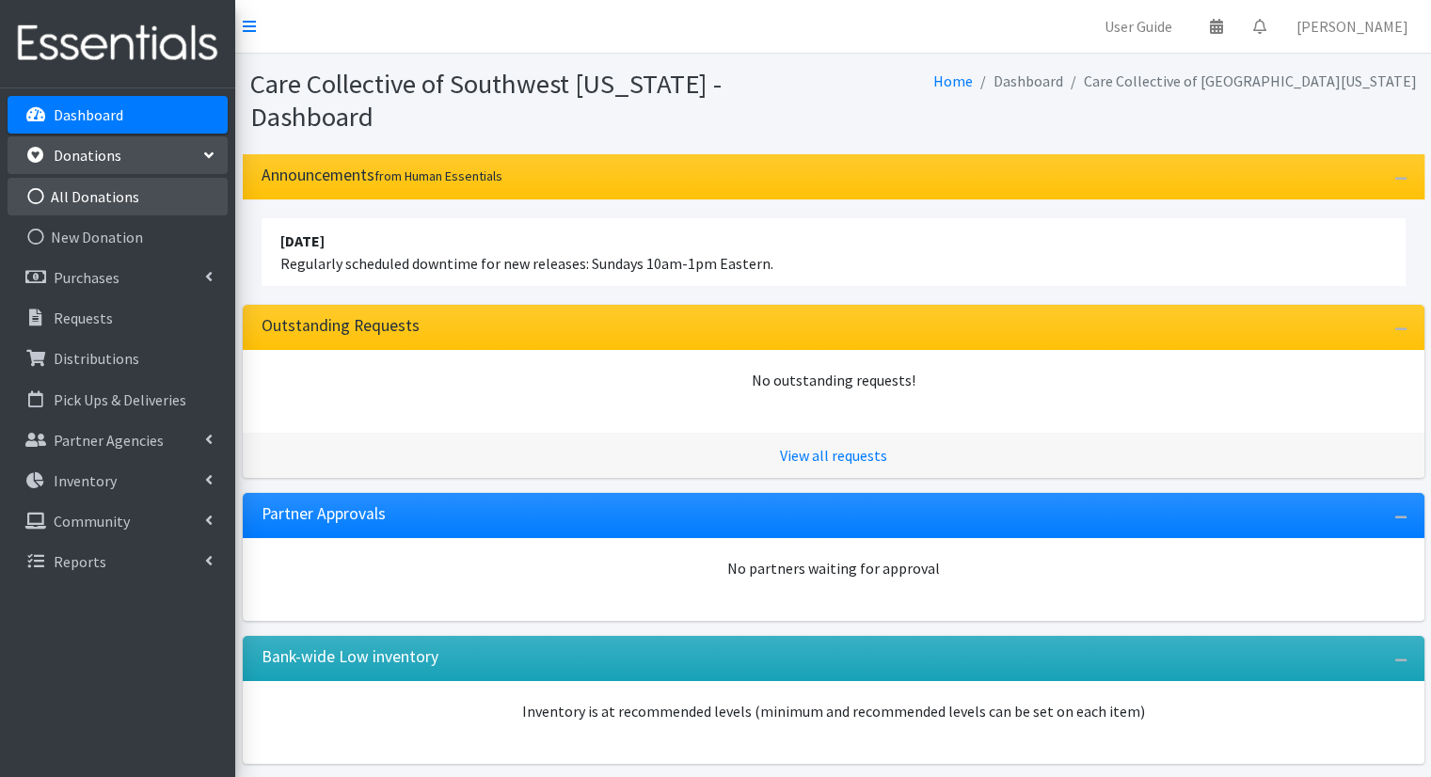
click at [124, 187] on link "All Donations" at bounding box center [118, 197] width 220 height 38
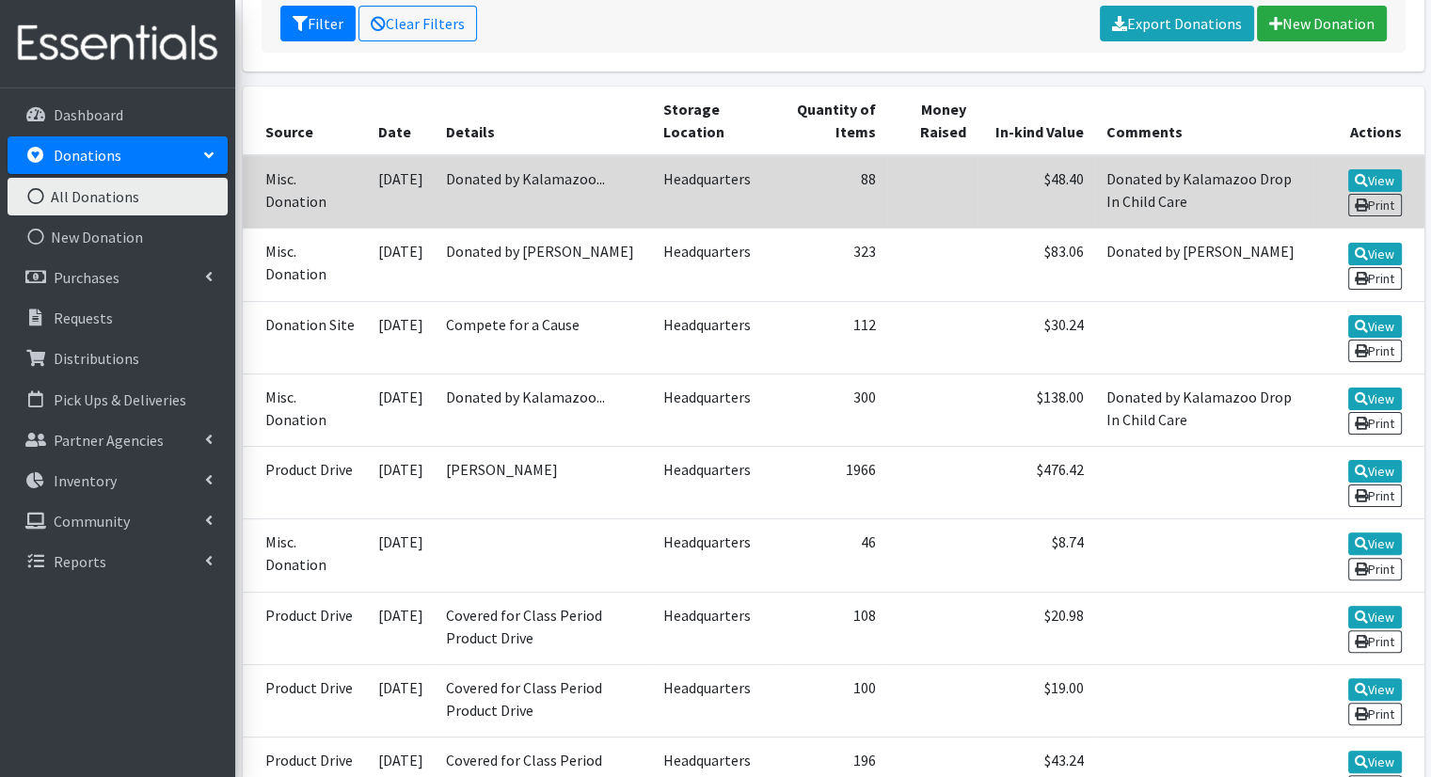
scroll to position [282, 0]
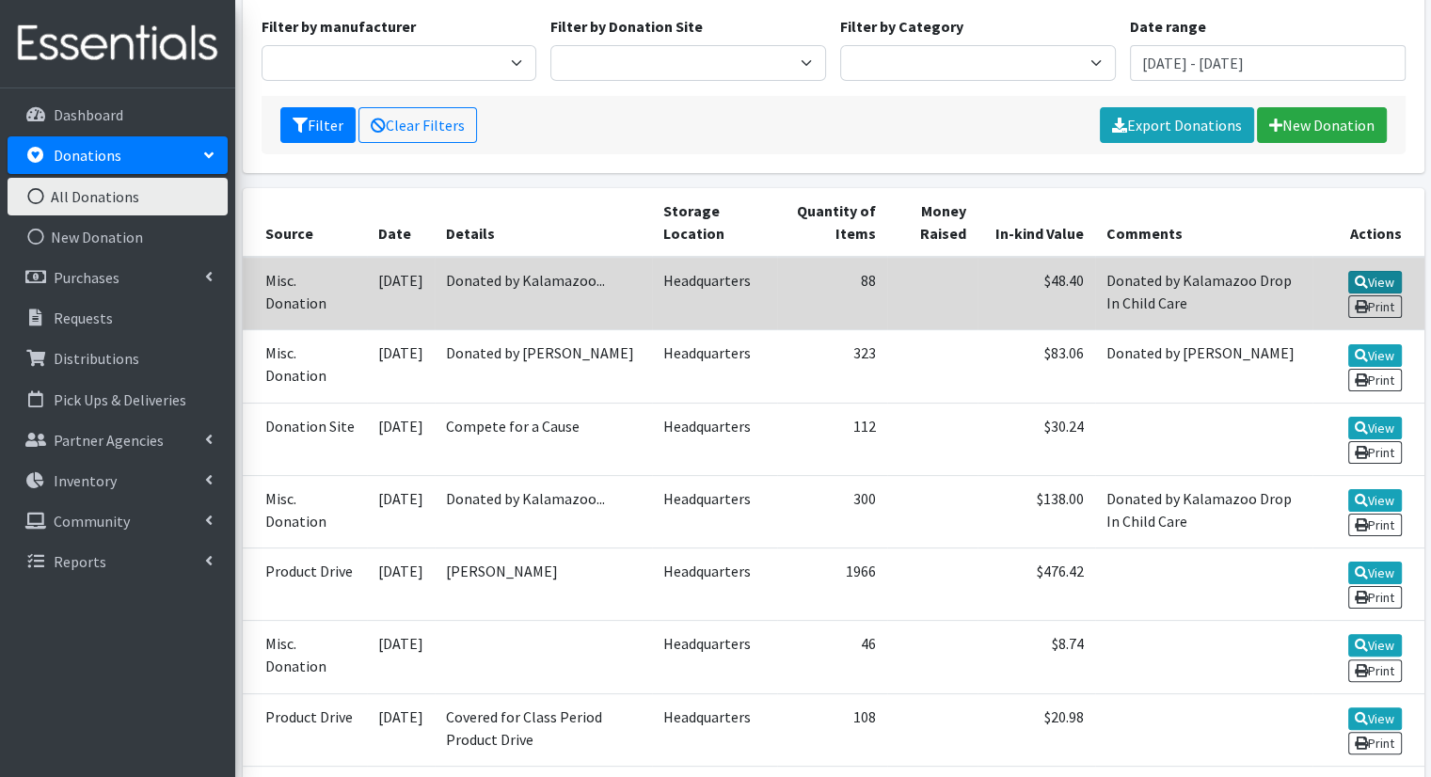
click at [1355, 276] on icon at bounding box center [1361, 282] width 13 height 13
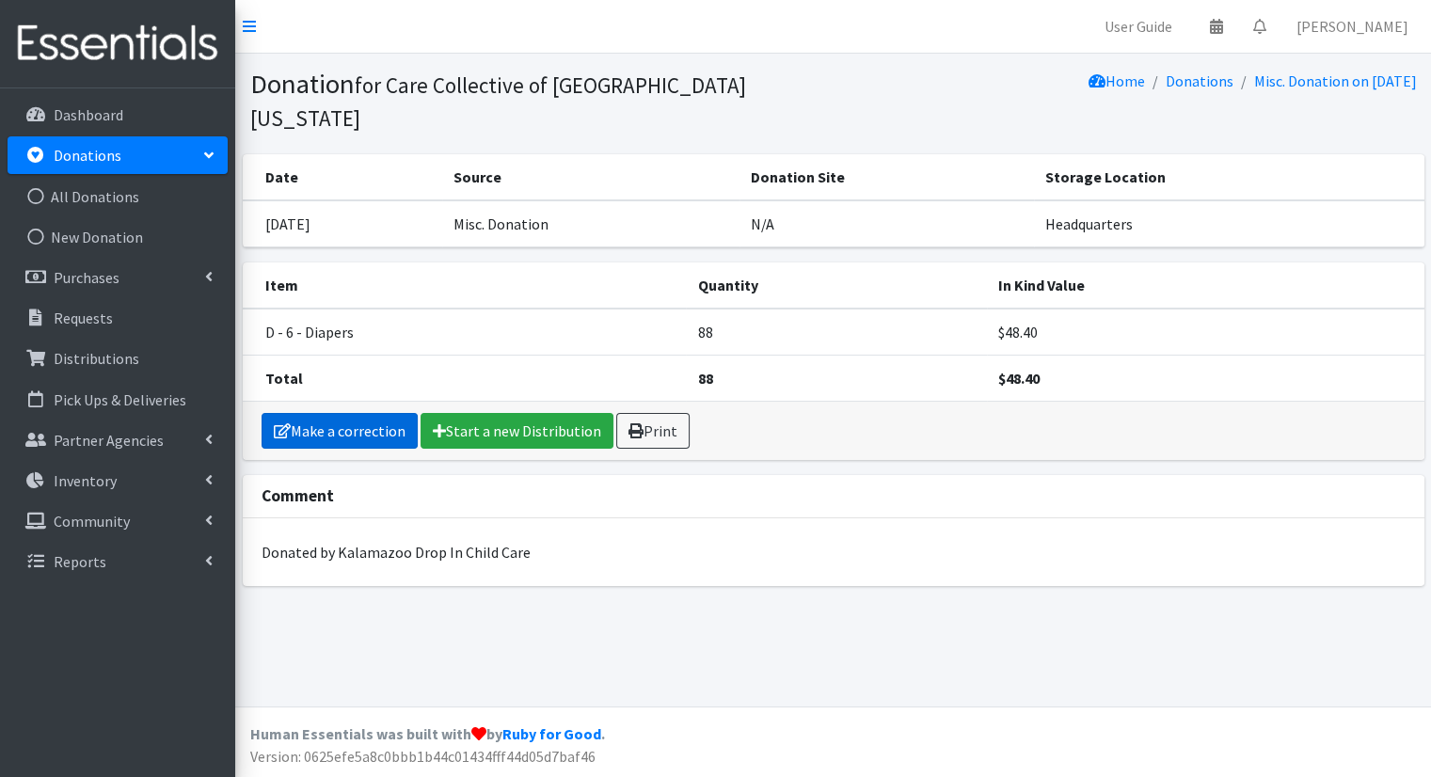
click at [291, 413] on link "Make a correction" at bounding box center [340, 431] width 156 height 36
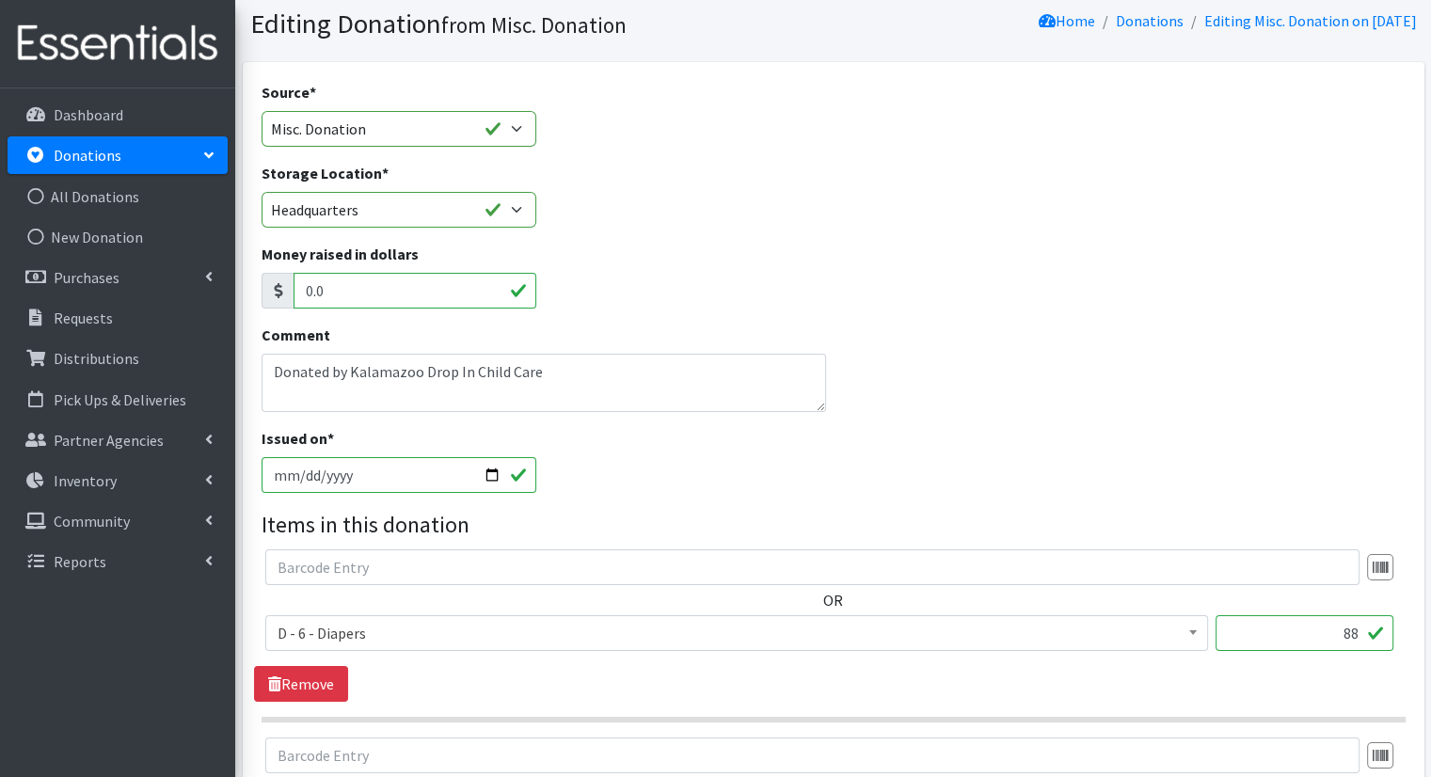
scroll to position [94, 0]
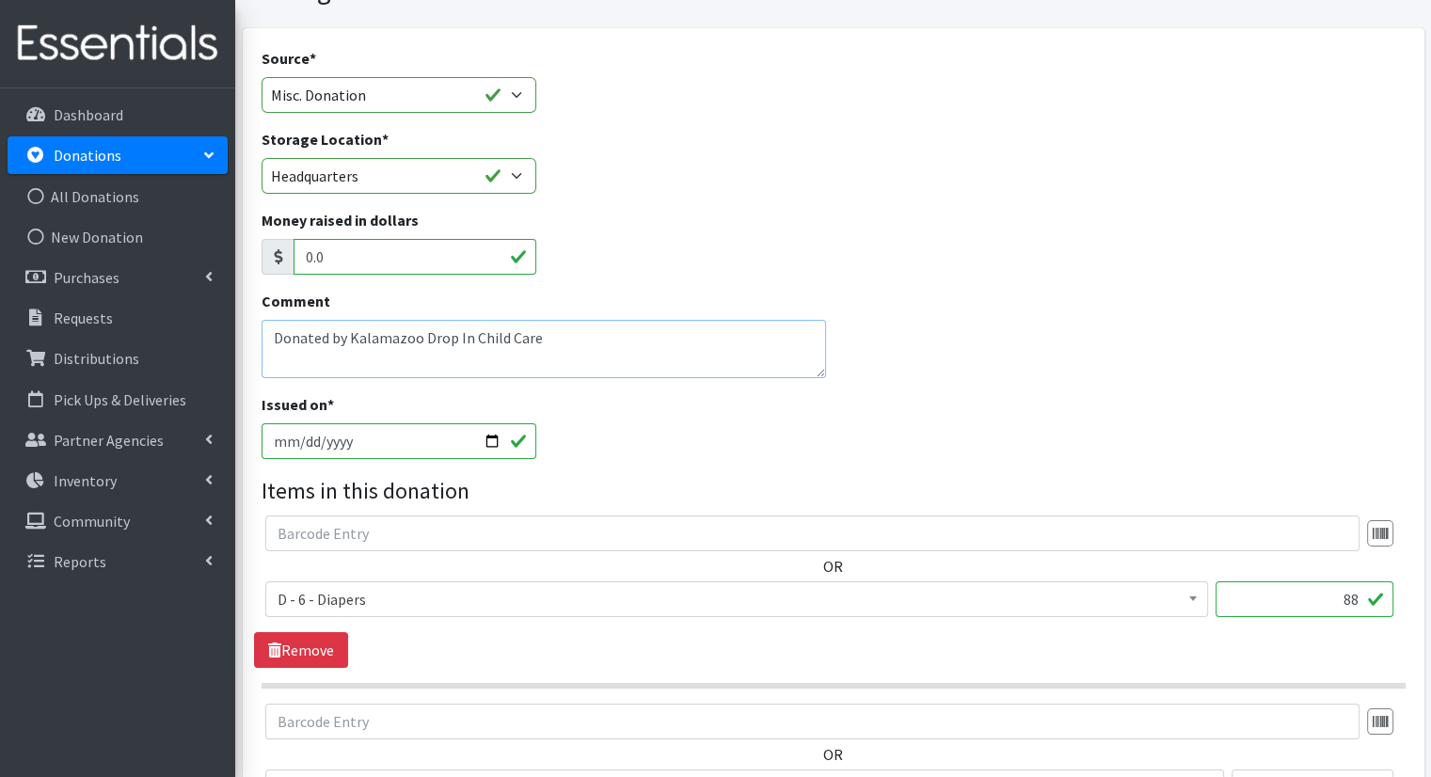
click at [460, 340] on textarea "Donated by Kalamazoo Drop In Child Care" at bounding box center [545, 349] width 566 height 58
click at [454, 342] on textarea "Donated by Kalamazoo Drop In Child Care" at bounding box center [545, 349] width 566 height 58
click at [465, 338] on textarea "Donated by Kalamazoo Drop In Child Care" at bounding box center [545, 349] width 566 height 58
click at [461, 331] on textarea "Donated by Kalamazoo Drop In Child Care" at bounding box center [545, 349] width 566 height 58
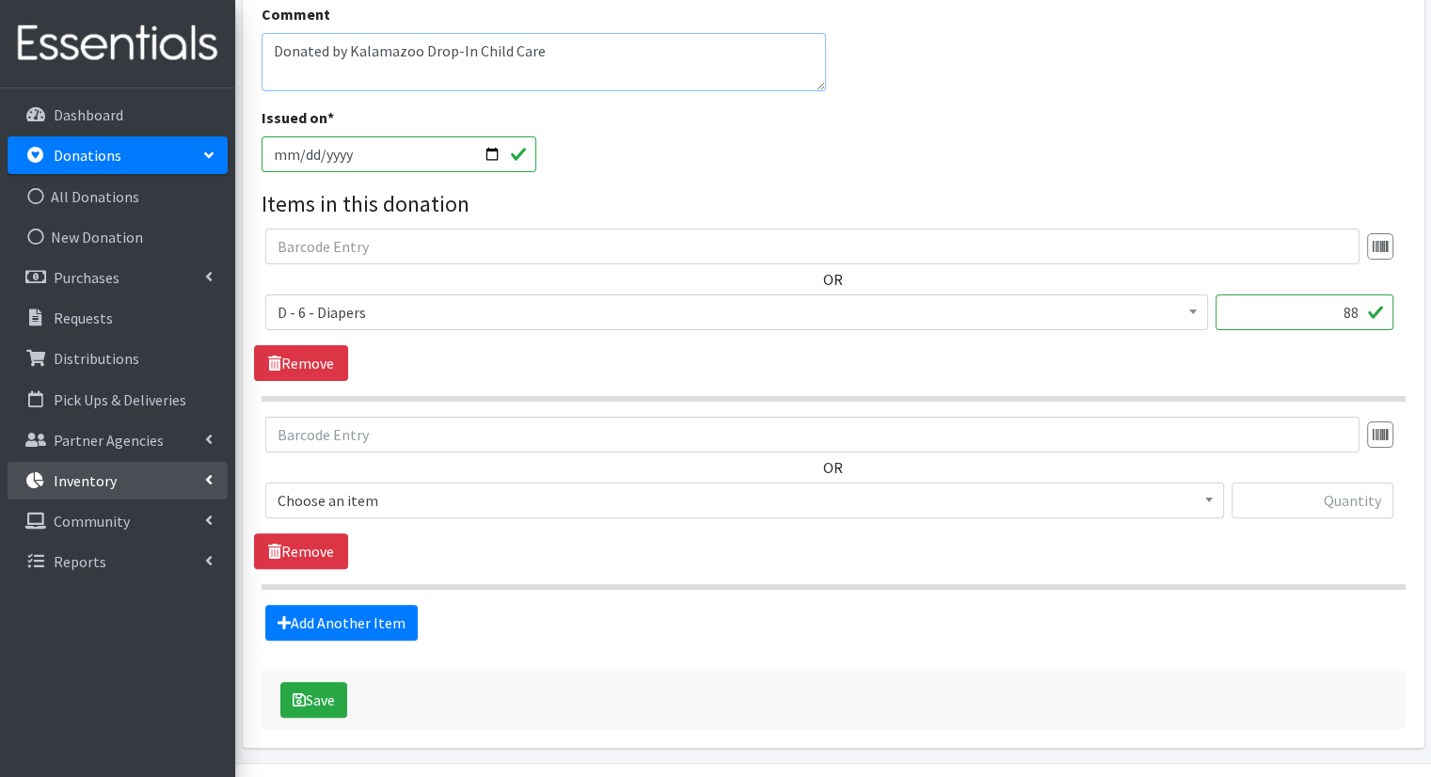
scroll to position [435, 0]
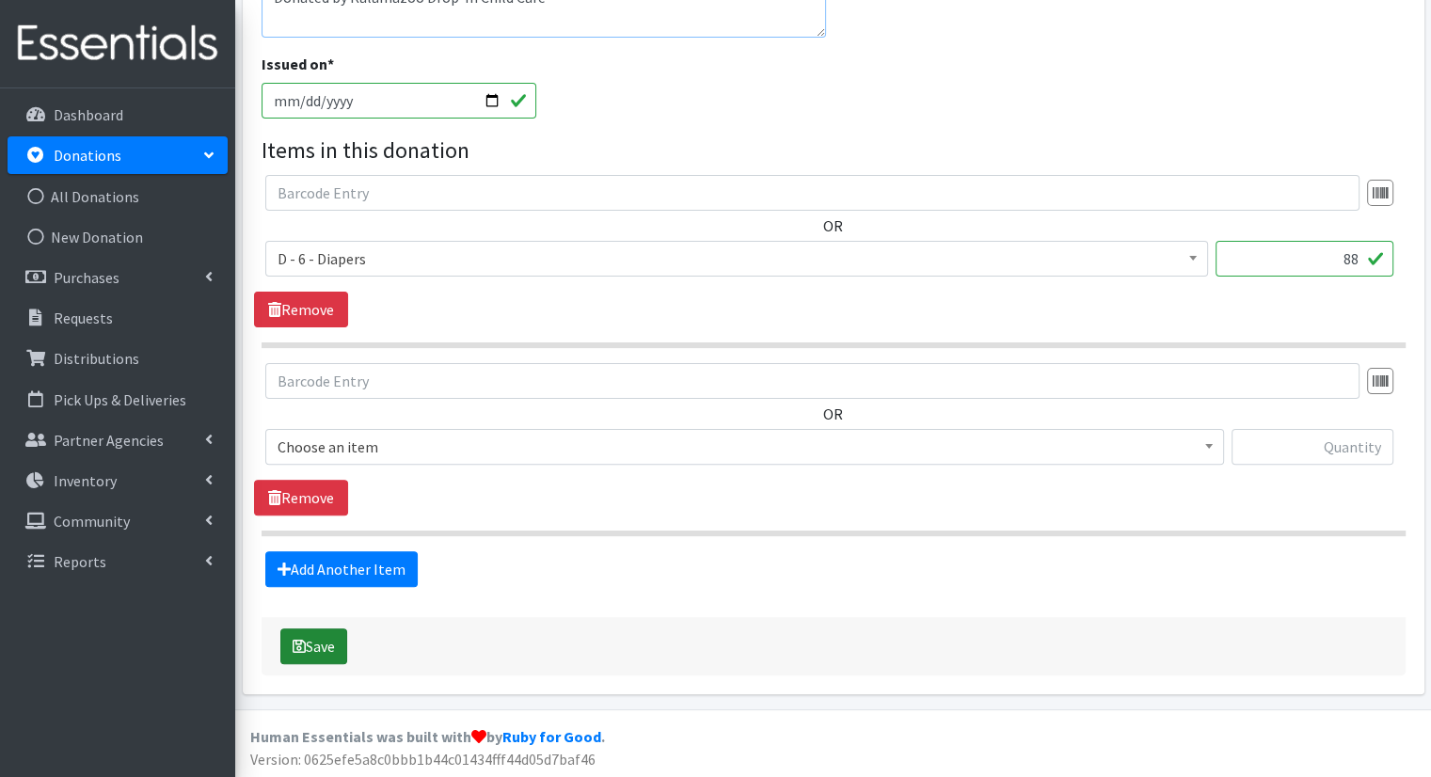
type textarea "Donated by Kalamazoo Drop-In Child Care"
click at [292, 656] on button "Save" at bounding box center [313, 647] width 67 height 36
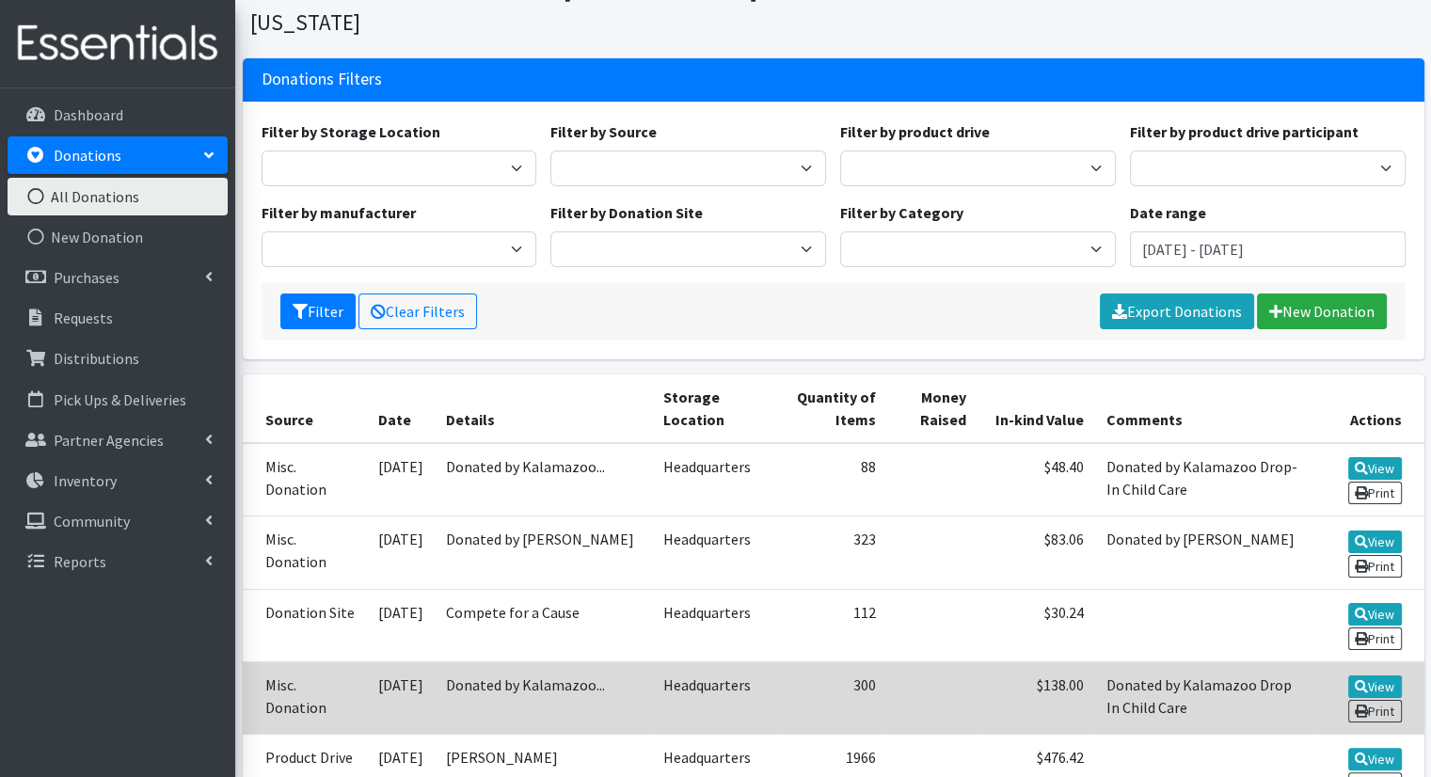
scroll to position [376, 0]
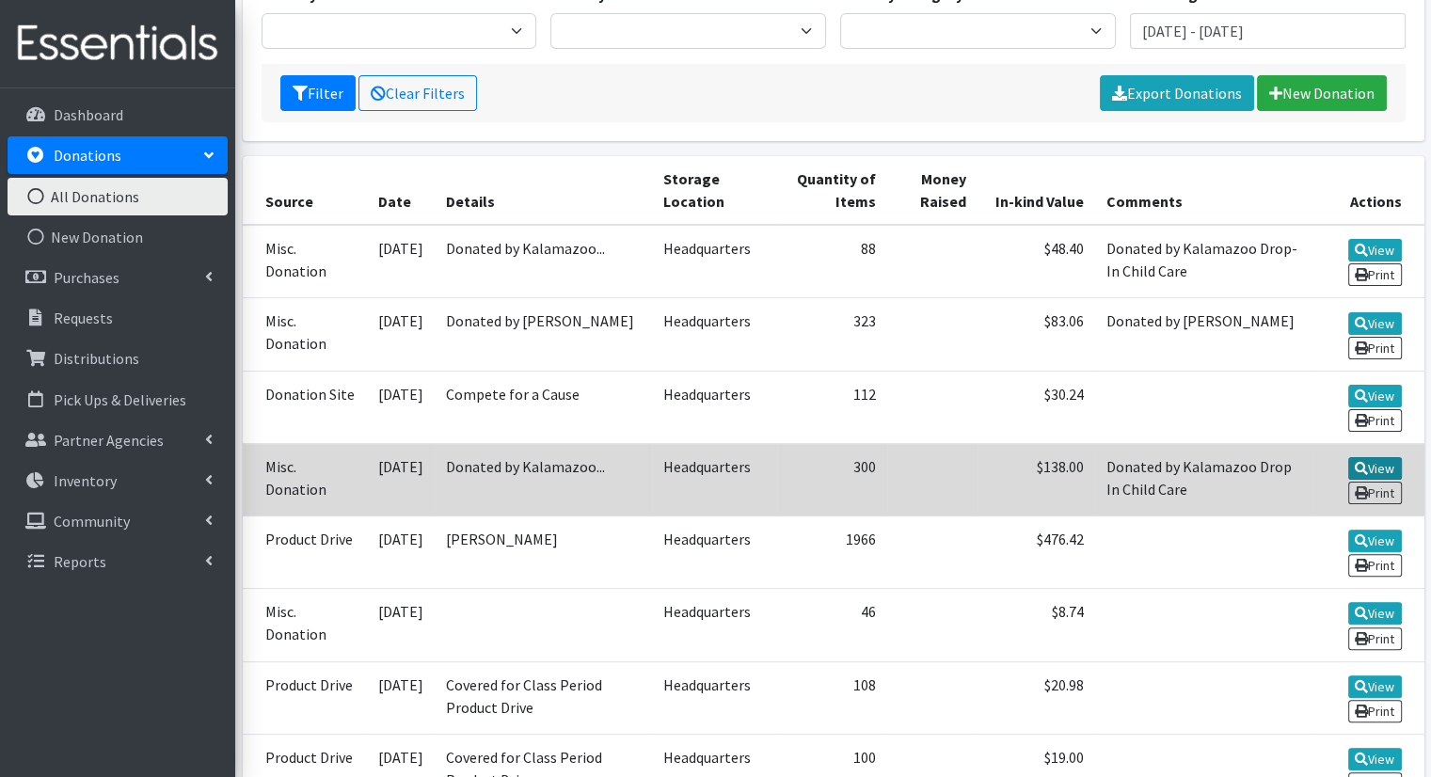
click at [1363, 462] on icon at bounding box center [1361, 468] width 13 height 13
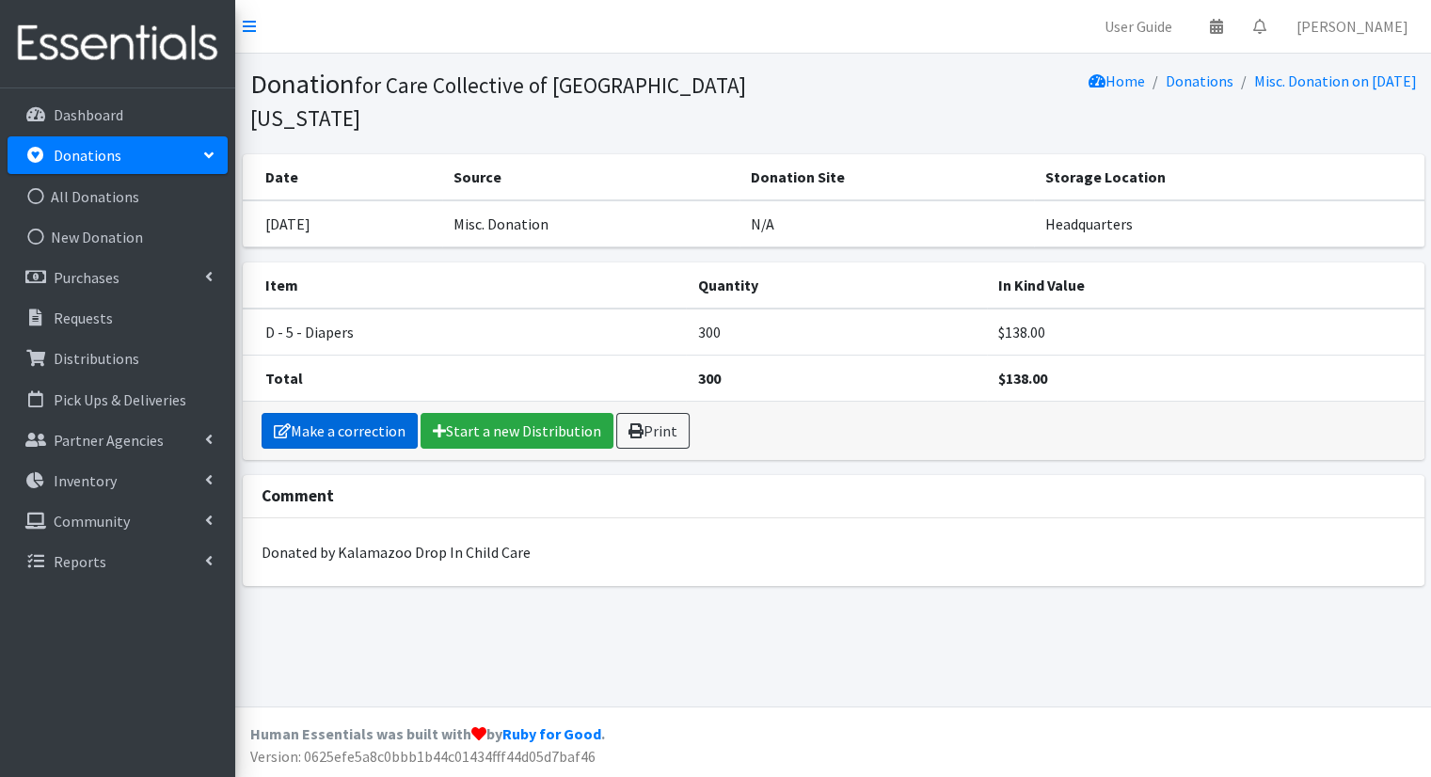
click at [378, 413] on link "Make a correction" at bounding box center [340, 431] width 156 height 36
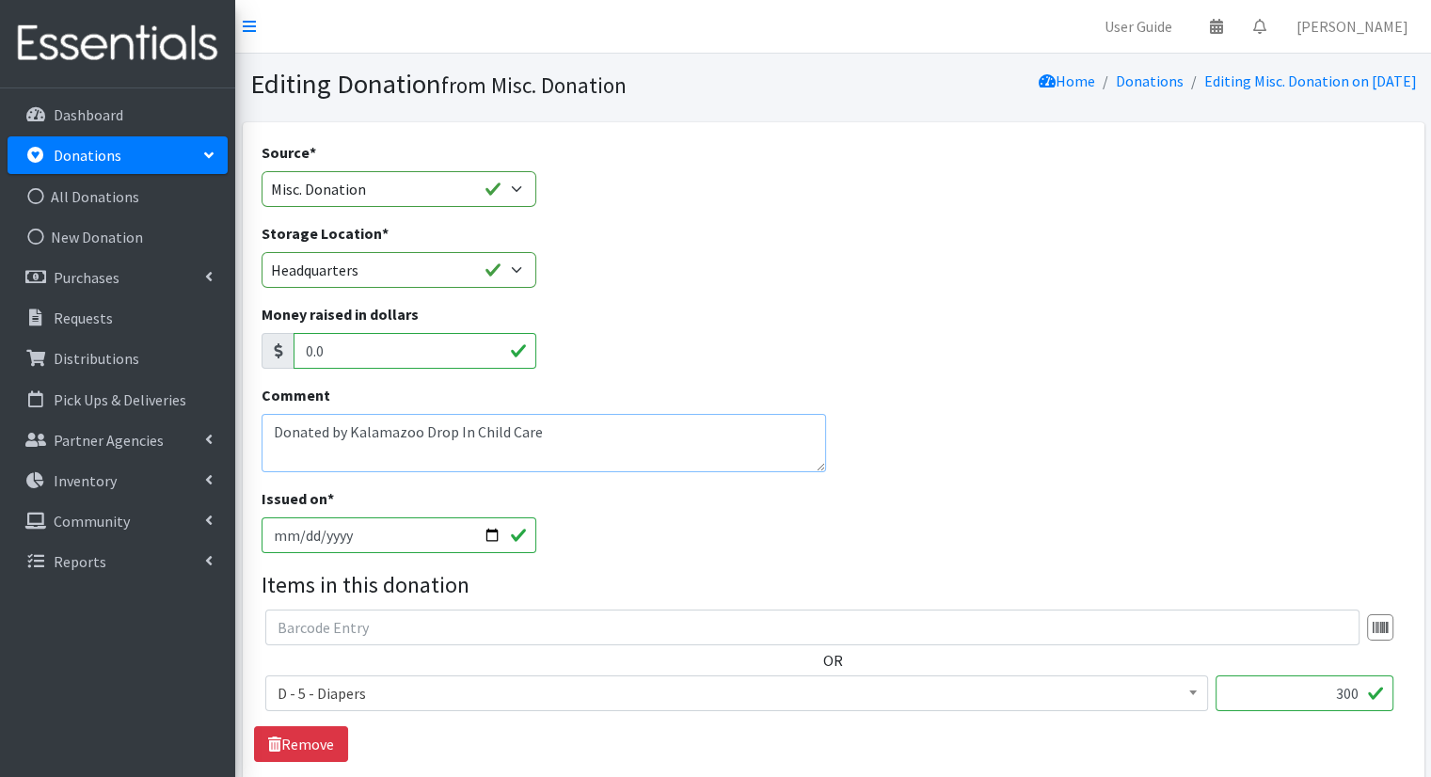
click at [473, 434] on textarea "Donated by Kalamazoo Drop In Child Care" at bounding box center [545, 443] width 566 height 58
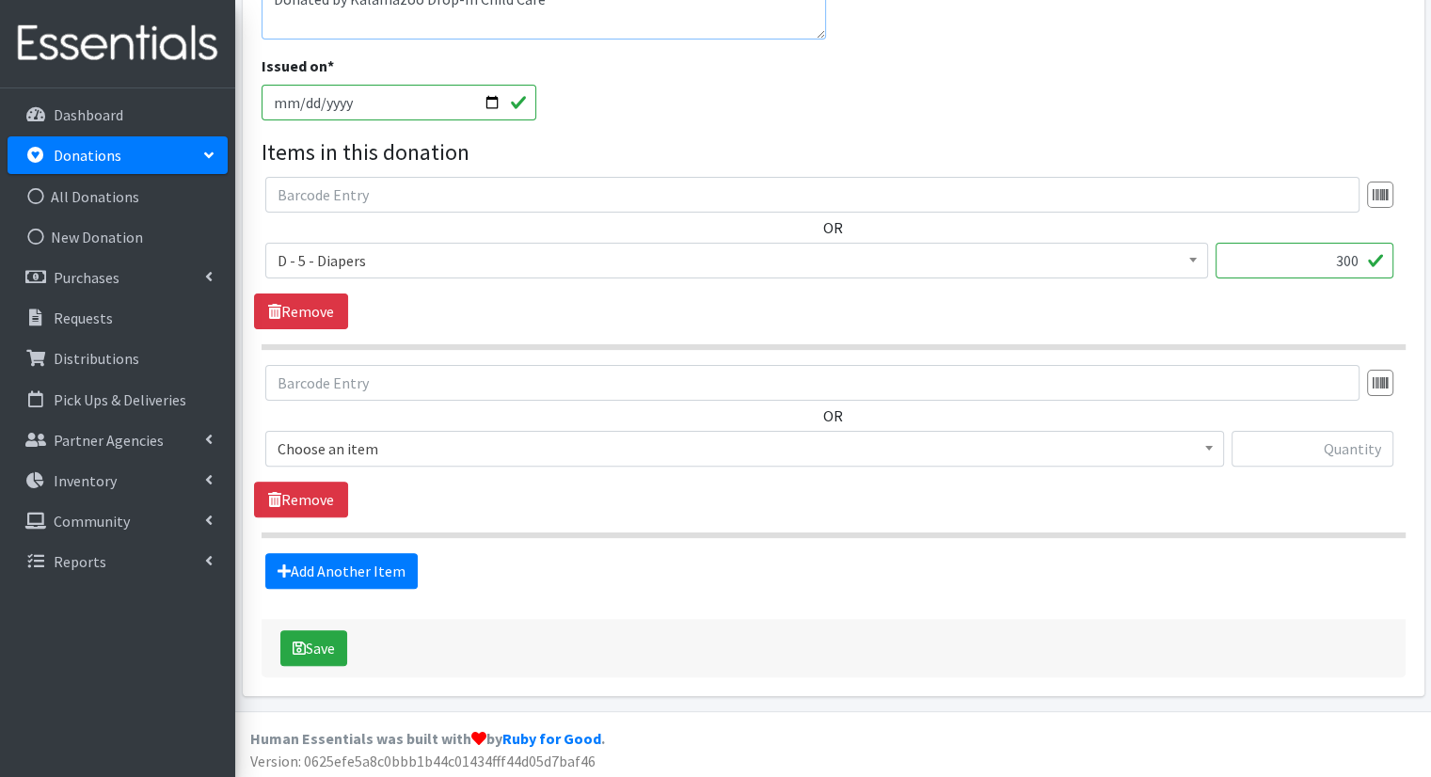
scroll to position [435, 0]
type textarea "Donated by Kalamazoo Drop-In Child Care"
drag, startPoint x: 294, startPoint y: 630, endPoint x: 283, endPoint y: 636, distance: 12.3
click at [285, 635] on button "Save" at bounding box center [313, 647] width 67 height 36
